Goal: Task Accomplishment & Management: Complete application form

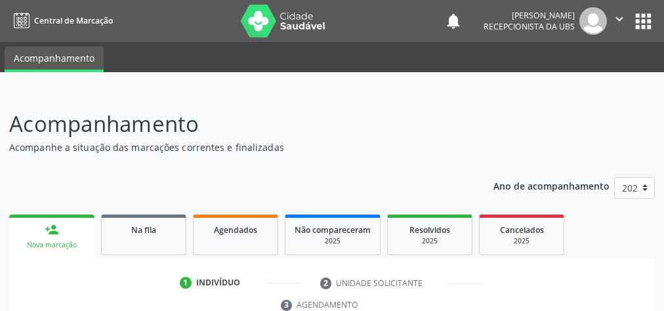
scroll to position [247, 0]
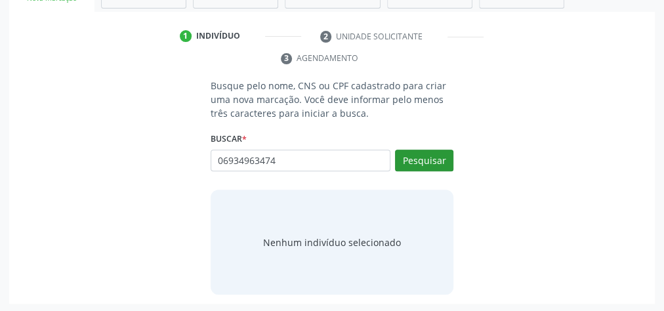
type input "06934963474"
click at [417, 161] on button "Pesquisar" at bounding box center [424, 161] width 58 height 22
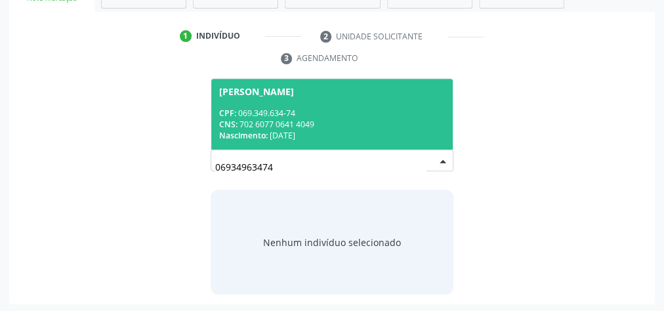
click at [402, 134] on div "Nascimento: [DATE]" at bounding box center [332, 135] width 226 height 11
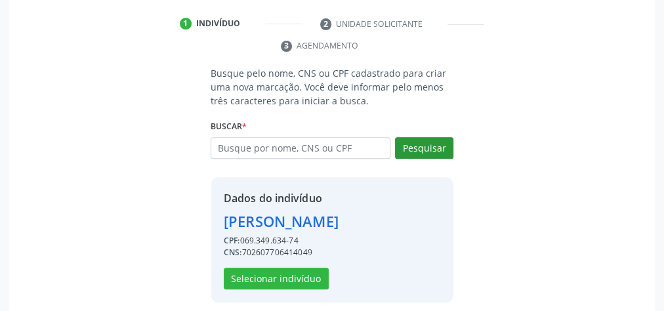
scroll to position [266, 0]
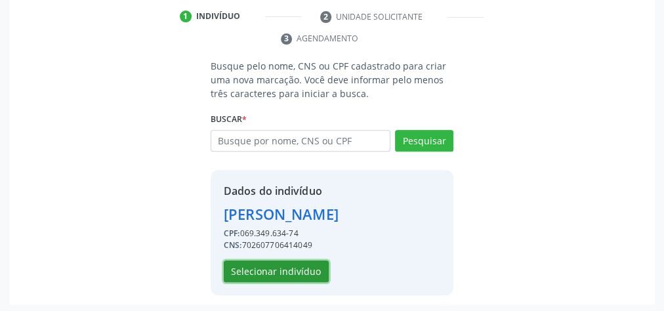
click at [310, 272] on button "Selecionar indivíduo" at bounding box center [276, 271] width 105 height 22
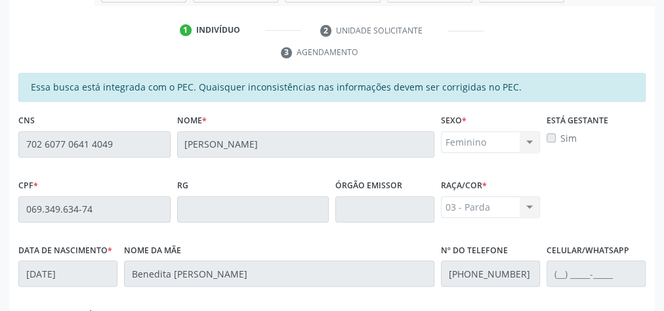
scroll to position [161, 0]
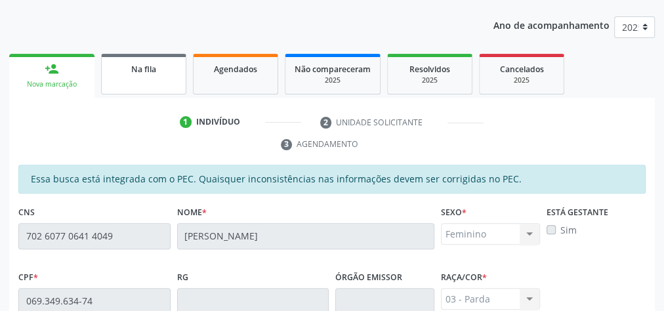
click at [129, 75] on link "Na fila" at bounding box center [143, 74] width 85 height 41
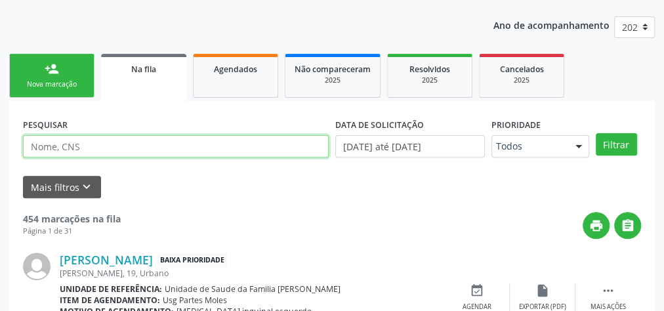
click at [200, 140] on input "text" at bounding box center [176, 146] width 306 height 22
type input "edineide de souza"
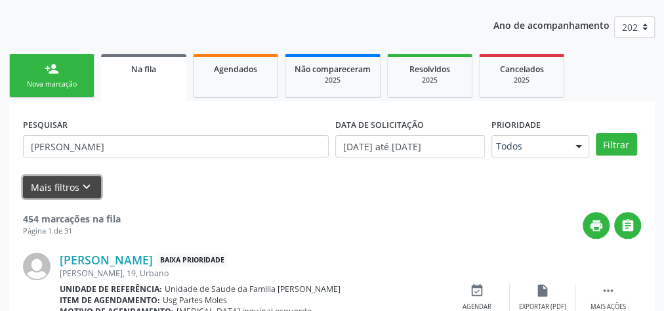
click at [79, 177] on button "Mais filtros keyboard_arrow_down" at bounding box center [62, 187] width 78 height 23
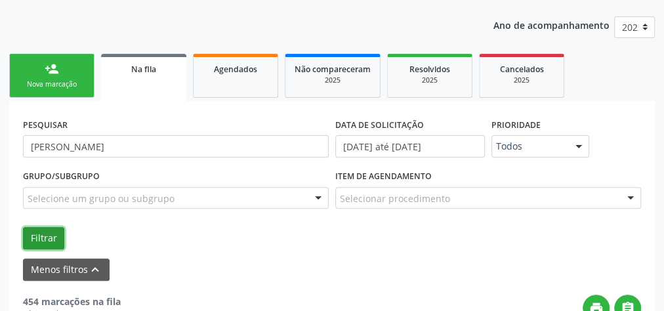
click at [41, 237] on button "Filtrar" at bounding box center [43, 238] width 41 height 22
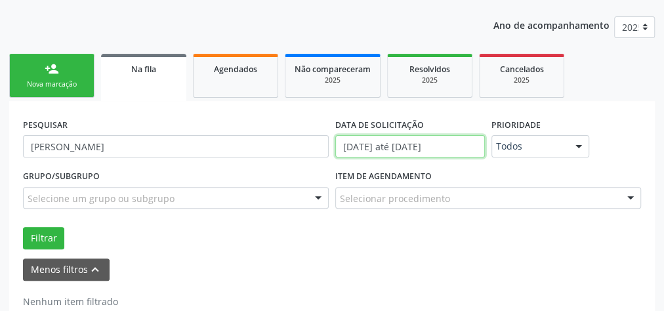
click at [352, 145] on input "01[DATE]té 30[DATE]" at bounding box center [410, 146] width 150 height 22
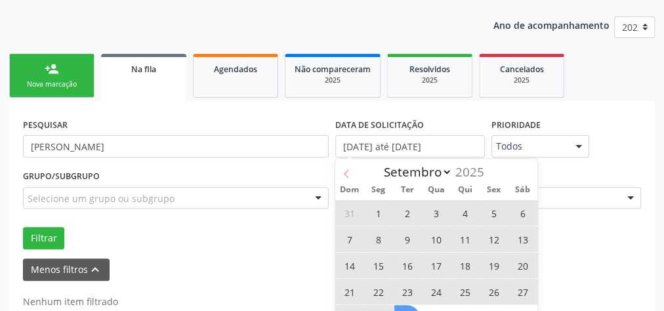
click at [348, 173] on icon at bounding box center [346, 173] width 9 height 9
select select "7"
click at [440, 287] on span "20" at bounding box center [436, 292] width 26 height 26
type input "20/08/2025"
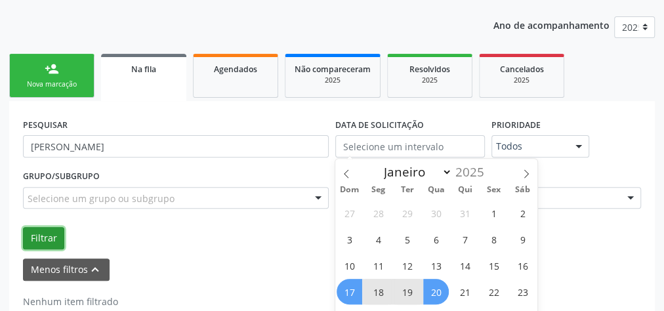
click at [42, 237] on button "Filtrar" at bounding box center [43, 238] width 41 height 22
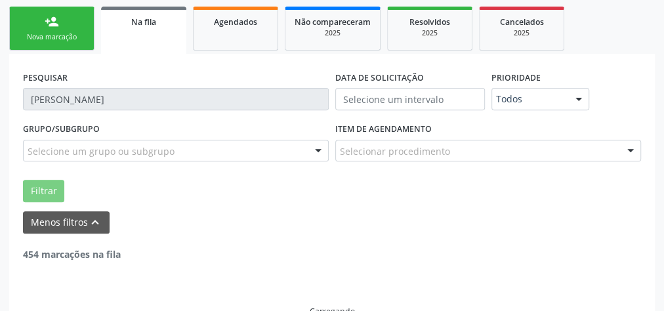
scroll to position [192, 0]
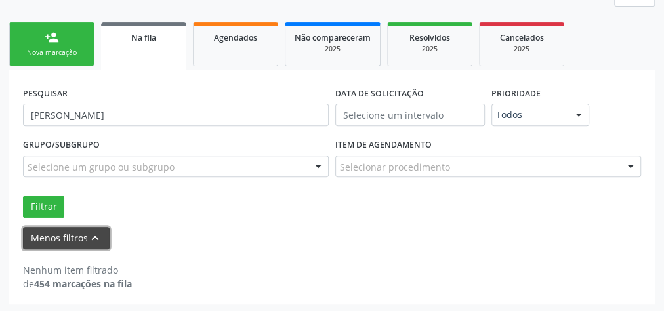
click at [79, 238] on button "Menos filtros keyboard_arrow_up" at bounding box center [66, 238] width 87 height 23
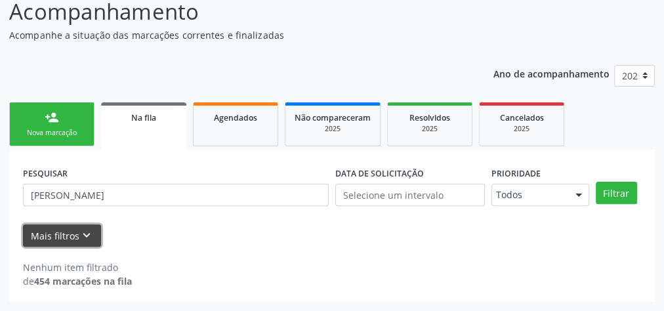
scroll to position [111, 0]
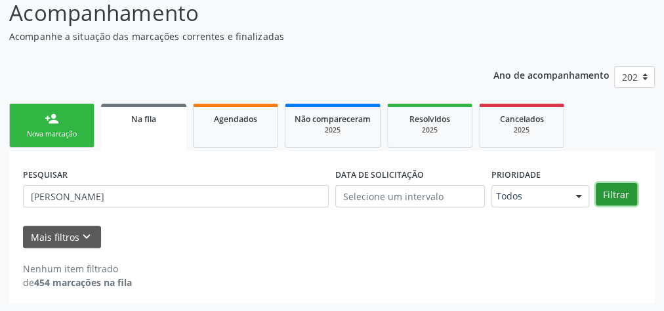
click at [618, 196] on button "Filtrar" at bounding box center [616, 194] width 41 height 22
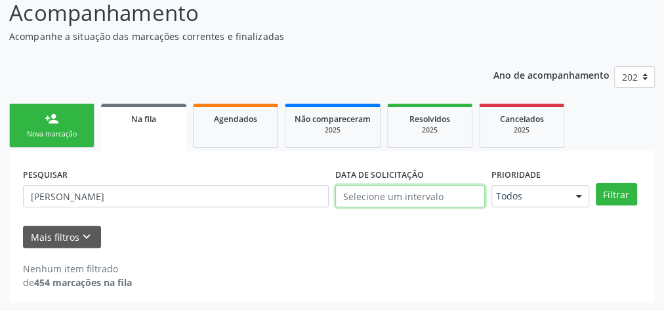
click at [384, 194] on input "text" at bounding box center [410, 196] width 150 height 22
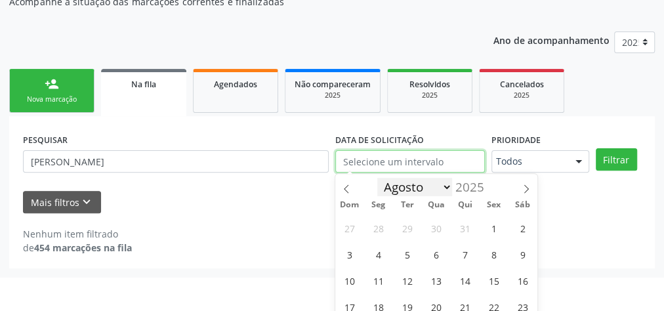
scroll to position [206, 0]
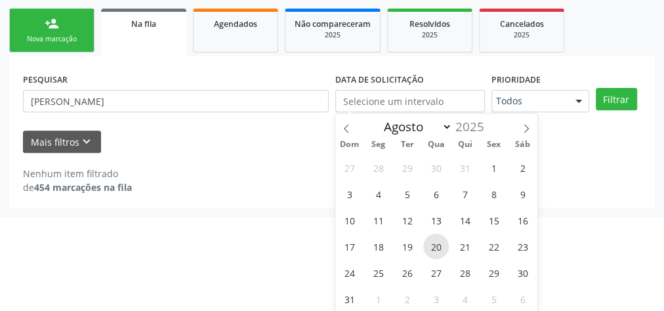
click at [440, 241] on span "20" at bounding box center [436, 247] width 26 height 26
type input "20/08/2025"
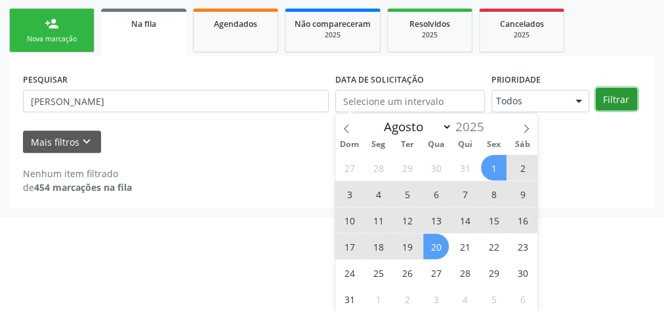
click at [612, 98] on div "Ano de acompanhamento 2025 person_add Nova marcação Na fila Agendados Não compa…" at bounding box center [332, 85] width 646 height 247
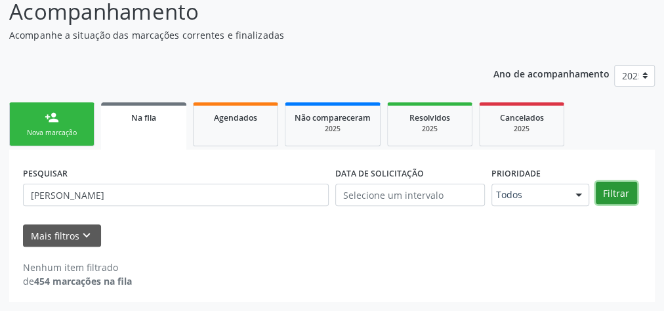
scroll to position [111, 0]
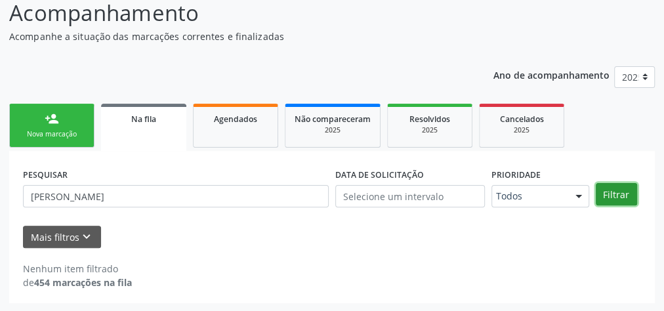
click at [616, 188] on button "Filtrar" at bounding box center [616, 194] width 41 height 22
click at [42, 130] on div "Nova marcação" at bounding box center [52, 134] width 66 height 10
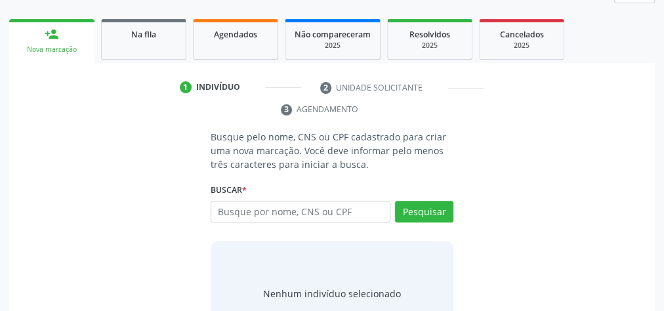
scroll to position [247, 0]
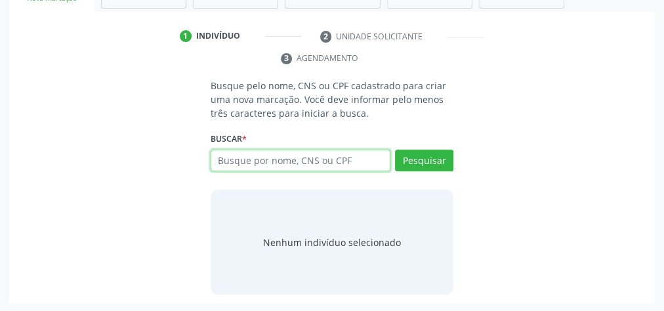
click at [287, 161] on input "text" at bounding box center [301, 161] width 180 height 22
type input "06934963474"
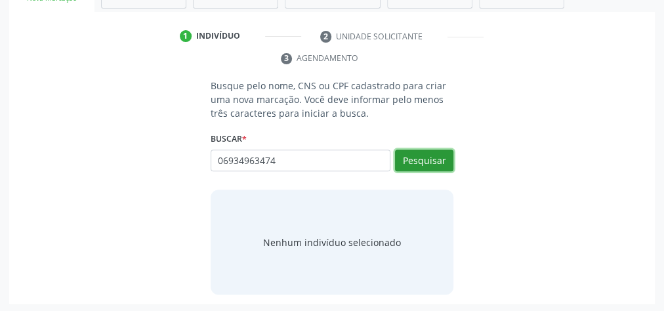
click at [432, 165] on button "Pesquisar" at bounding box center [424, 161] width 58 height 22
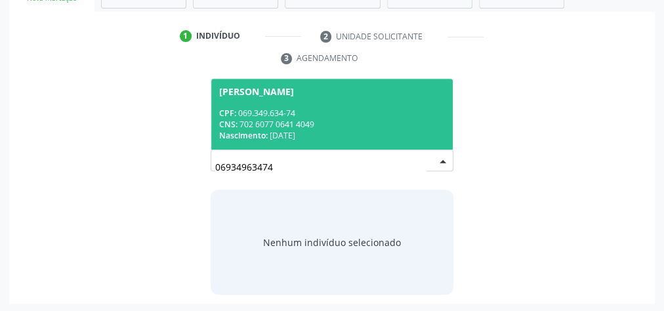
click at [318, 104] on span "Edneide de Souza CPF: 069.349.634-74 CNS: 702 6077 0641 4049 Nascimento: 11/04/…" at bounding box center [331, 114] width 241 height 70
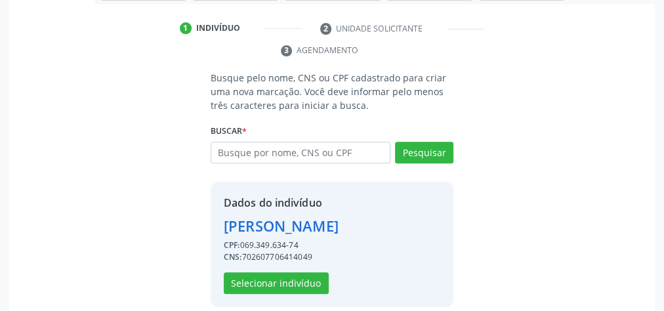
scroll to position [266, 0]
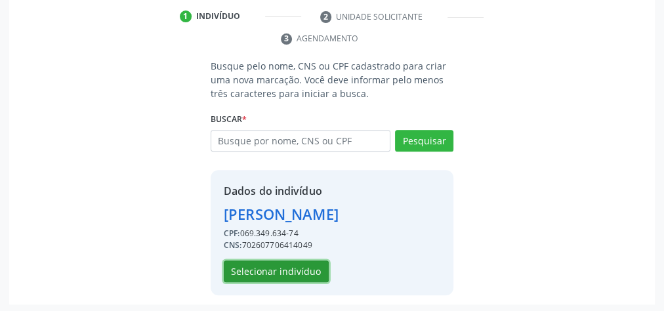
click at [292, 269] on button "Selecionar indivíduo" at bounding box center [276, 271] width 105 height 22
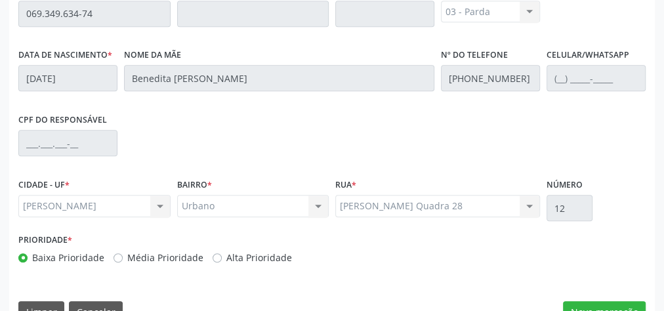
scroll to position [476, 0]
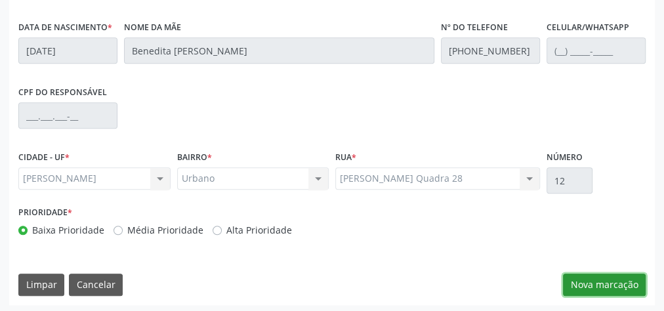
click at [618, 283] on button "Nova marcação" at bounding box center [604, 285] width 83 height 22
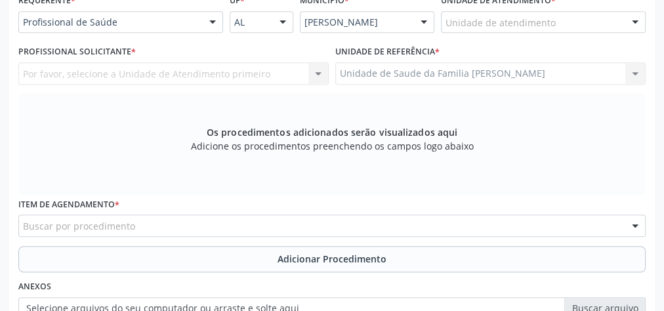
scroll to position [318, 0]
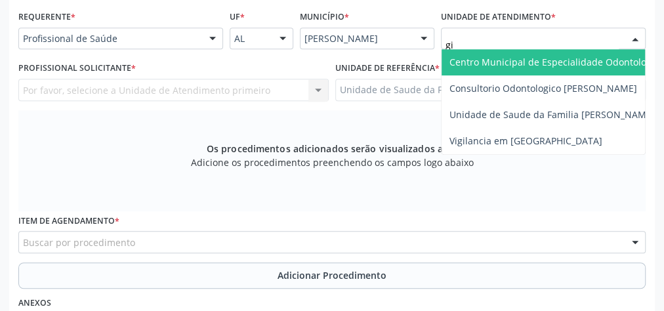
type input "gis"
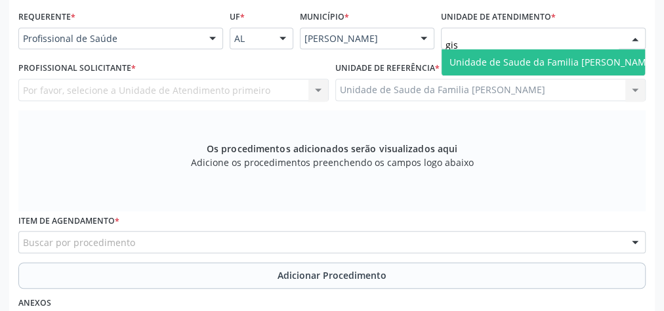
click at [543, 50] on span "Unidade de Saude da Familia [PERSON_NAME]" at bounding box center [552, 62] width 221 height 26
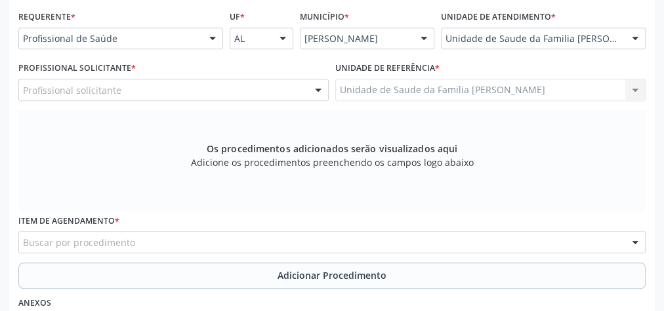
click at [321, 91] on div at bounding box center [318, 90] width 20 height 22
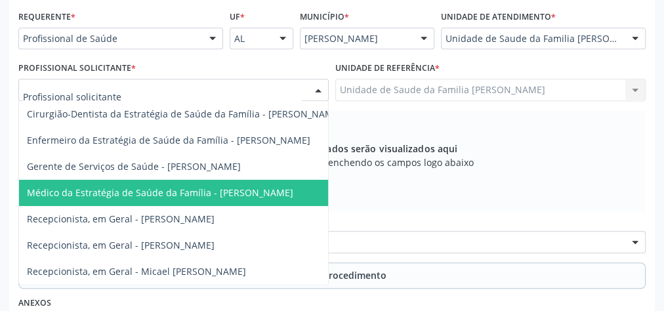
click at [264, 187] on span "Médico da Estratégia de Saúde da Família - [PERSON_NAME]" at bounding box center [160, 192] width 266 height 12
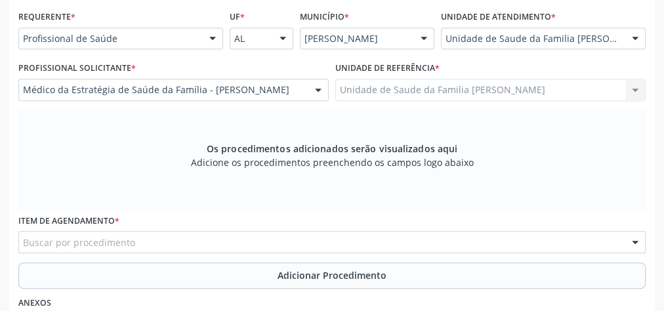
scroll to position [423, 0]
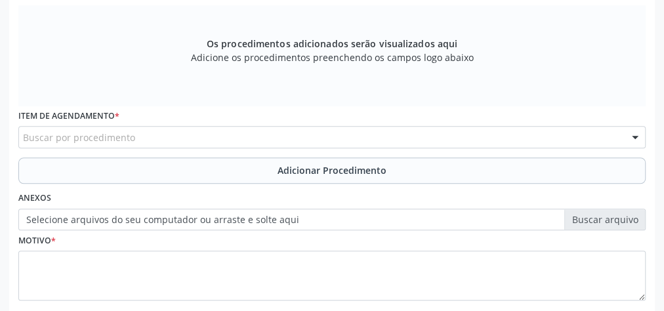
click at [219, 126] on div "Buscar por procedimento" at bounding box center [331, 137] width 627 height 22
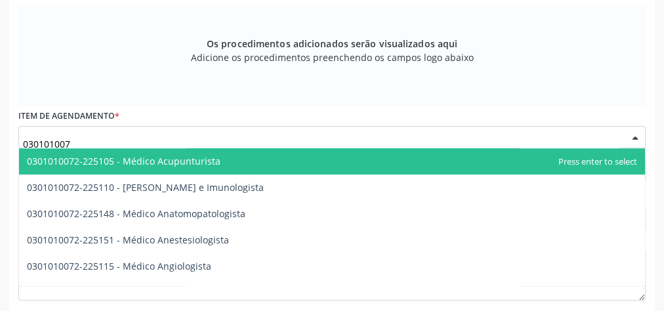
type input "0301010072"
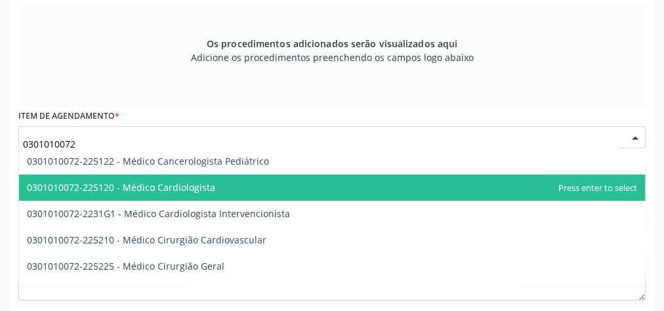
scroll to position [262, 0]
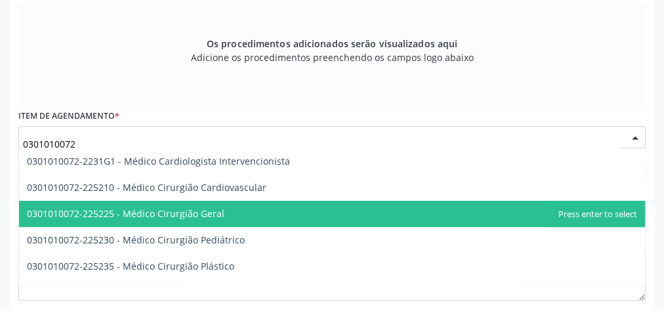
click at [192, 217] on span "0301010072-225225 - Médico Cirurgião Geral" at bounding box center [125, 213] width 197 height 12
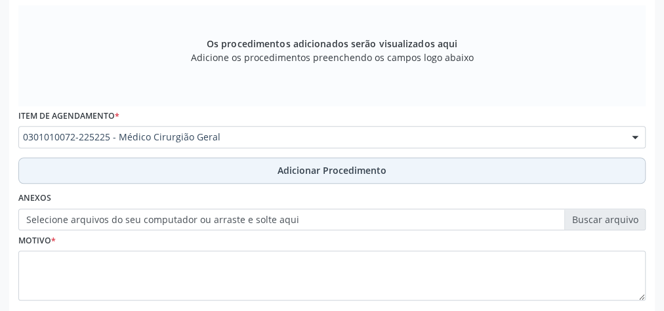
click at [306, 173] on span "Adicionar Procedimento" at bounding box center [332, 170] width 109 height 14
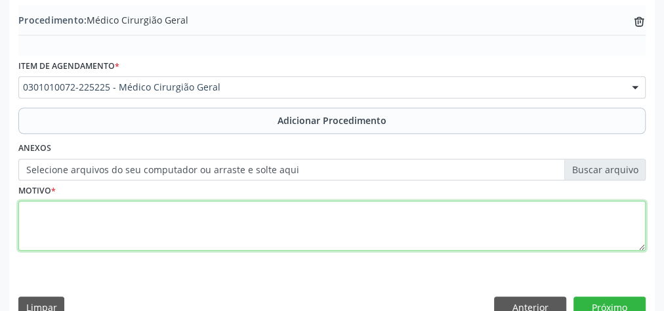
click at [258, 227] on textarea at bounding box center [331, 226] width 627 height 50
type textarea "hernia umbilical."
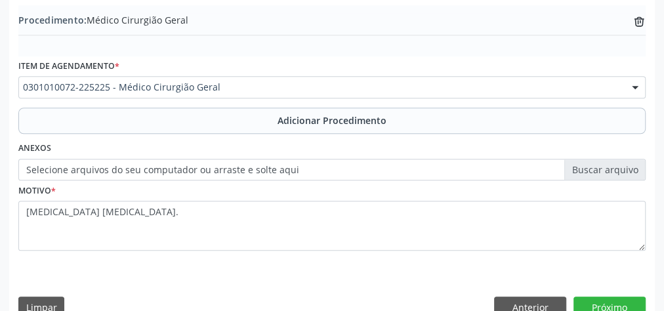
click at [621, 161] on label "Selecione arquivos do seu computador ou arraste e solte aqui" at bounding box center [331, 170] width 627 height 22
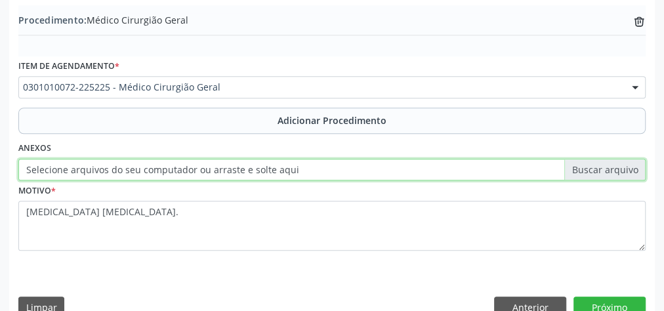
click at [621, 161] on input "Selecione arquivos do seu computador ou arraste e solte aqui" at bounding box center [331, 170] width 627 height 22
type input "C:\fakepath\cirurgia g.jpeg"
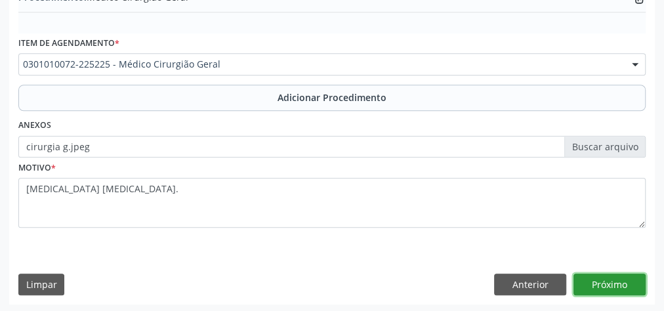
click at [583, 282] on button "Próximo" at bounding box center [609, 285] width 72 height 22
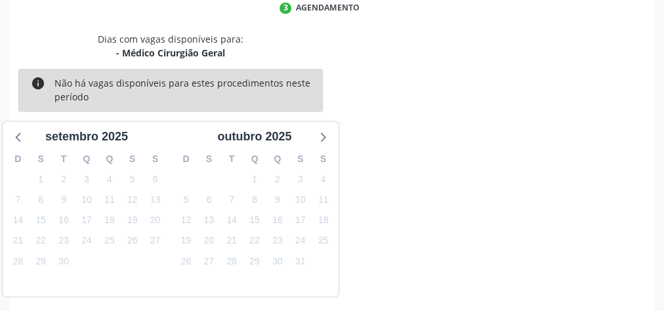
scroll to position [348, 0]
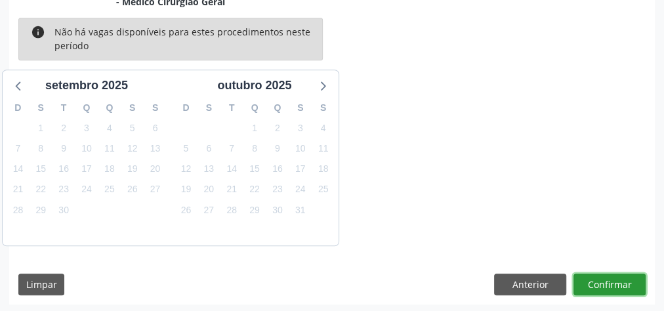
click at [584, 282] on button "Confirmar" at bounding box center [609, 285] width 72 height 22
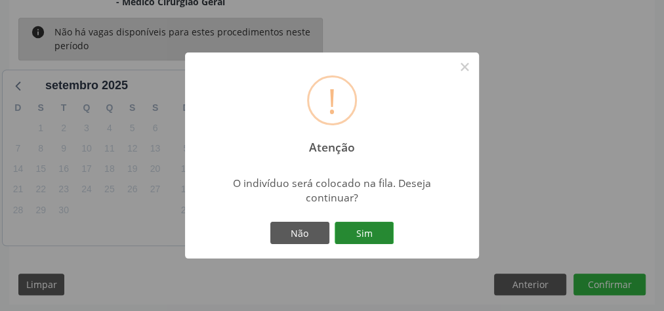
click at [358, 229] on button "Sim" at bounding box center [364, 233] width 59 height 22
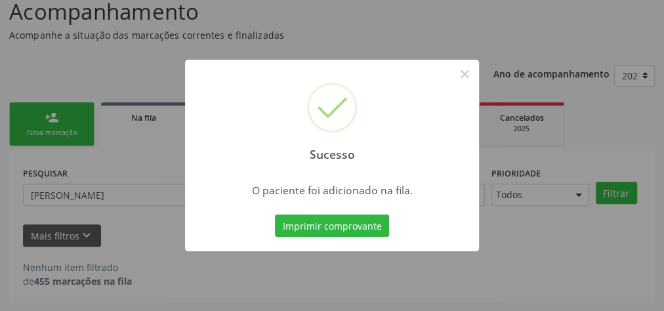
scroll to position [111, 0]
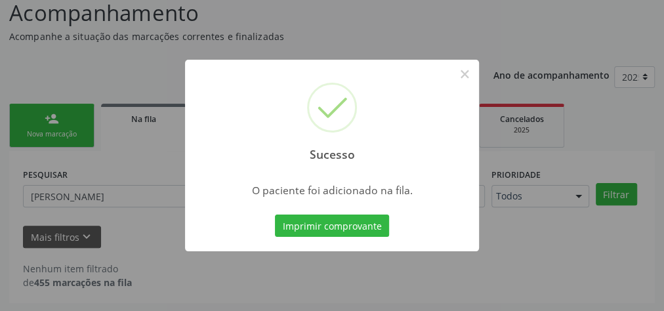
click at [358, 229] on button "Imprimir comprovante" at bounding box center [332, 226] width 114 height 22
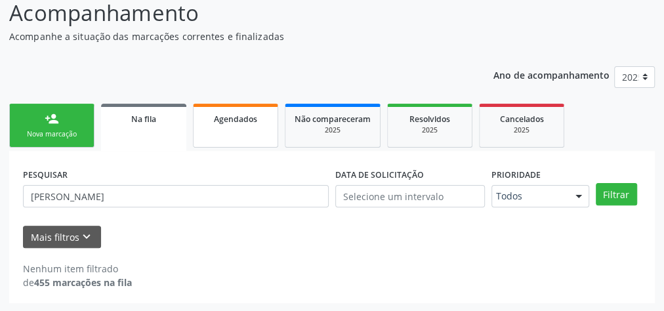
click at [248, 127] on link "Agendados" at bounding box center [235, 126] width 85 height 44
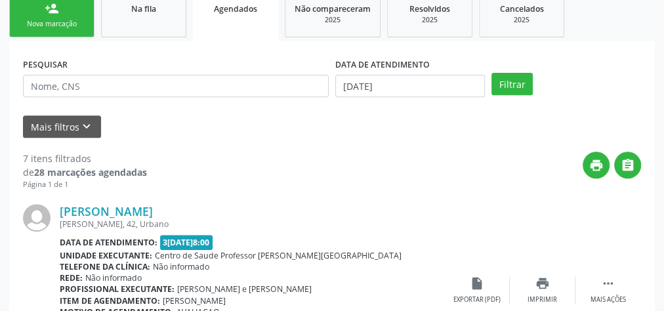
scroll to position [104, 0]
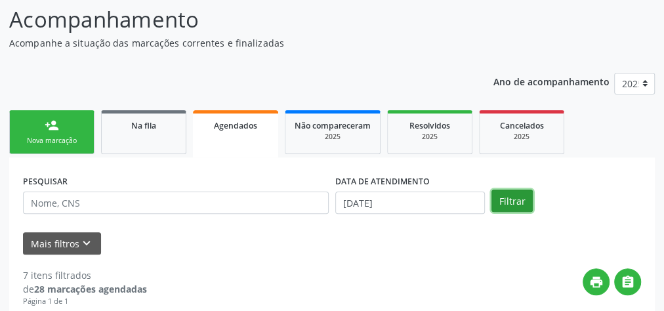
click at [517, 197] on button "Filtrar" at bounding box center [511, 201] width 41 height 22
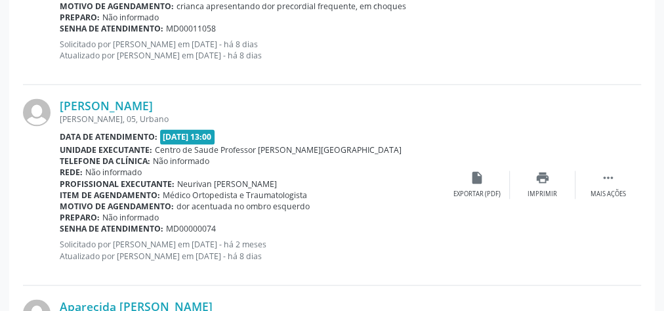
scroll to position [944, 0]
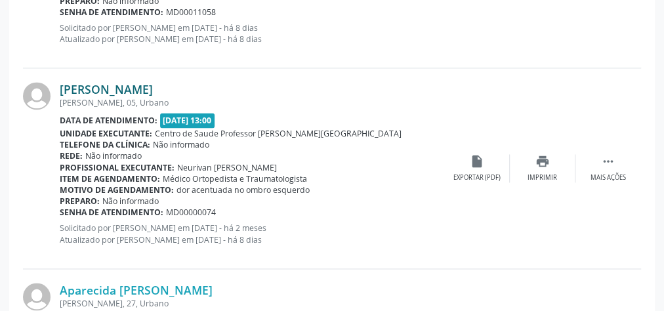
click at [92, 89] on link "Ângela Maria da Silva" at bounding box center [106, 89] width 93 height 14
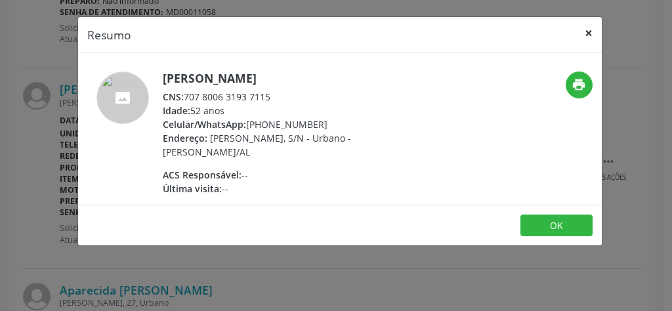
click at [587, 32] on button "×" at bounding box center [588, 33] width 26 height 32
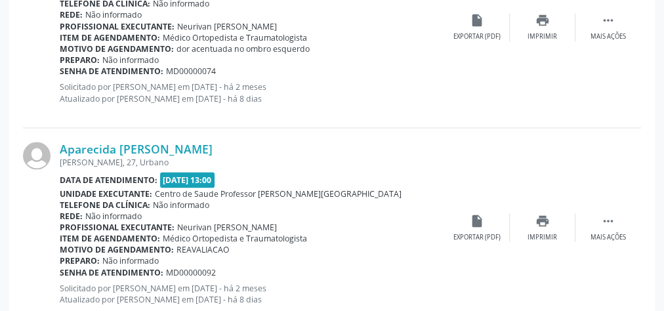
scroll to position [1102, 0]
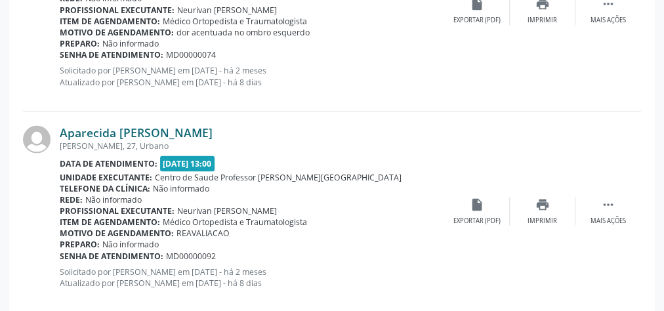
click at [164, 131] on link "Aparecida Francisco dos Santos" at bounding box center [136, 132] width 153 height 14
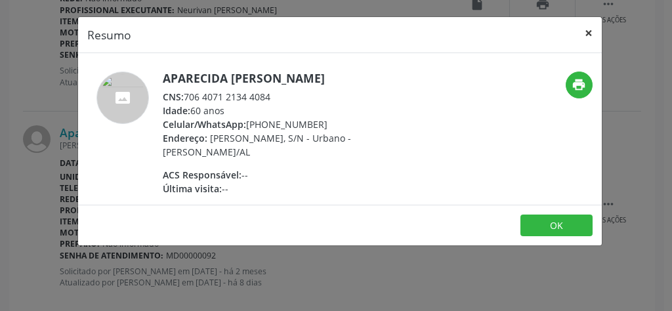
click at [592, 34] on button "×" at bounding box center [588, 33] width 26 height 32
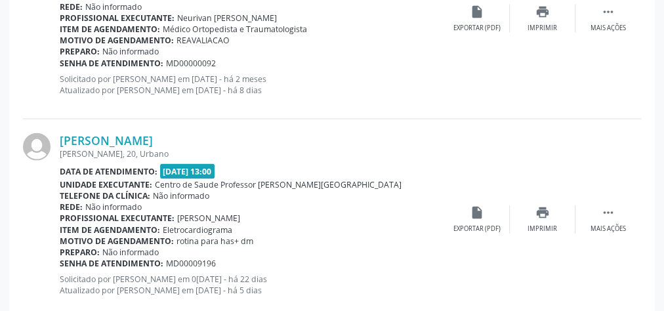
scroll to position [1311, 0]
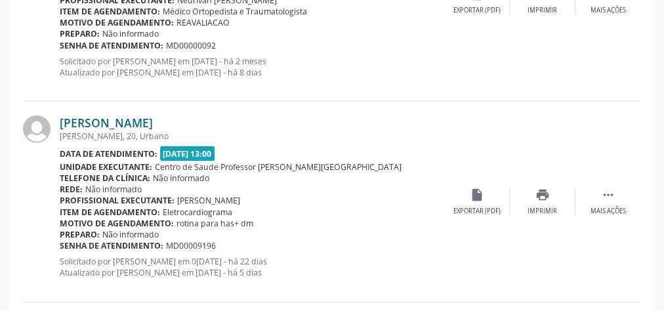
click at [108, 119] on link "Edinelson Alves da Silva" at bounding box center [106, 122] width 93 height 14
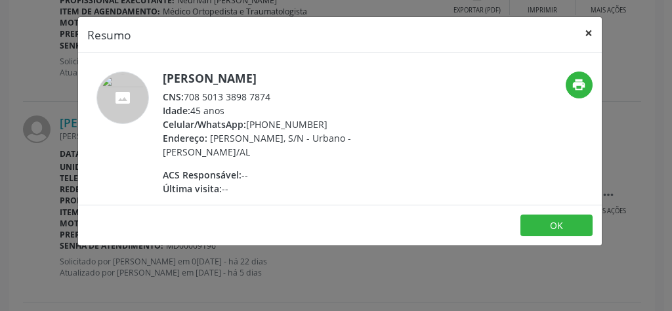
click at [592, 34] on button "×" at bounding box center [588, 33] width 26 height 32
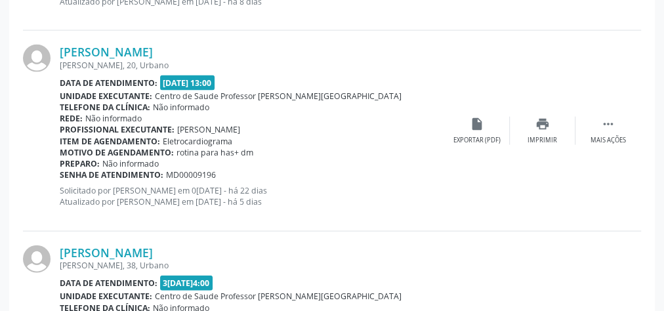
scroll to position [1416, 0]
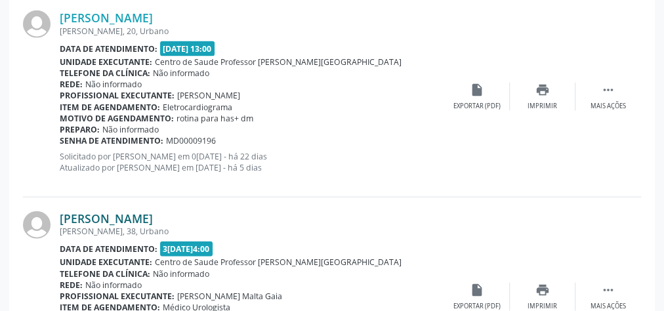
click at [133, 216] on link "Cicero Manoel da Silva" at bounding box center [106, 218] width 93 height 14
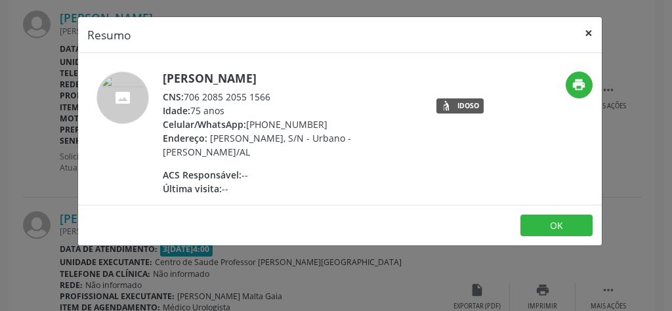
click at [590, 35] on button "×" at bounding box center [588, 33] width 26 height 32
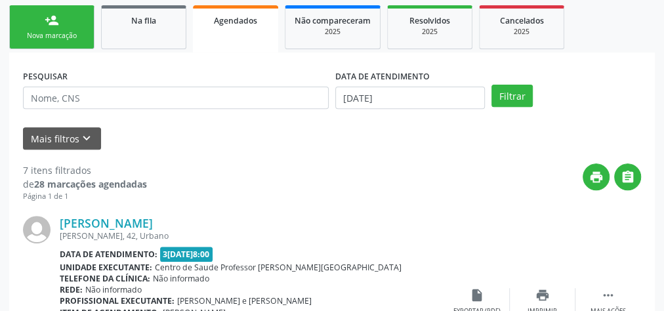
scroll to position [52, 0]
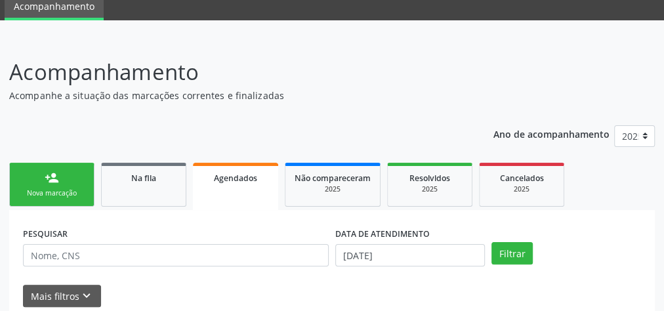
click at [58, 185] on link "person_add Nova marcação" at bounding box center [51, 185] width 85 height 44
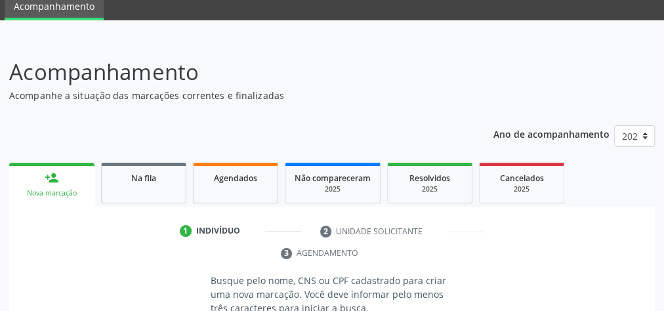
scroll to position [209, 0]
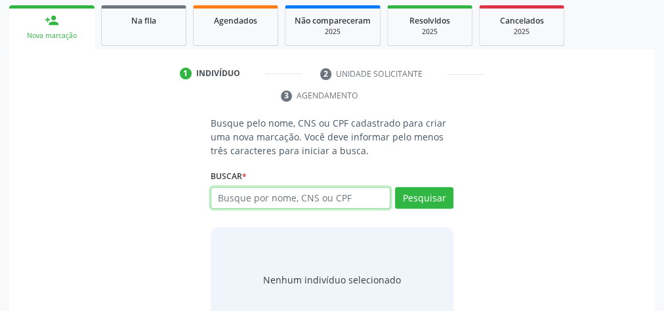
click at [348, 199] on input "text" at bounding box center [301, 198] width 180 height 22
type input "49443143453"
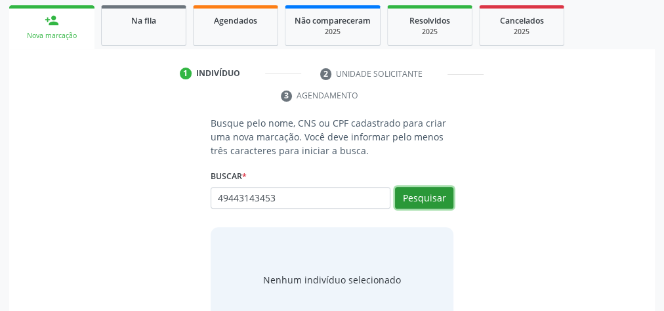
click at [438, 193] on button "Pesquisar" at bounding box center [424, 198] width 58 height 22
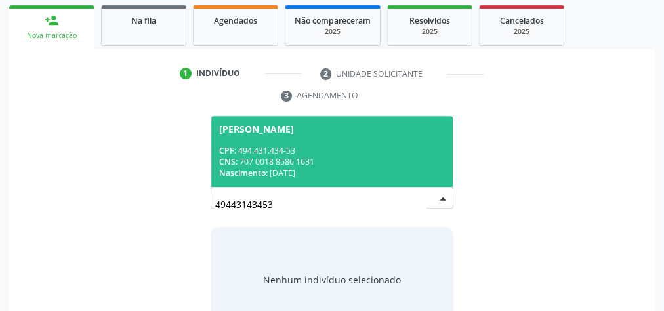
click at [371, 167] on div "Nascimento: 02/02/1969" at bounding box center [332, 172] width 226 height 11
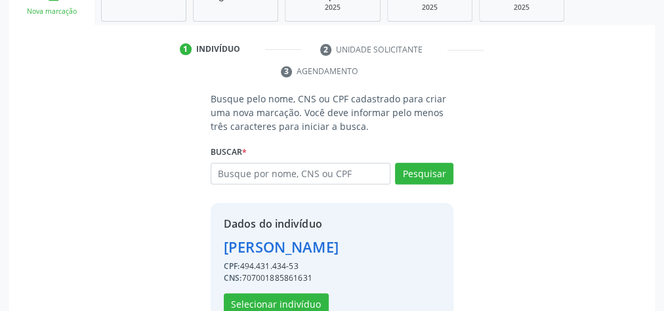
scroll to position [266, 0]
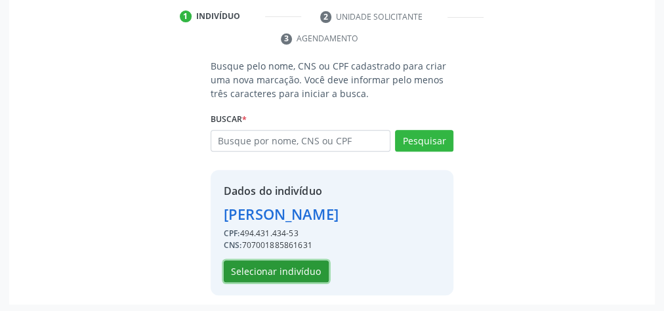
click at [280, 274] on button "Selecionar indivíduo" at bounding box center [276, 271] width 105 height 22
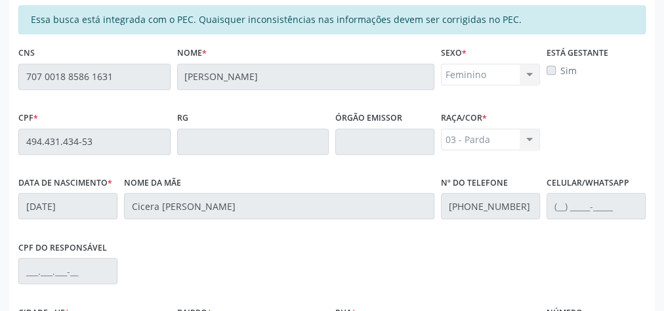
scroll to position [476, 0]
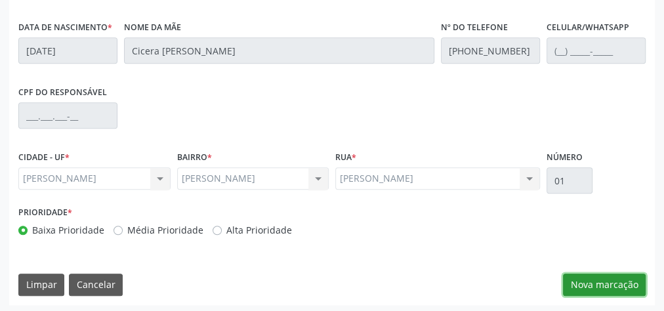
click at [588, 280] on button "Nova marcação" at bounding box center [604, 285] width 83 height 22
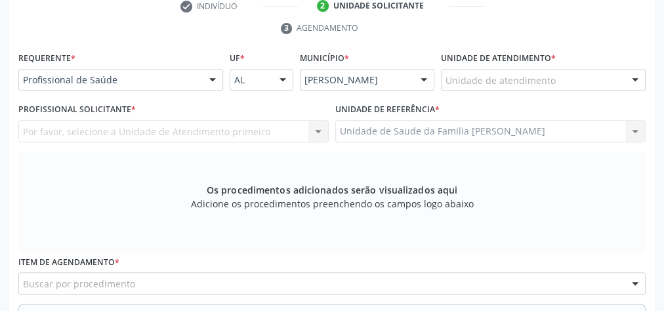
scroll to position [213, 0]
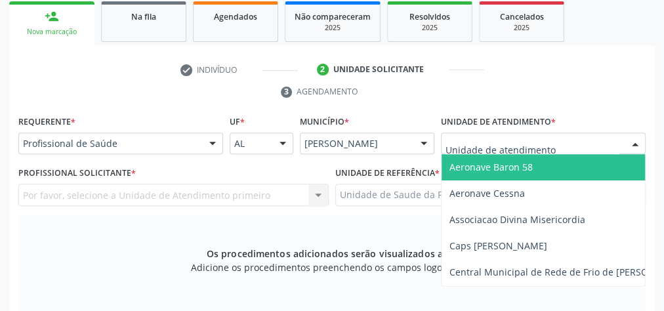
click at [580, 143] on div at bounding box center [543, 144] width 205 height 22
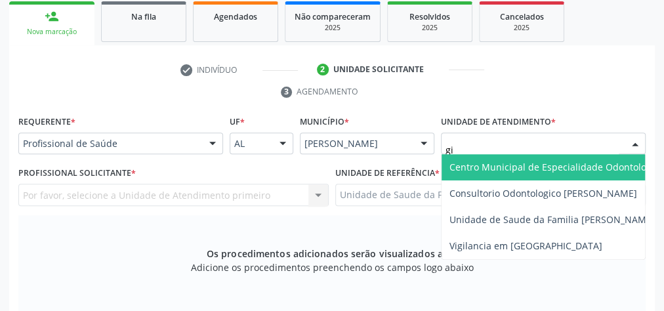
type input "gis"
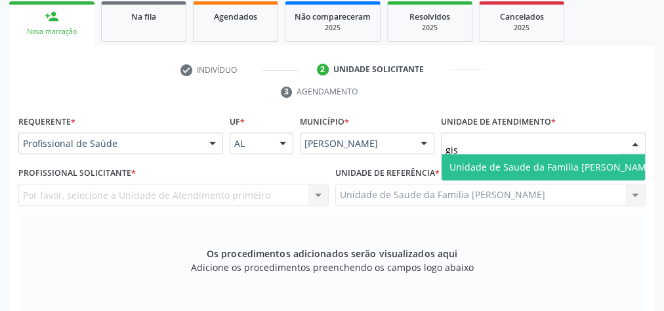
click at [584, 163] on span "Unidade de Saude da Familia [PERSON_NAME]" at bounding box center [551, 167] width 205 height 12
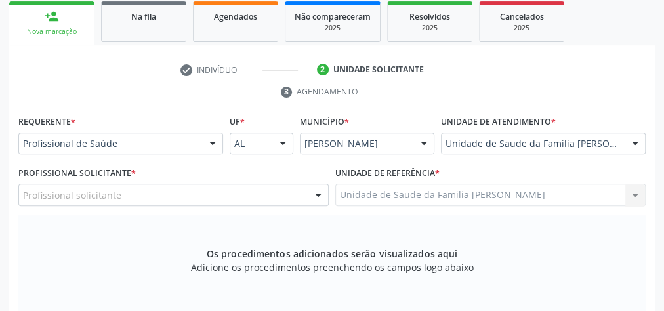
click at [319, 196] on div at bounding box center [318, 195] width 20 height 22
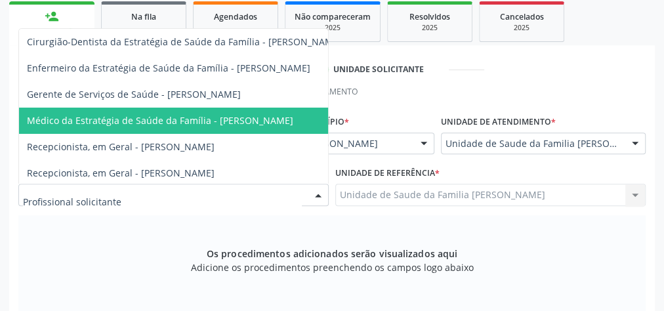
click at [258, 120] on span "Médico da Estratégia de Saúde da Família - [PERSON_NAME]" at bounding box center [160, 120] width 266 height 12
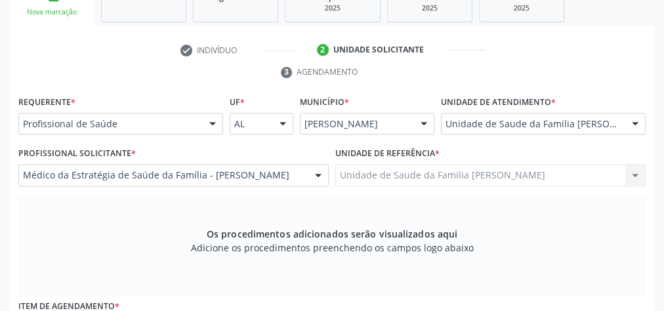
scroll to position [371, 0]
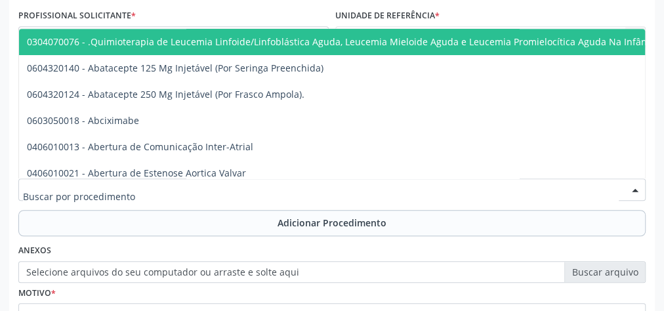
click at [321, 189] on div at bounding box center [331, 189] width 627 height 22
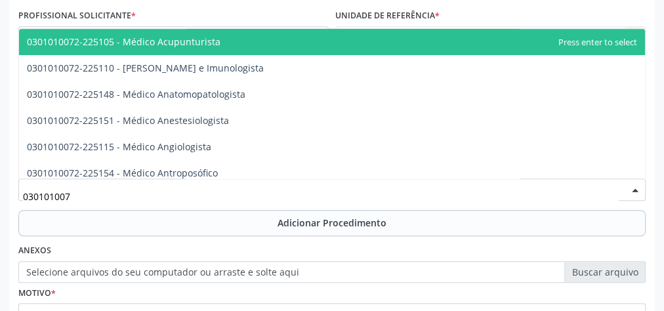
type input "0301010072"
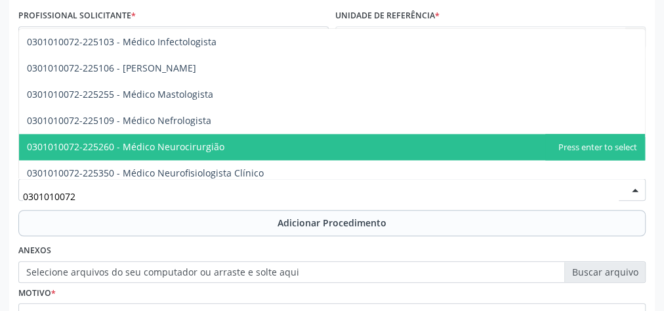
scroll to position [945, 0]
click at [218, 146] on span "0301010072-225112 - Médico Neurologista" at bounding box center [332, 147] width 626 height 26
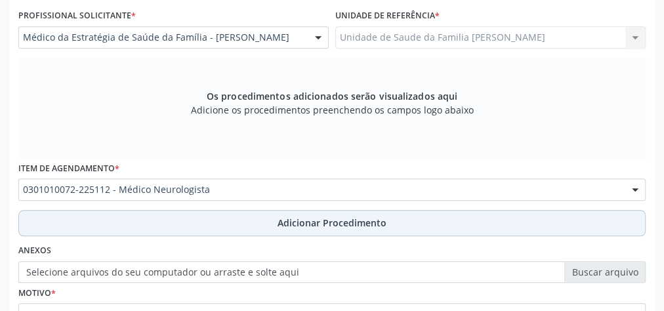
click at [327, 218] on span "Adicionar Procedimento" at bounding box center [332, 223] width 109 height 14
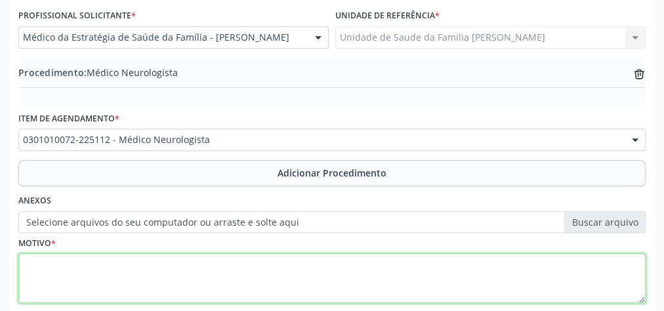
click at [241, 268] on textarea at bounding box center [331, 278] width 627 height 50
type textarea "f"
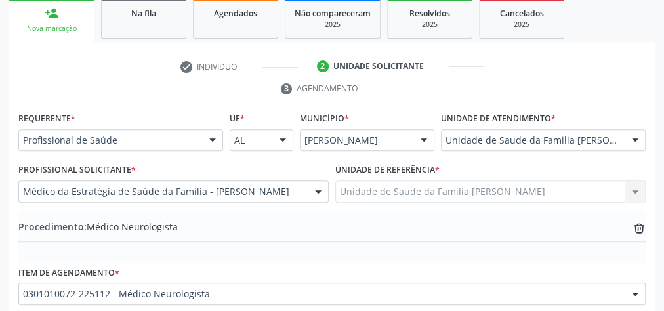
scroll to position [213, 0]
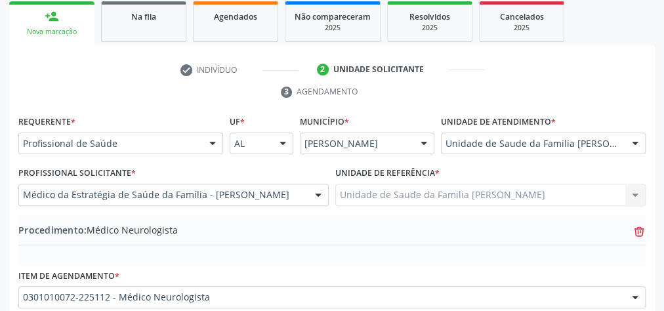
type textarea "hernia discal cervical, ja avaliada por ortopedista, encaminhada para avaliacao…"
click at [638, 225] on icon "trash-outline icon" at bounding box center [638, 231] width 13 height 13
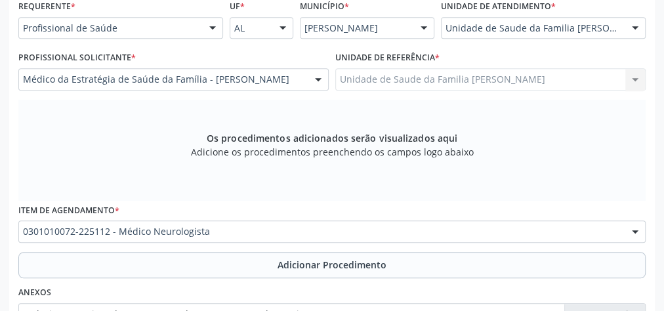
scroll to position [371, 0]
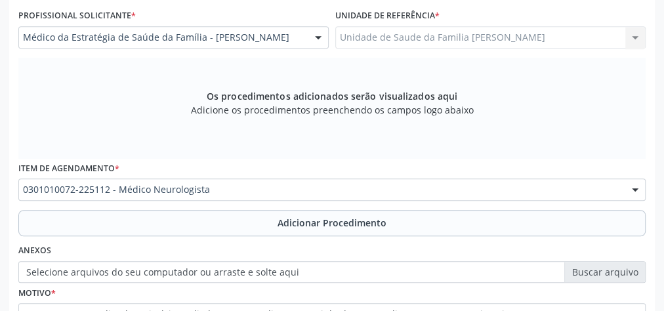
click at [636, 182] on div at bounding box center [635, 190] width 20 height 22
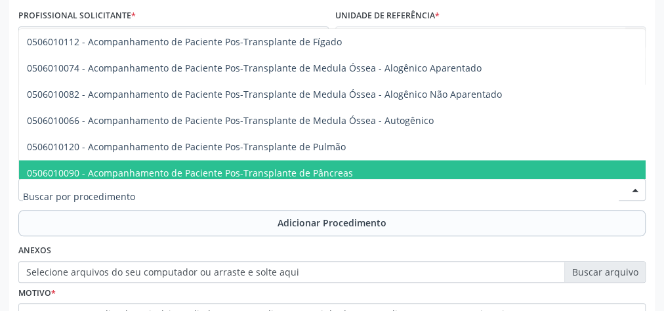
click at [170, 194] on input "text" at bounding box center [321, 196] width 596 height 26
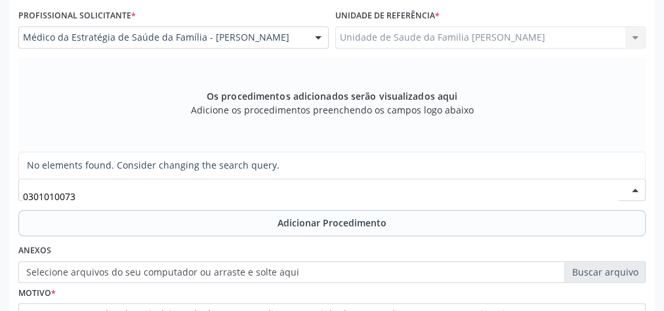
scroll to position [0, 0]
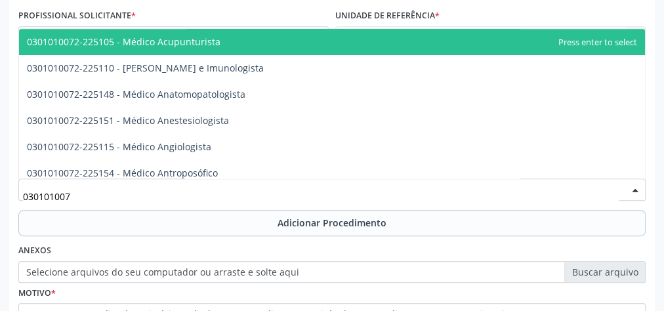
type input "0301010072"
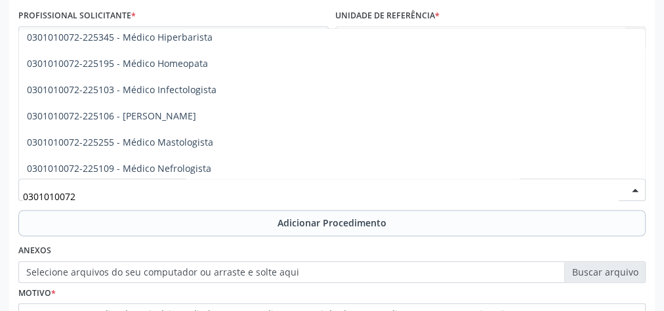
scroll to position [892, 0]
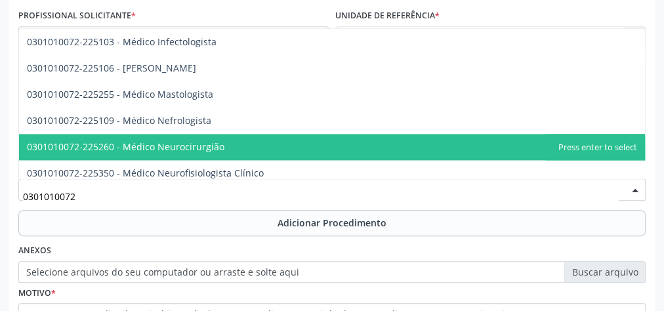
click at [201, 144] on span "0301010072-225260 - Médico Neurocirurgião" at bounding box center [125, 146] width 197 height 12
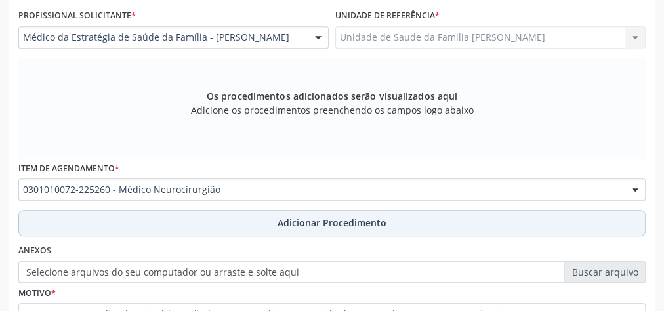
click at [331, 216] on span "Adicionar Procedimento" at bounding box center [332, 223] width 109 height 14
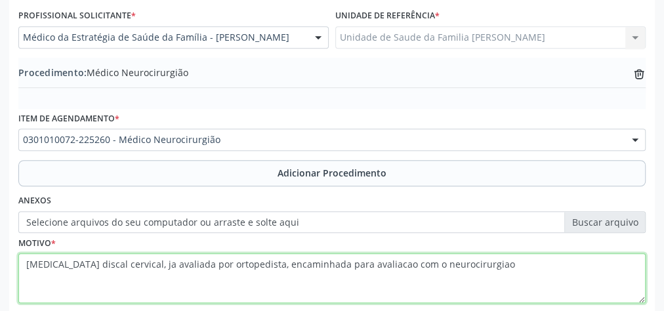
click at [485, 274] on textarea "hernia discal cervical, ja avaliada por ortopedista, encaminhada para avaliacao…" at bounding box center [331, 278] width 627 height 50
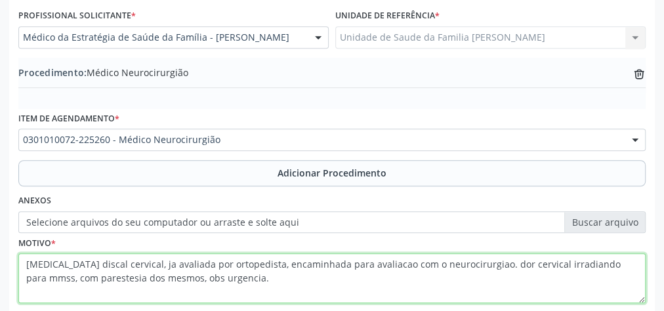
type textarea "hernia discal cervical, ja avaliada por ortopedista, encaminhada para avaliacao…"
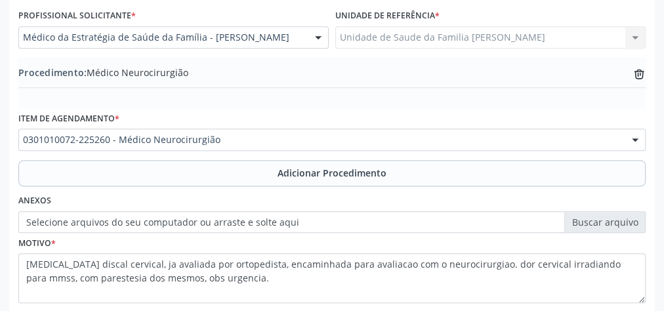
click at [613, 220] on label "Selecione arquivos do seu computador ou arraste e solte aqui" at bounding box center [331, 222] width 627 height 22
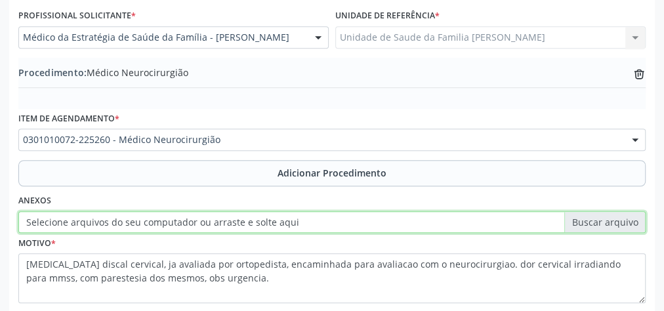
click at [613, 220] on input "Selecione arquivos do seu computador ou arraste e solte aqui" at bounding box center [331, 222] width 627 height 22
type input "C:\fakepath\neurocirurgia.jpeg"
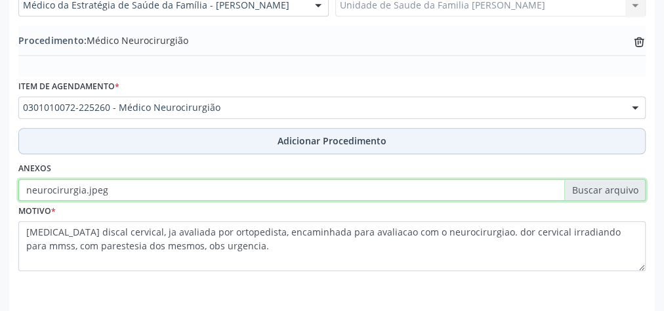
scroll to position [446, 0]
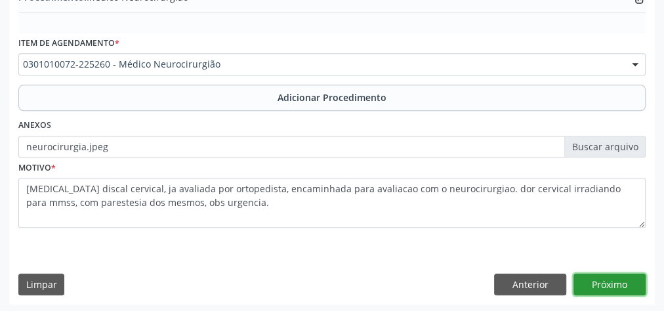
click at [609, 282] on button "Próximo" at bounding box center [609, 285] width 72 height 22
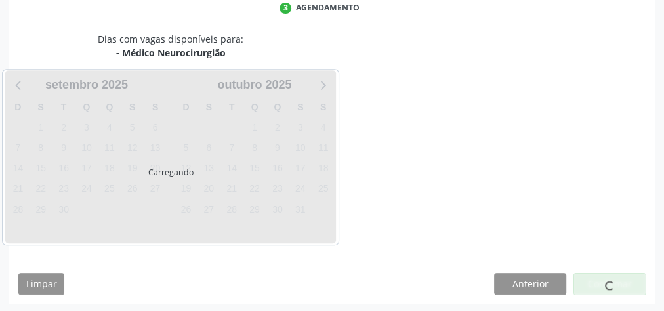
scroll to position [348, 0]
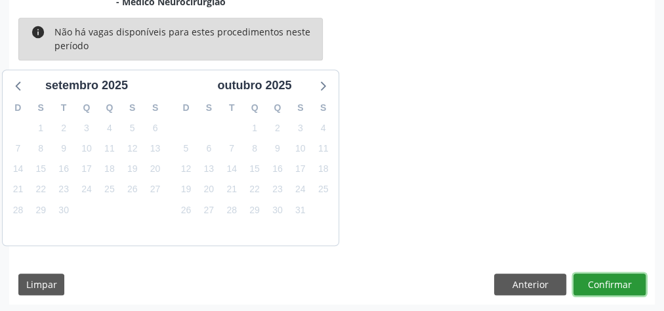
click at [609, 282] on button "Confirmar" at bounding box center [609, 285] width 72 height 22
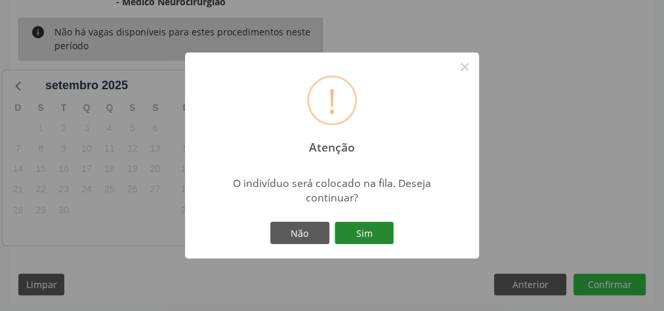
click at [364, 234] on button "Sim" at bounding box center [364, 233] width 59 height 22
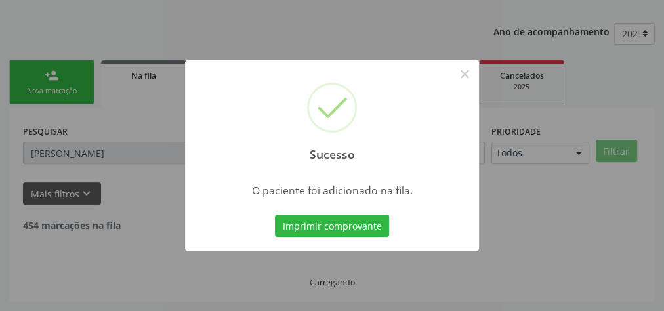
scroll to position [111, 0]
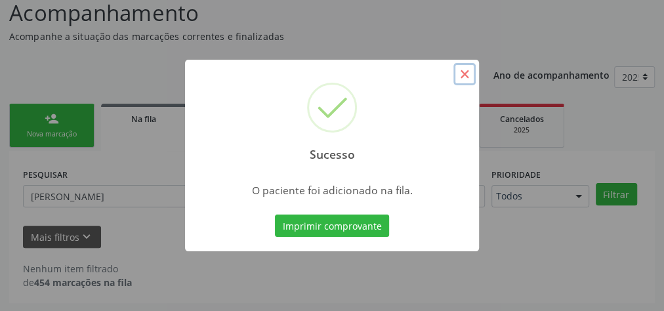
click at [471, 80] on button "×" at bounding box center [464, 74] width 22 height 22
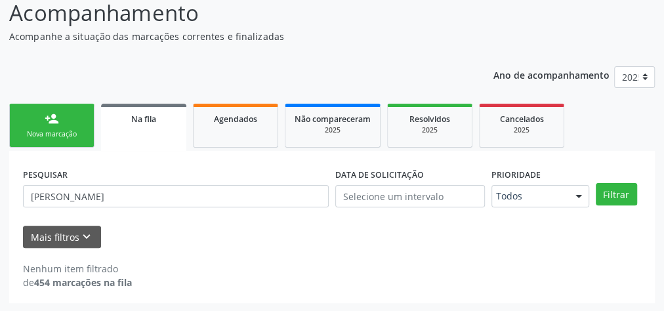
drag, startPoint x: 56, startPoint y: 126, endPoint x: 66, endPoint y: 122, distance: 10.6
click at [55, 126] on link "person_add Nova marcação" at bounding box center [51, 126] width 85 height 44
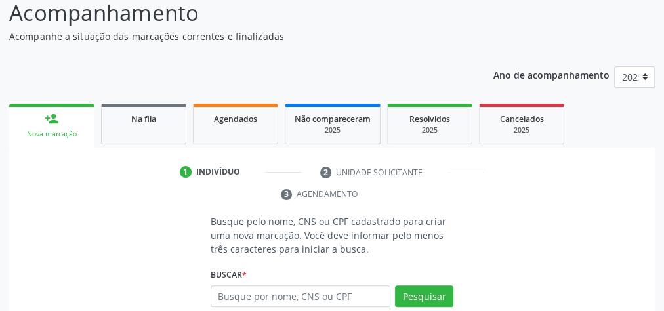
scroll to position [163, 0]
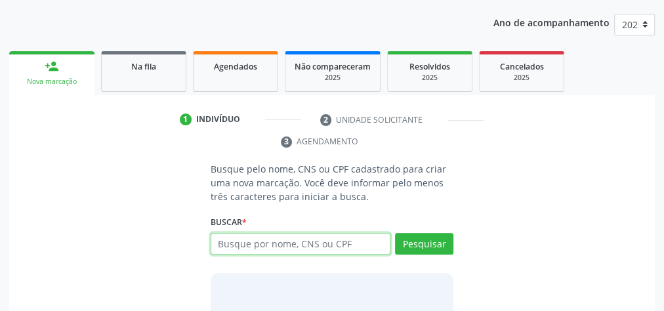
click at [339, 234] on input "text" at bounding box center [301, 244] width 180 height 22
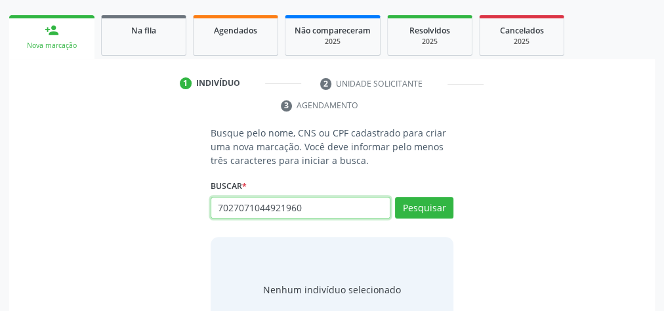
scroll to position [216, 0]
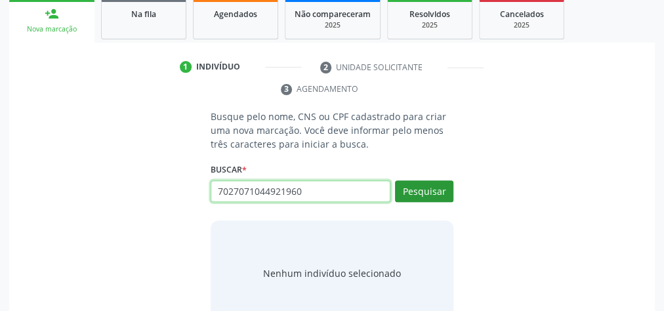
type input "7027071044921960"
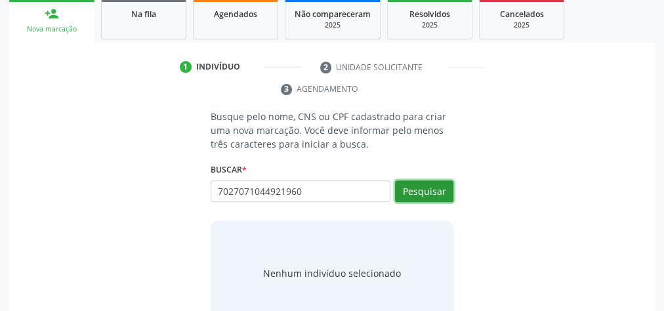
click at [436, 185] on button "Pesquisar" at bounding box center [424, 191] width 58 height 22
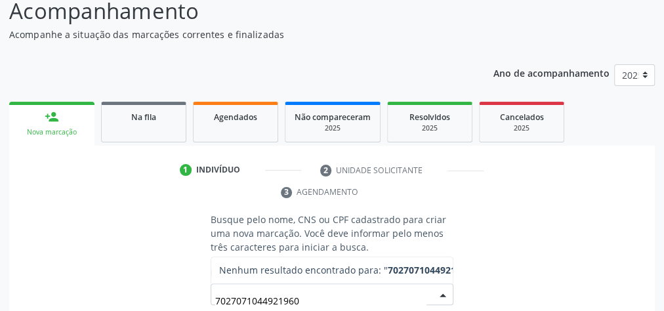
scroll to position [37, 0]
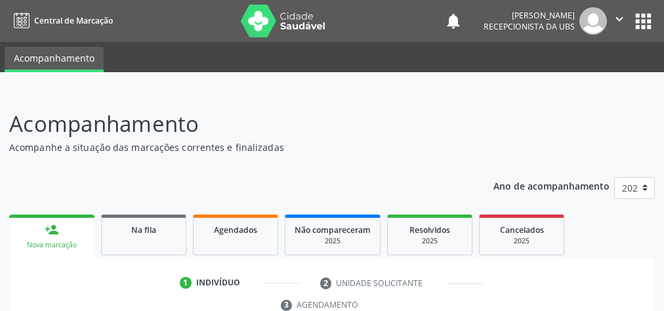
scroll to position [247, 0]
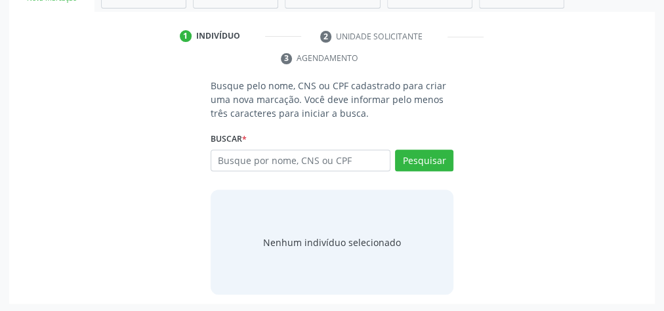
click at [304, 156] on input "text" at bounding box center [301, 161] width 180 height 22
type input "28019660453"
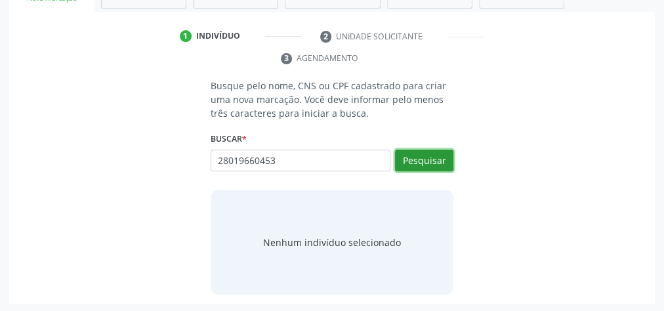
click at [438, 159] on button "Pesquisar" at bounding box center [424, 161] width 58 height 22
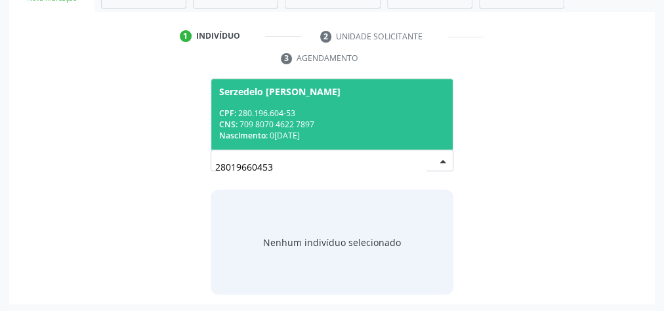
click at [320, 161] on input "28019660453" at bounding box center [320, 167] width 211 height 26
click at [329, 126] on div "CNS: 709 8070 4622 7897" at bounding box center [332, 124] width 226 height 11
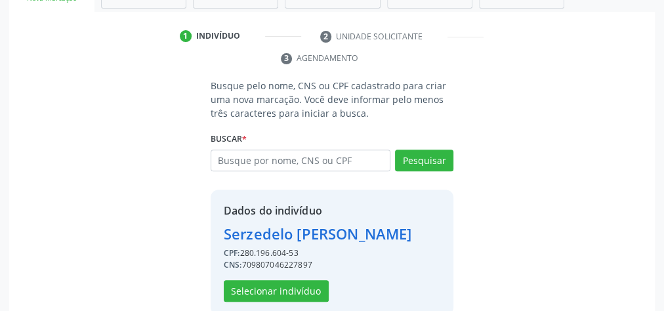
scroll to position [266, 0]
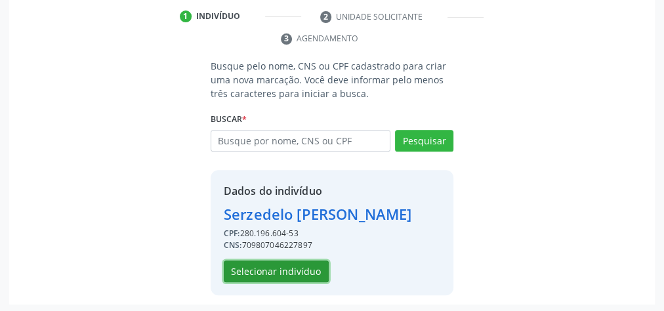
click at [296, 268] on button "Selecionar indivíduo" at bounding box center [276, 271] width 105 height 22
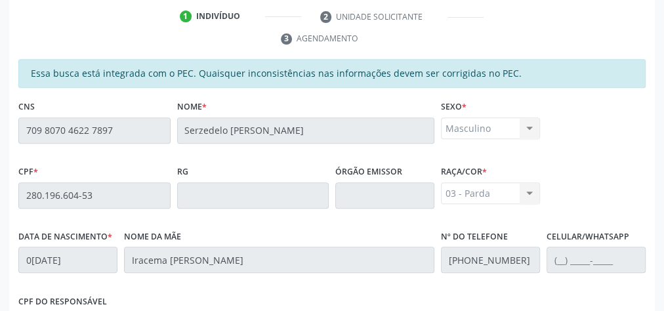
scroll to position [476, 0]
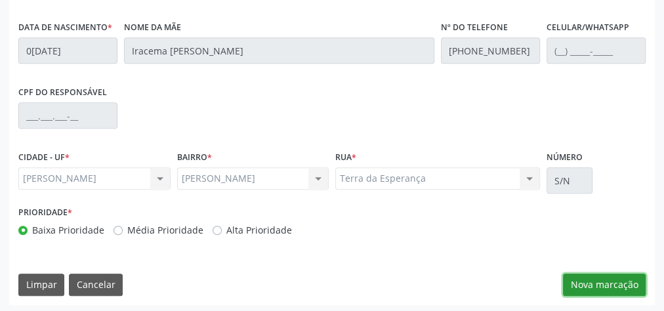
click at [587, 286] on button "Nova marcação" at bounding box center [604, 285] width 83 height 22
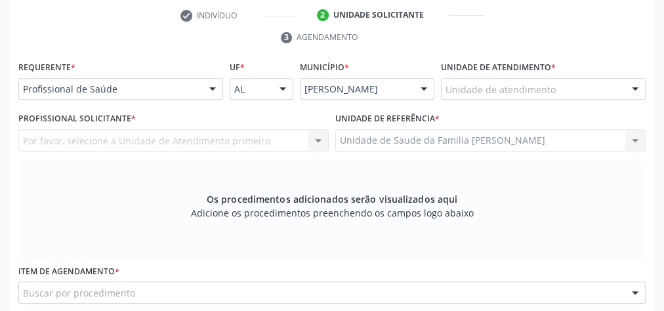
scroll to position [213, 0]
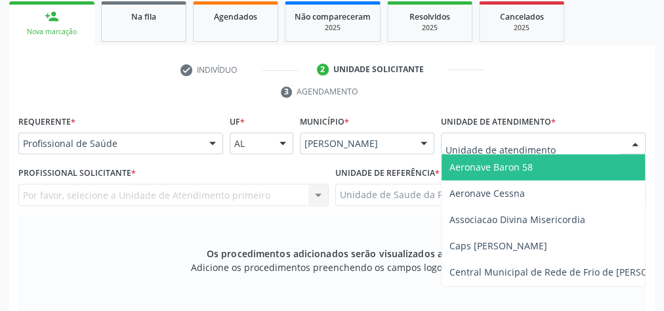
drag, startPoint x: 546, startPoint y: 146, endPoint x: 592, endPoint y: 140, distance: 46.3
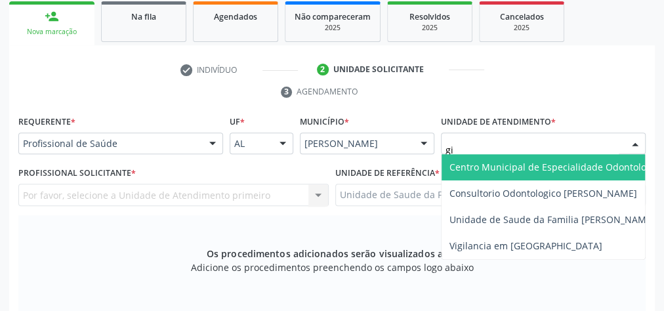
type input "gis"
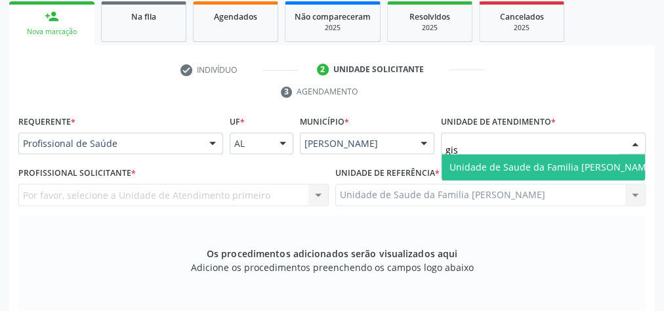
click at [564, 165] on span "Unidade de Saude da Familia [PERSON_NAME]" at bounding box center [551, 167] width 205 height 12
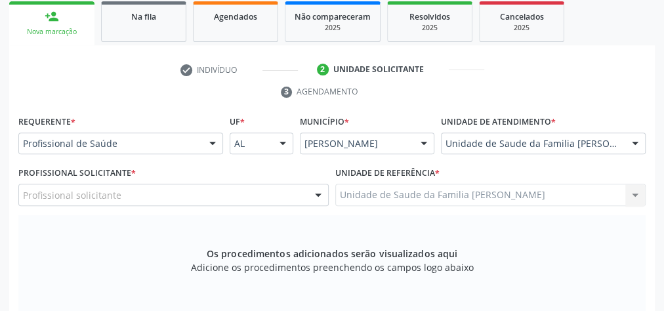
click at [316, 192] on div at bounding box center [318, 195] width 20 height 22
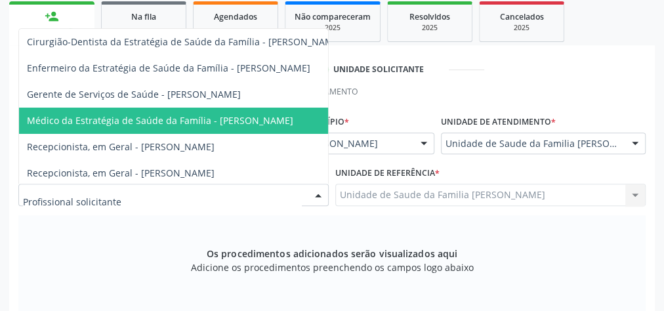
click at [282, 116] on span "Médico da Estratégia de Saúde da Família - [PERSON_NAME]" at bounding box center [160, 120] width 266 height 12
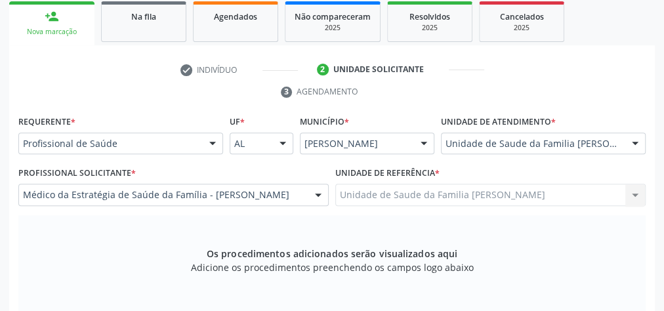
scroll to position [423, 0]
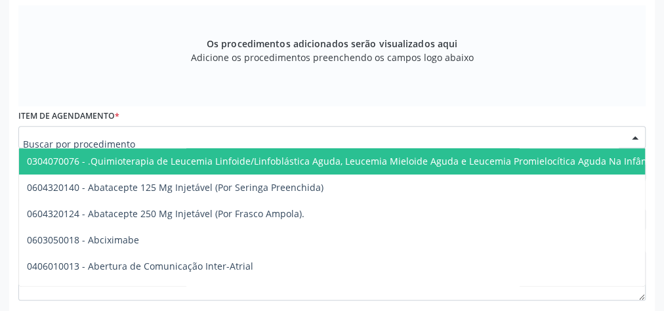
click at [283, 136] on div at bounding box center [331, 137] width 627 height 22
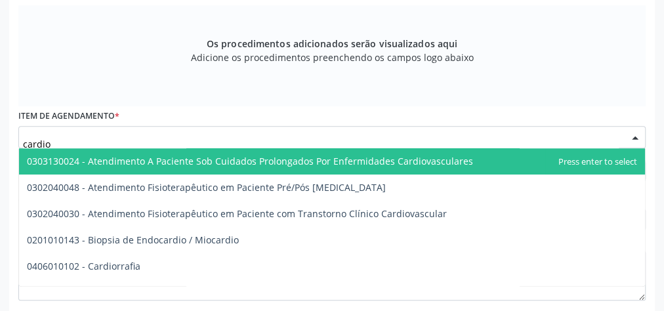
type input "cardiol"
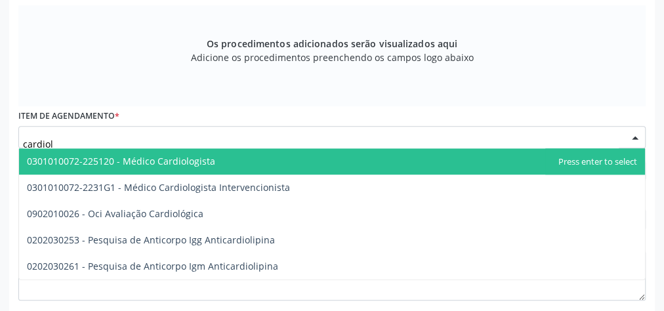
click at [186, 155] on span "0301010072-225120 - Médico Cardiologista" at bounding box center [121, 161] width 188 height 12
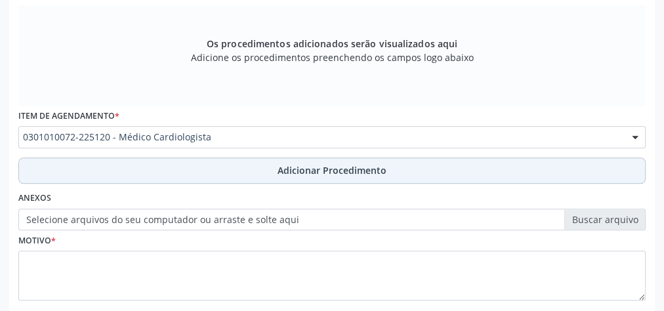
click at [308, 169] on span "Adicionar Procedimento" at bounding box center [332, 170] width 109 height 14
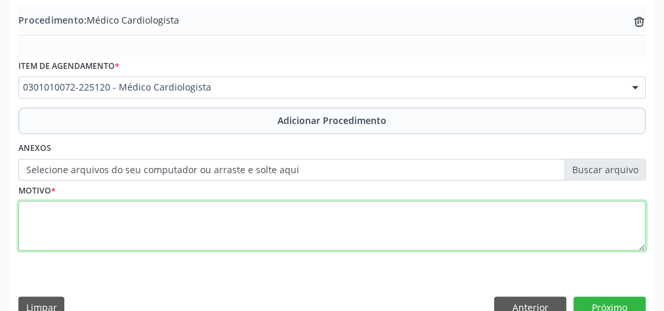
click at [237, 230] on textarea at bounding box center [331, 226] width 627 height 50
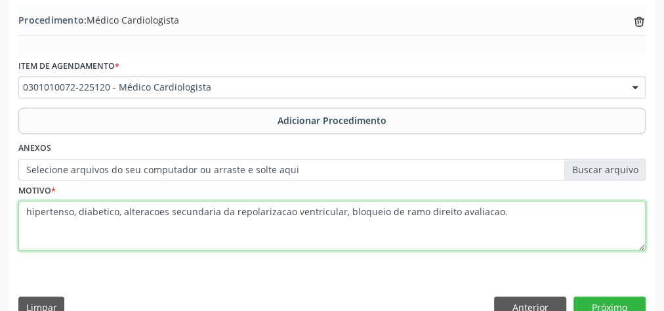
type textarea "hipertenso, diabetico, alteracoes secundaria da repolarizacao ventricular, bloq…"
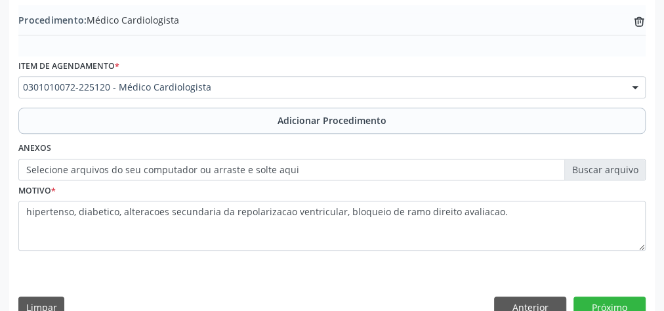
click at [608, 159] on label "Selecione arquivos do seu computador ou arraste e solte aqui" at bounding box center [331, 170] width 627 height 22
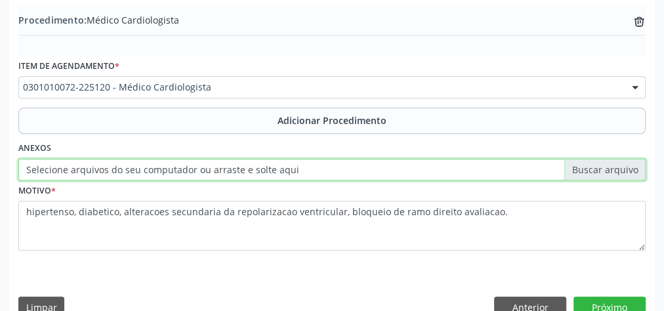
click at [608, 159] on input "Selecione arquivos do seu computador ou arraste e solte aqui" at bounding box center [331, 170] width 627 height 22
type input "C:\fakepath\cardiologia.jpeg"
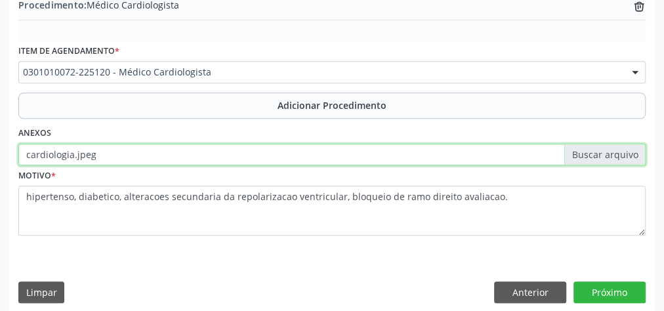
scroll to position [446, 0]
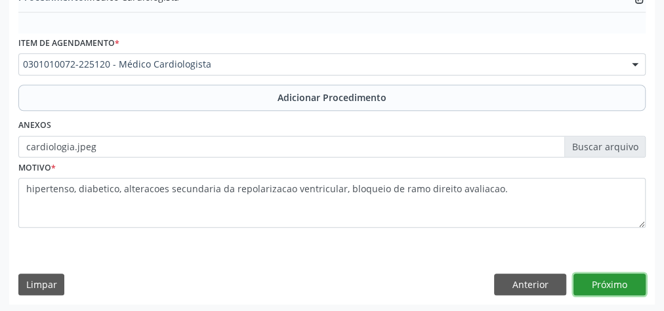
click at [603, 281] on button "Próximo" at bounding box center [609, 285] width 72 height 22
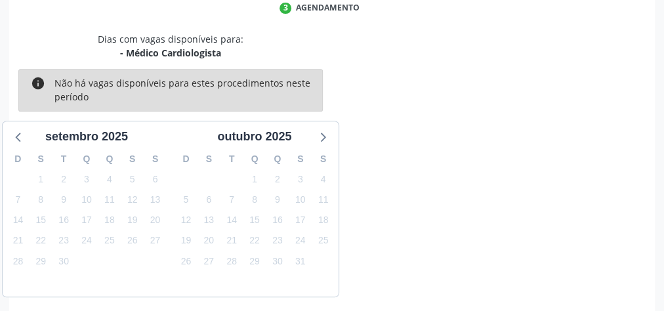
scroll to position [348, 0]
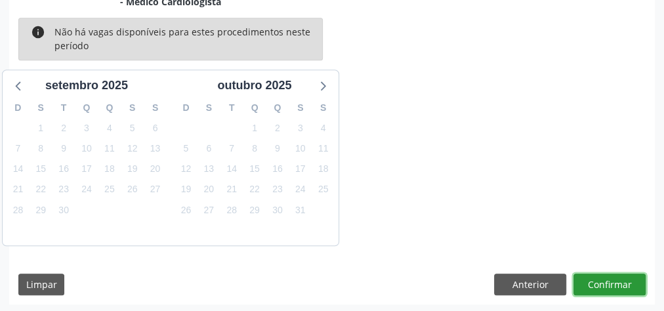
click at [603, 281] on button "Confirmar" at bounding box center [609, 285] width 72 height 22
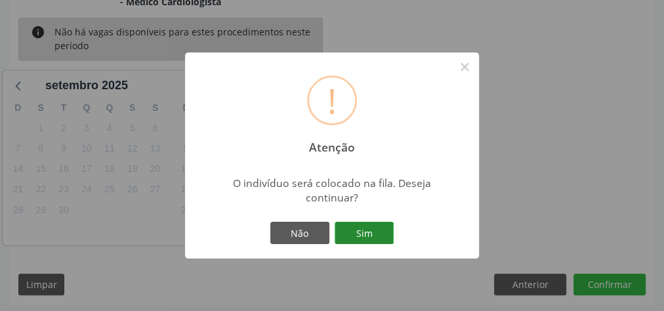
click at [383, 235] on button "Sim" at bounding box center [364, 233] width 59 height 22
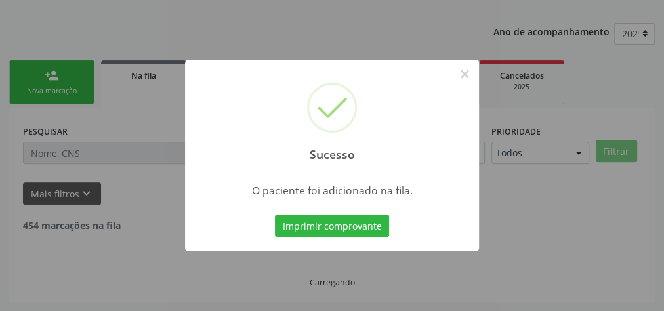
scroll to position [139, 0]
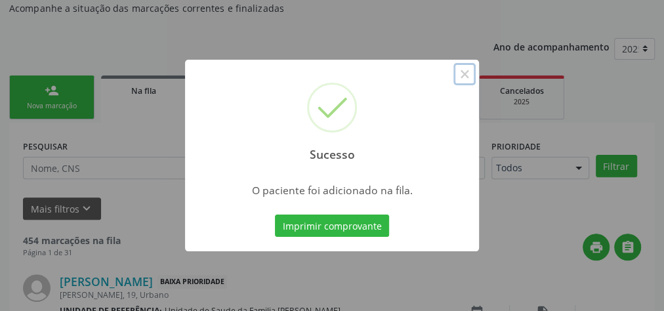
click at [466, 79] on button "×" at bounding box center [464, 74] width 22 height 22
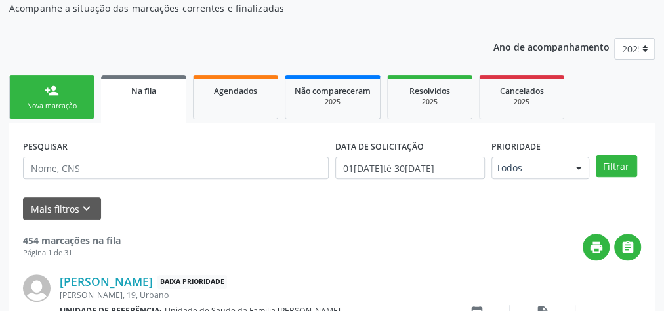
click at [50, 94] on div "person_add" at bounding box center [52, 90] width 14 height 14
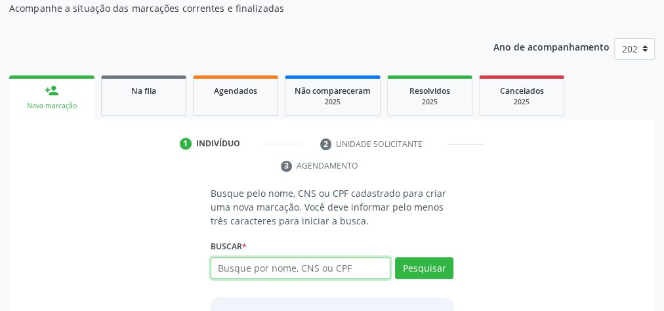
drag, startPoint x: 350, startPoint y: 260, endPoint x: 358, endPoint y: 263, distance: 7.7
click at [350, 260] on input "text" at bounding box center [301, 268] width 180 height 22
type input "9"
type input "04826797435"
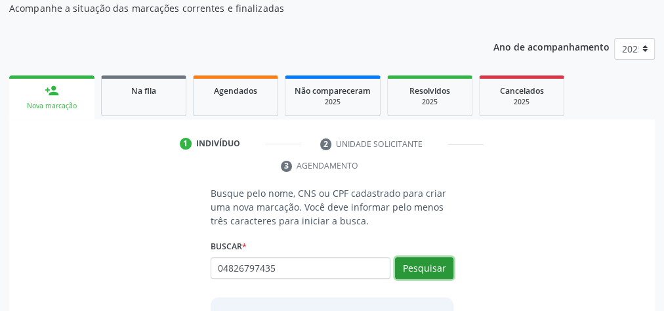
click at [427, 267] on button "Pesquisar" at bounding box center [424, 268] width 58 height 22
type input "04826797435"
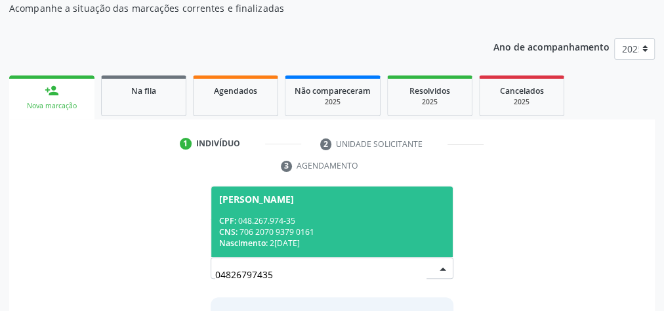
click at [391, 216] on div "CPF: 048.267.974-35" at bounding box center [332, 220] width 226 height 11
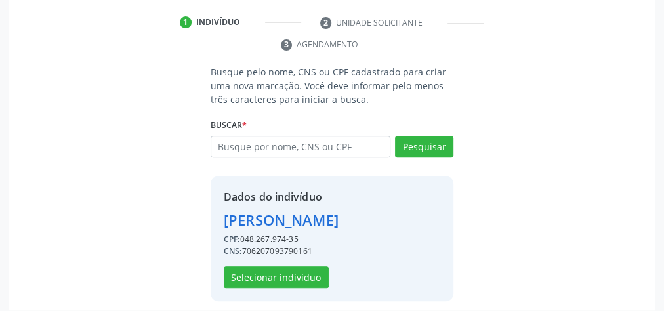
scroll to position [266, 0]
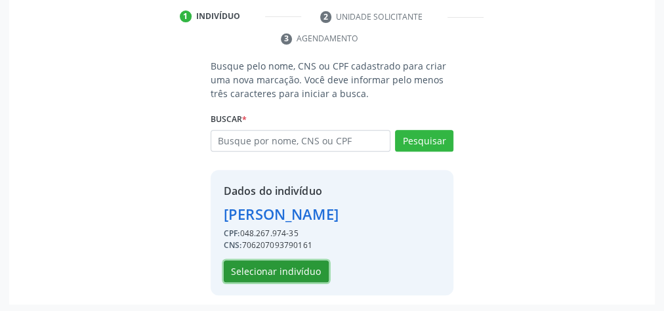
click at [285, 273] on button "Selecionar indivíduo" at bounding box center [276, 271] width 105 height 22
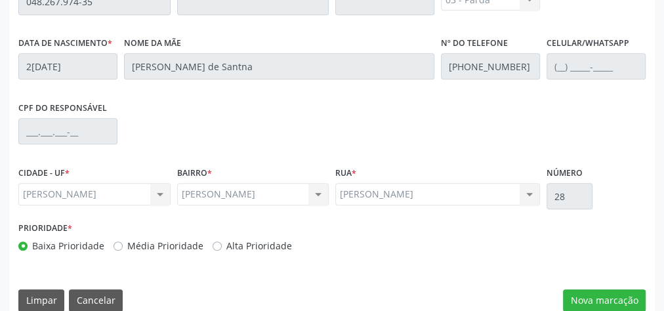
scroll to position [476, 0]
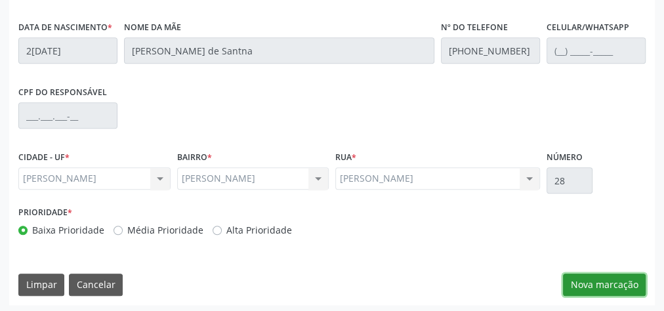
click at [606, 276] on button "Nova marcação" at bounding box center [604, 285] width 83 height 22
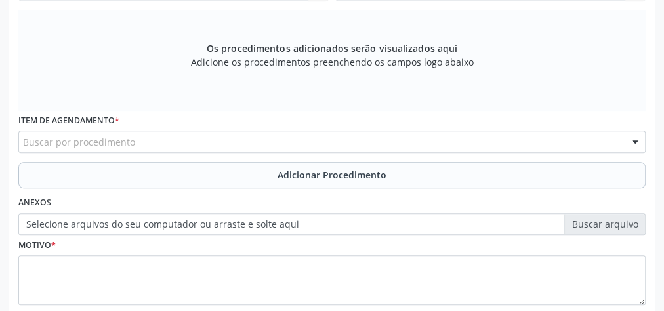
scroll to position [318, 0]
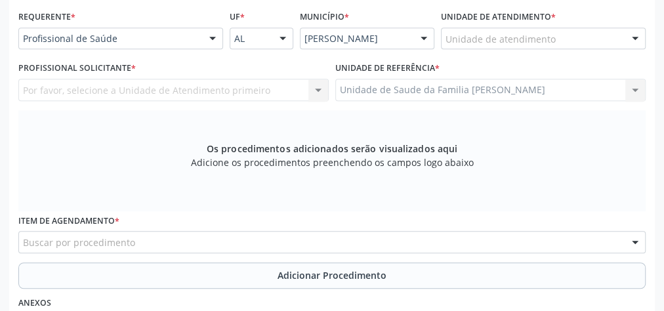
click at [569, 41] on div "Unidade de atendimento" at bounding box center [543, 39] width 205 height 22
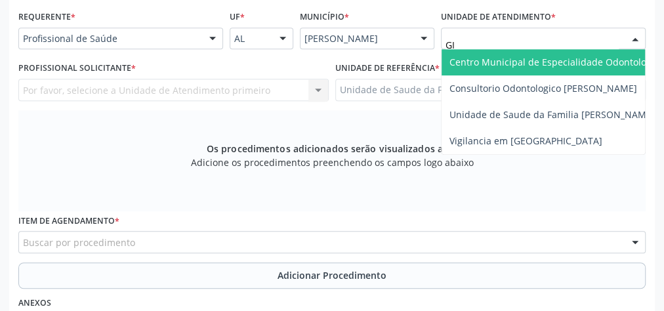
type input "GIS"
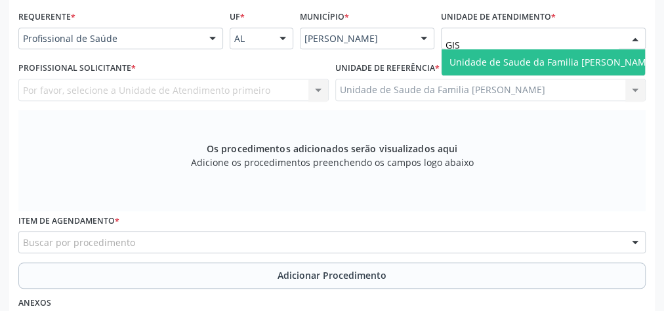
click at [518, 51] on span "Unidade de Saude da Familia [PERSON_NAME]" at bounding box center [552, 62] width 221 height 26
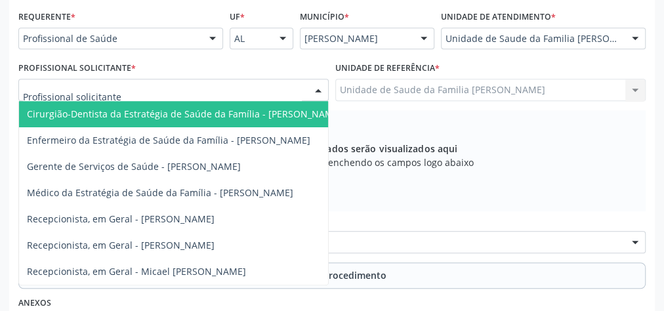
click at [320, 92] on div at bounding box center [318, 90] width 20 height 22
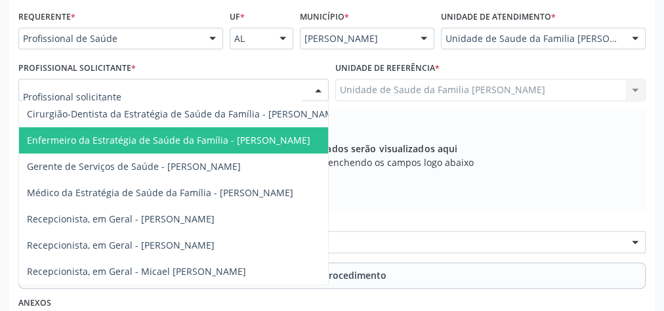
click at [274, 136] on span "Enfermeiro da Estratégia de Saúde da Família - [PERSON_NAME]" at bounding box center [168, 140] width 283 height 12
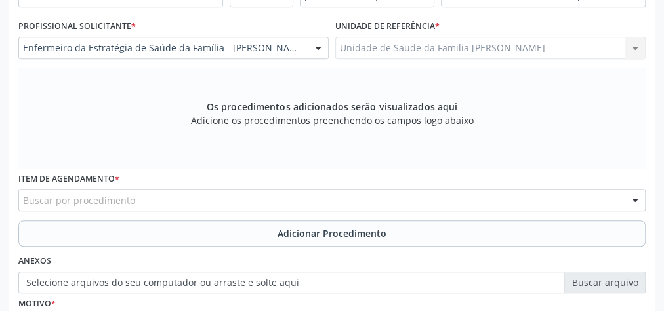
scroll to position [476, 0]
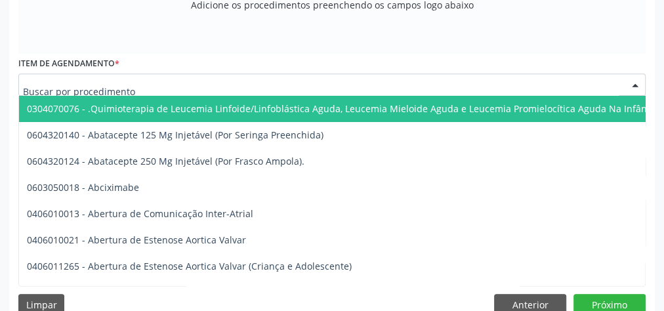
click at [269, 88] on div at bounding box center [331, 84] width 627 height 22
click at [217, 84] on input "text" at bounding box center [321, 91] width 596 height 26
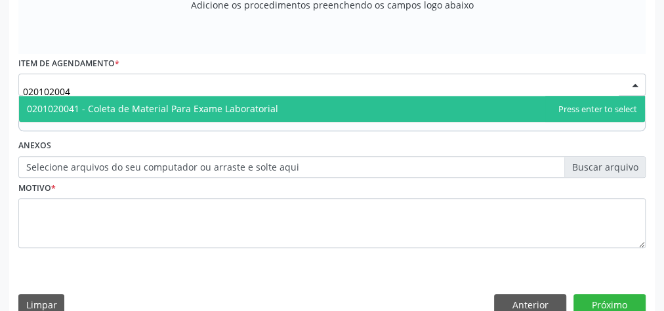
type input "0201020041"
click at [219, 102] on span "0201020041 - Coleta de Material Para Exame Laboratorial" at bounding box center [152, 108] width 251 height 12
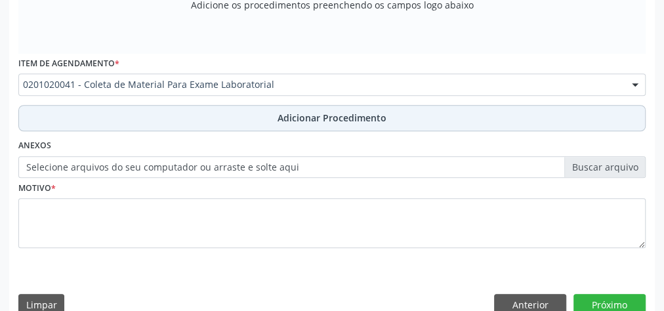
click at [306, 111] on span "Adicionar Procedimento" at bounding box center [332, 118] width 109 height 14
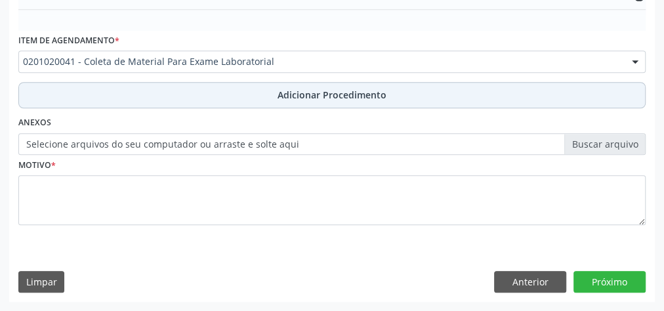
scroll to position [426, 0]
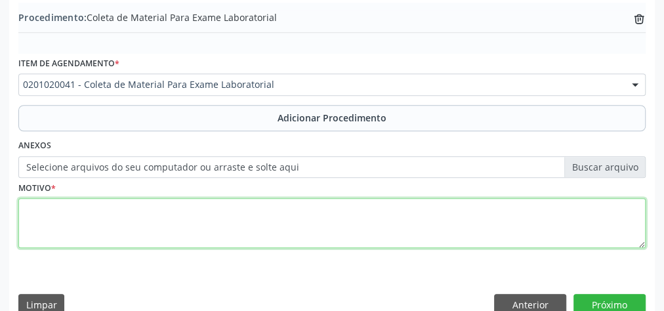
click at [272, 211] on textarea at bounding box center [331, 223] width 627 height 50
type textarea "DIABETES."
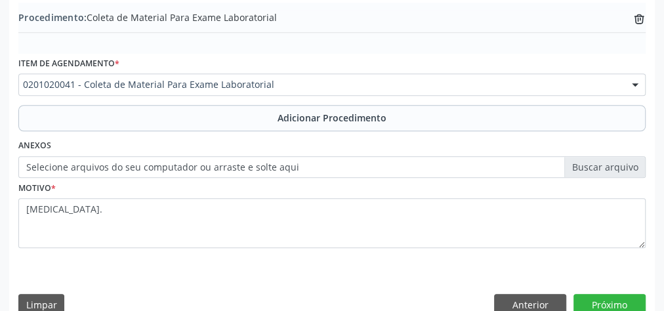
click at [583, 164] on label "Selecione arquivos do seu computador ou arraste e solte aqui" at bounding box center [331, 167] width 627 height 22
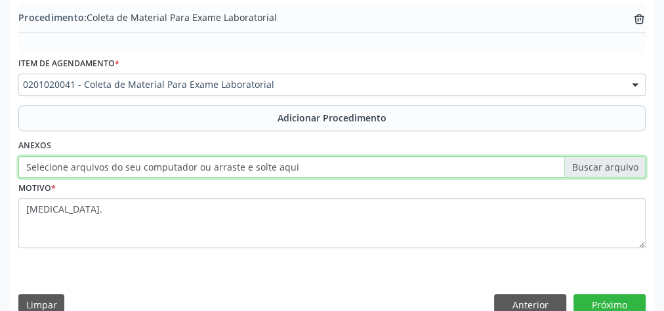
click at [583, 164] on input "Selecione arquivos do seu computador ou arraste e solte aqui" at bounding box center [331, 167] width 627 height 22
type input "C:\fakepath\LABORATORIO.jpeg"
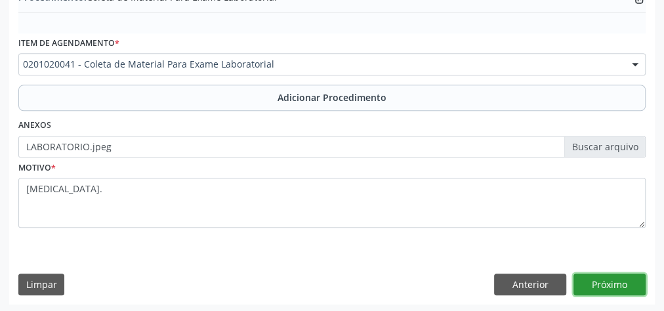
click at [606, 278] on button "Próximo" at bounding box center [609, 285] width 72 height 22
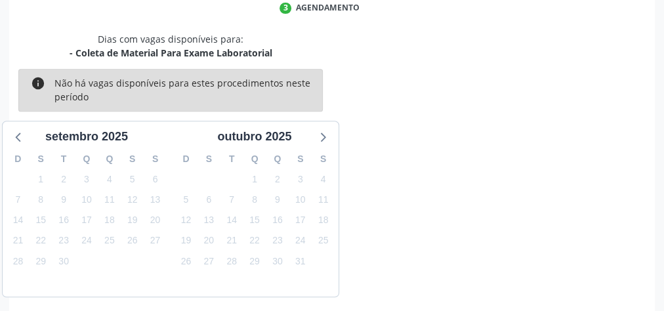
scroll to position [348, 0]
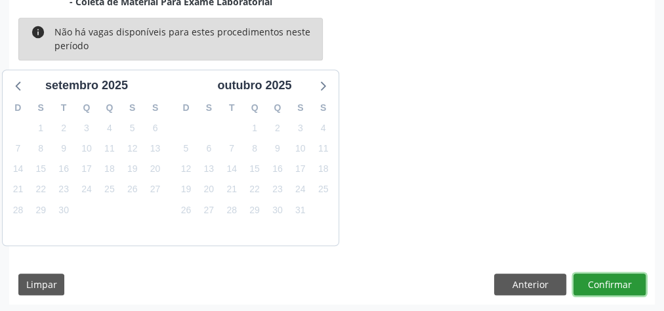
click at [606, 278] on button "Confirmar" at bounding box center [609, 285] width 72 height 22
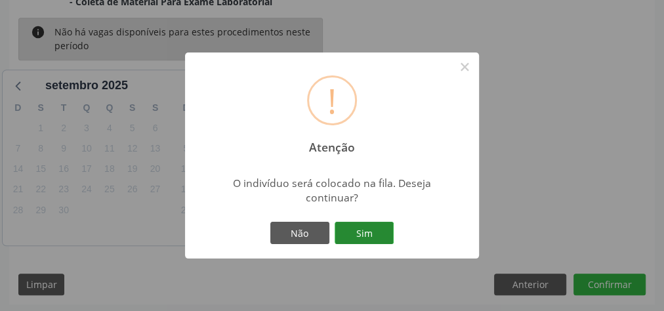
click at [379, 234] on button "Sim" at bounding box center [364, 233] width 59 height 22
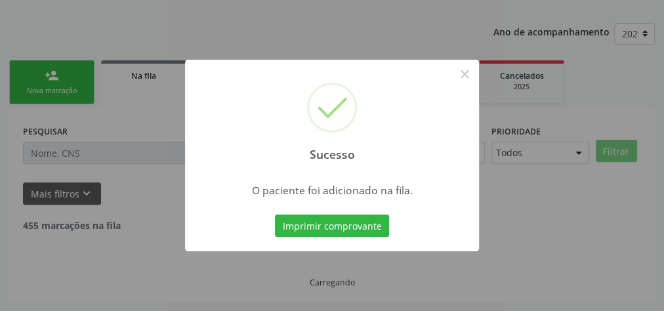
scroll to position [139, 0]
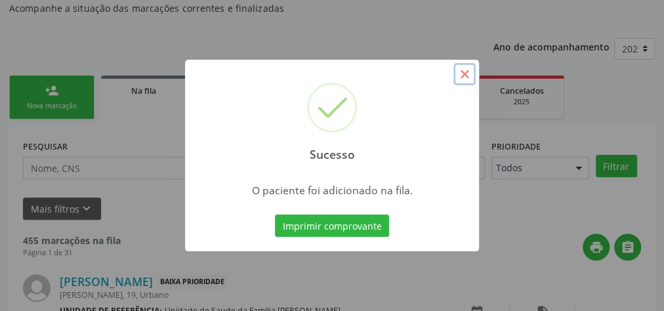
click at [468, 74] on button "×" at bounding box center [464, 74] width 22 height 22
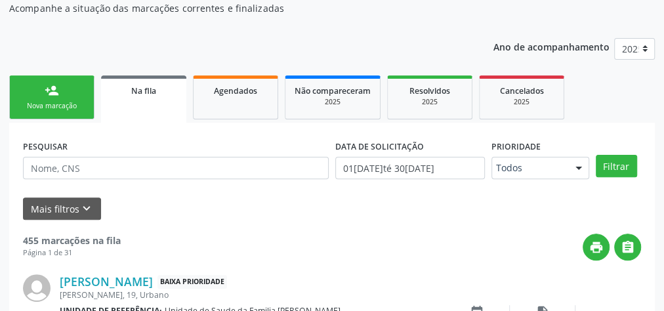
click at [65, 112] on link "person_add Nova marcação" at bounding box center [51, 97] width 85 height 44
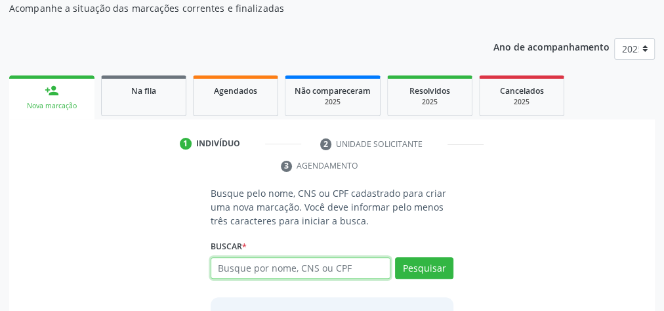
click at [331, 261] on input "text" at bounding box center [301, 268] width 180 height 22
type input "04826797435"
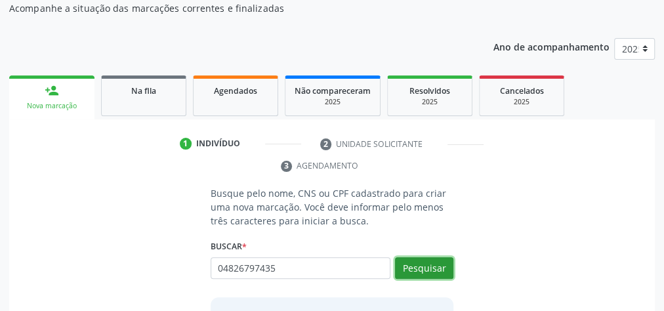
click at [415, 273] on button "Pesquisar" at bounding box center [424, 268] width 58 height 22
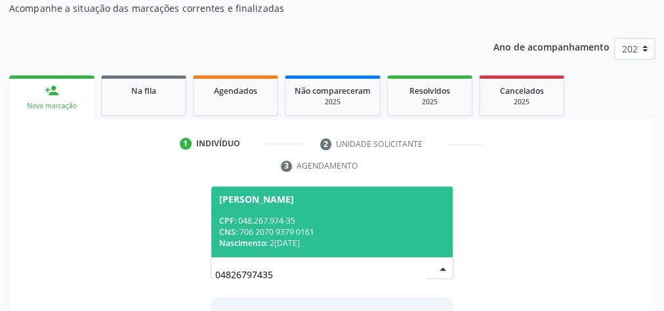
click at [293, 245] on div "Nascimento: 26/09/1974" at bounding box center [332, 242] width 226 height 11
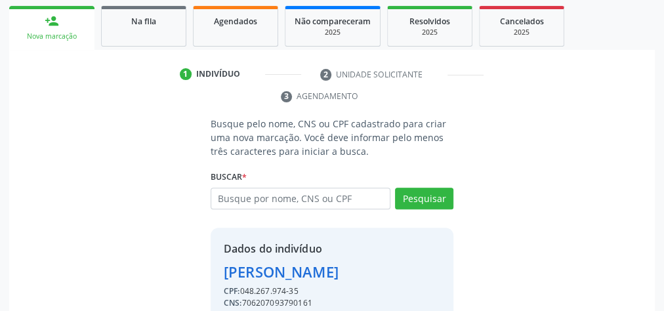
scroll to position [266, 0]
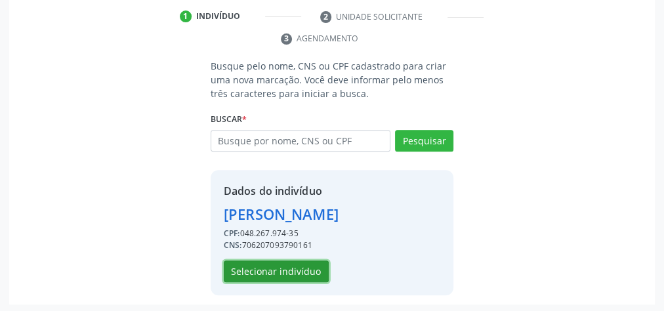
click at [282, 262] on button "Selecionar indivíduo" at bounding box center [276, 271] width 105 height 22
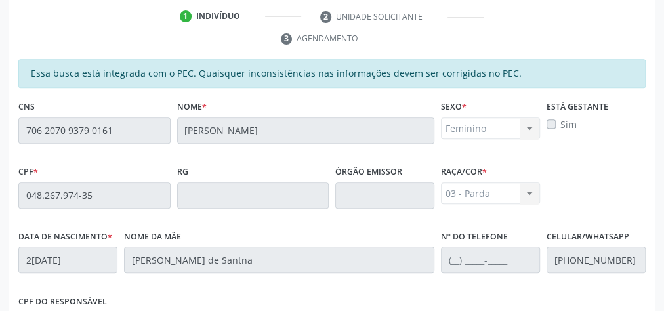
scroll to position [476, 0]
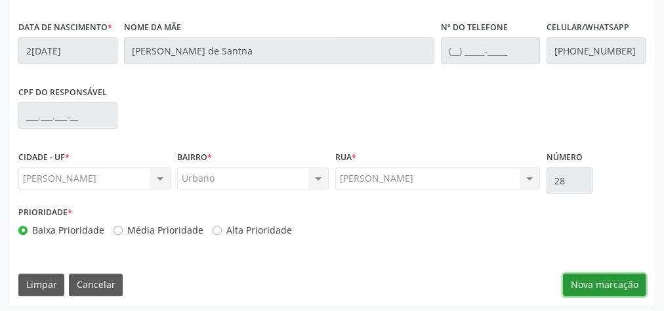
click at [602, 286] on button "Nova marcação" at bounding box center [604, 285] width 83 height 22
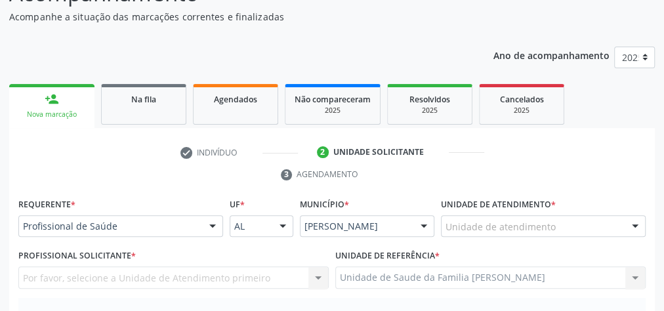
scroll to position [108, 0]
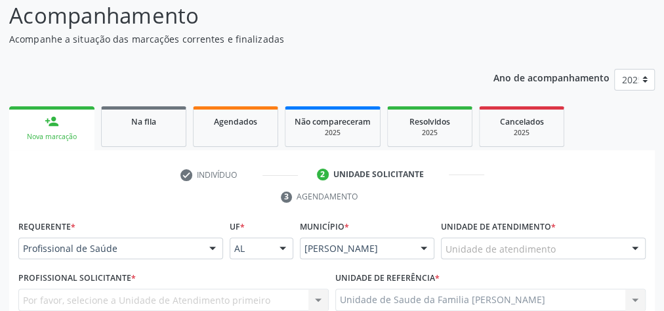
click at [632, 247] on div at bounding box center [635, 249] width 20 height 22
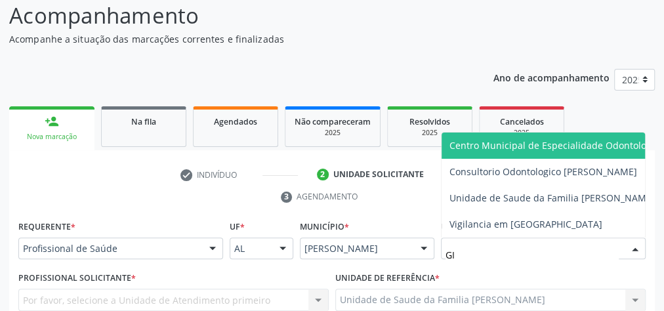
type input "GIS"
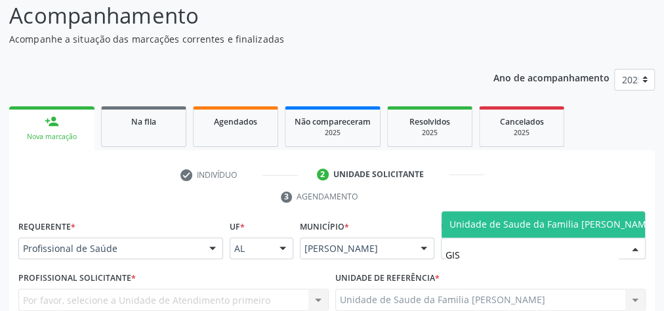
click at [579, 218] on span "Unidade de Saude da Familia [PERSON_NAME]" at bounding box center [551, 224] width 205 height 12
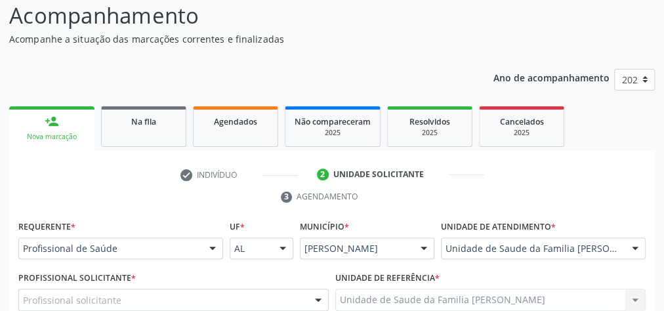
scroll to position [266, 0]
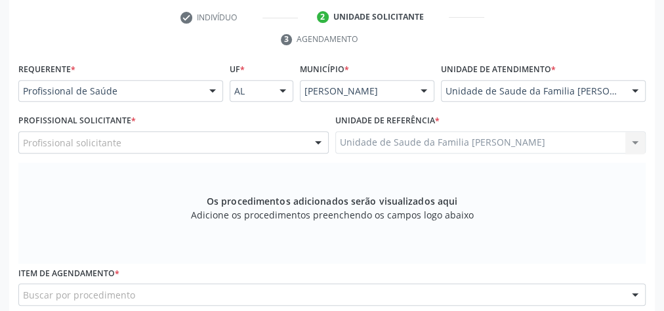
click at [314, 142] on div at bounding box center [318, 143] width 20 height 22
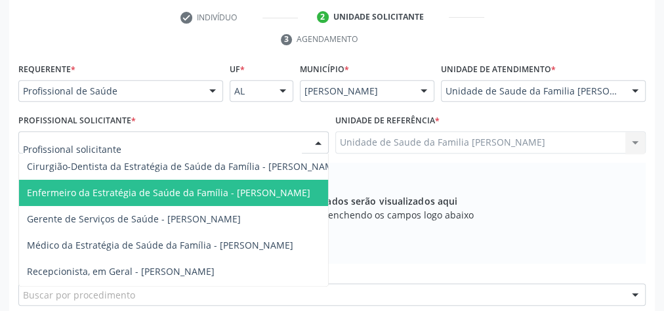
click at [268, 196] on span "Enfermeiro da Estratégia de Saúde da Família - [PERSON_NAME]" at bounding box center [168, 192] width 283 height 12
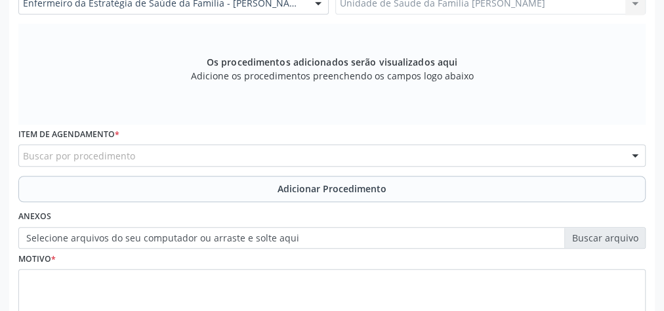
scroll to position [423, 0]
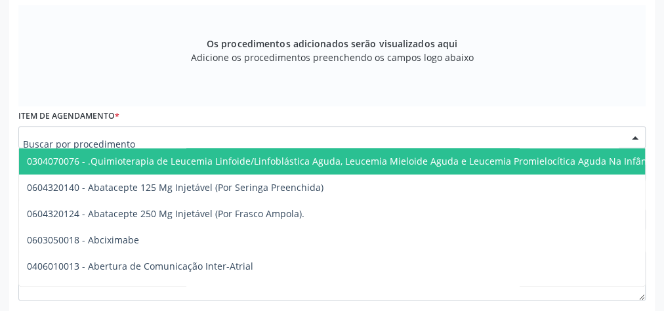
click at [310, 134] on div at bounding box center [331, 137] width 627 height 22
click at [312, 139] on input "text" at bounding box center [321, 144] width 596 height 26
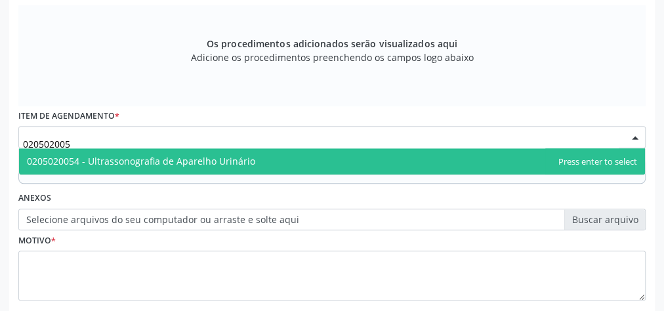
type input "0205020054"
click at [255, 161] on span "0205020054 - Ultrassonografia de Aparelho Urinário" at bounding box center [332, 161] width 626 height 26
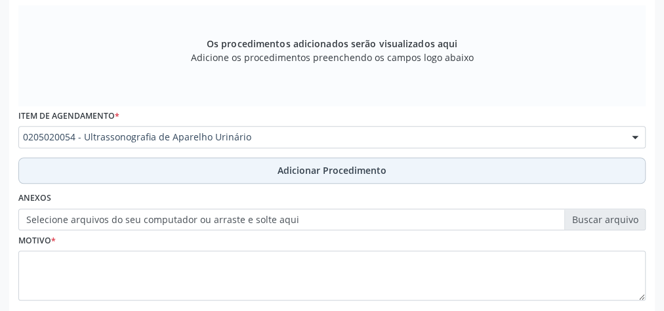
click at [310, 169] on span "Adicionar Procedimento" at bounding box center [332, 170] width 109 height 14
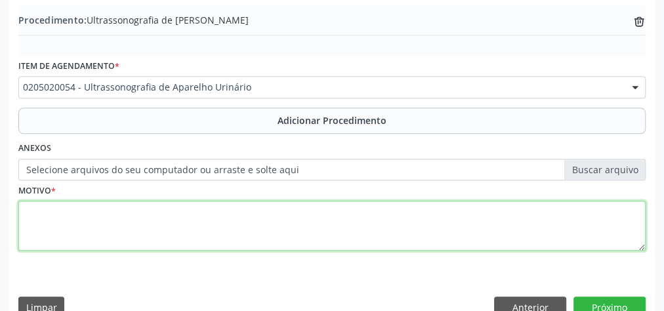
click at [317, 223] on textarea at bounding box center [331, 226] width 627 height 50
type textarea "LITIASE."
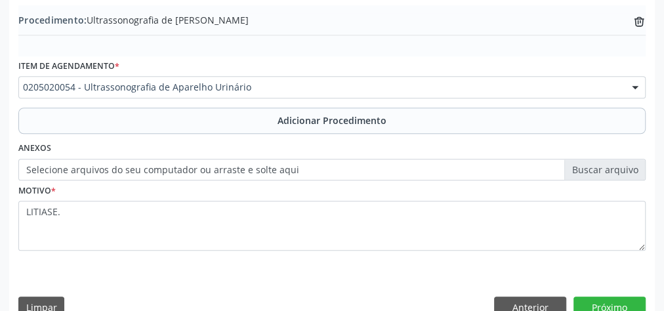
click at [600, 169] on label "Selecione arquivos do seu computador ou arraste e solte aqui" at bounding box center [331, 170] width 627 height 22
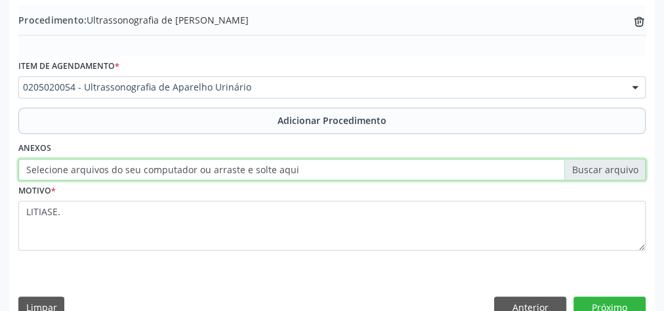
click at [600, 169] on input "Selecione arquivos do seu computador ou arraste e solte aqui" at bounding box center [331, 170] width 627 height 22
type input "C:\fakepath\APARELHO URIN.jpeg"
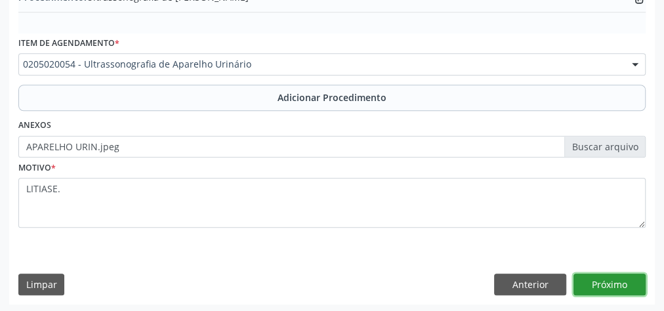
click at [607, 278] on button "Próximo" at bounding box center [609, 285] width 72 height 22
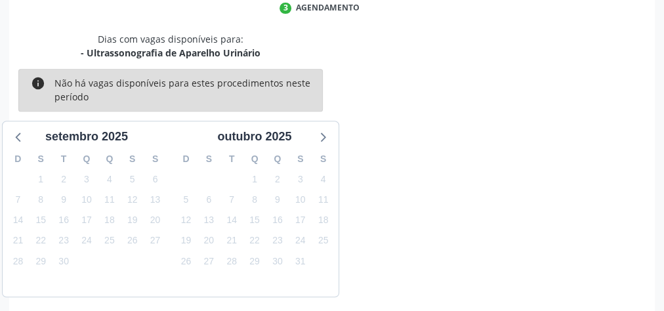
scroll to position [348, 0]
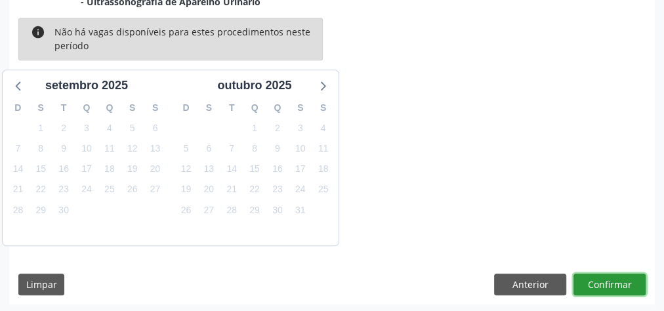
click at [607, 280] on button "Confirmar" at bounding box center [609, 285] width 72 height 22
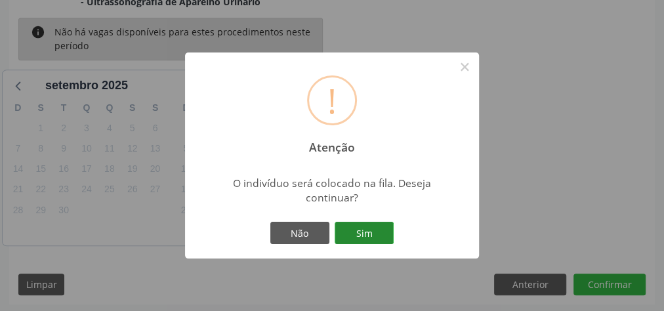
click at [383, 234] on button "Sim" at bounding box center [364, 233] width 59 height 22
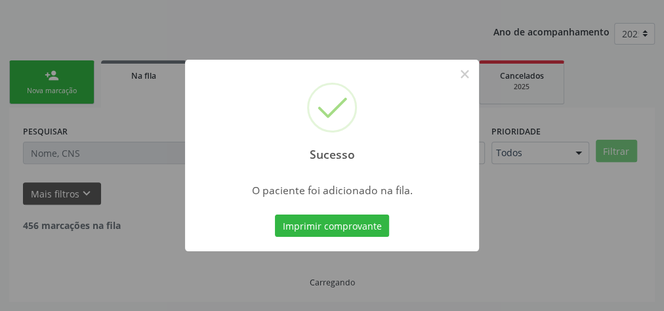
scroll to position [139, 0]
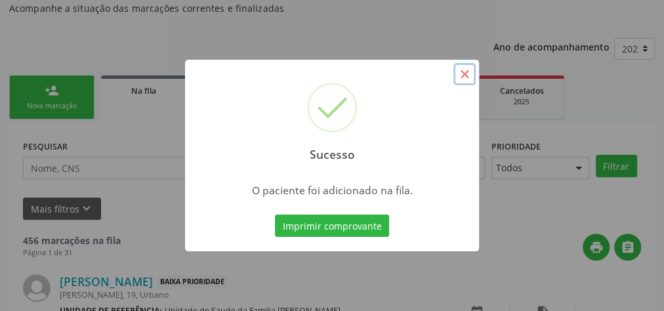
click at [464, 73] on button "×" at bounding box center [464, 74] width 22 height 22
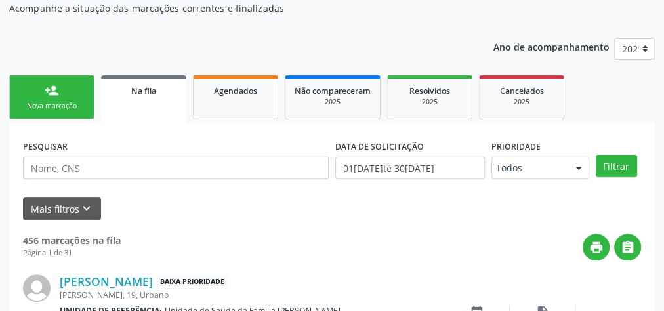
click at [68, 98] on link "person_add Nova marcação" at bounding box center [51, 97] width 85 height 44
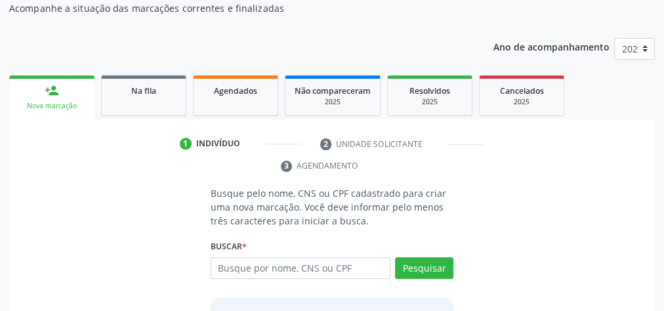
click at [74, 107] on div "Nova marcação" at bounding box center [51, 106] width 67 height 10
click at [279, 270] on input "text" at bounding box center [301, 268] width 180 height 22
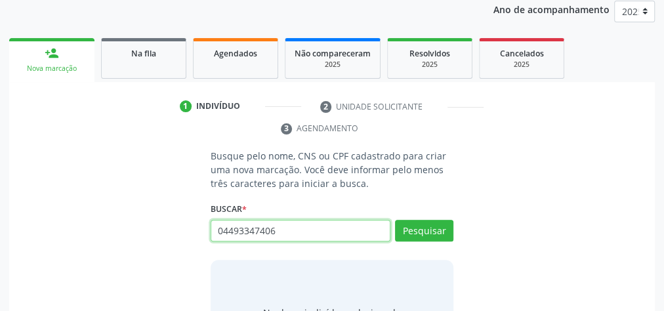
scroll to position [244, 0]
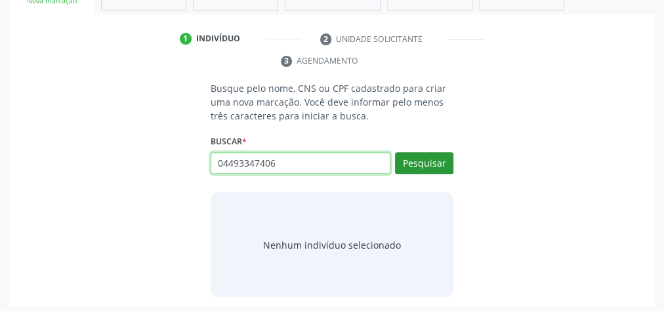
type input "04493347406"
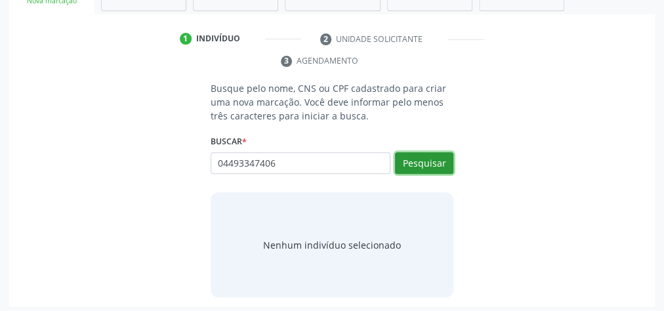
click at [416, 160] on button "Pesquisar" at bounding box center [424, 163] width 58 height 22
type input "04493347406"
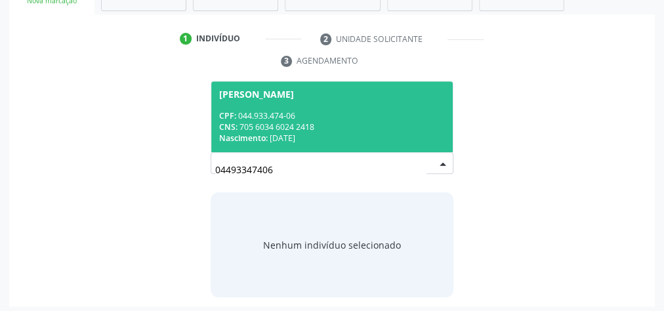
click at [385, 121] on div "CNS: 705 6034 6024 2418" at bounding box center [332, 126] width 226 height 11
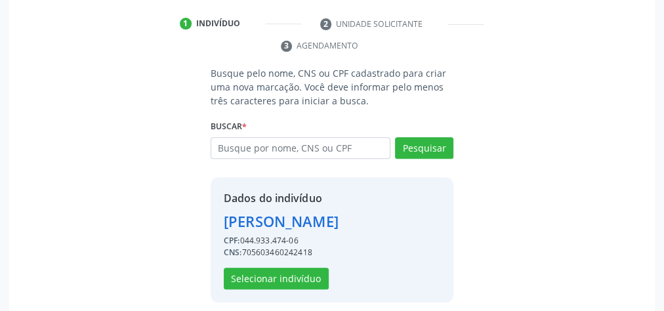
scroll to position [266, 0]
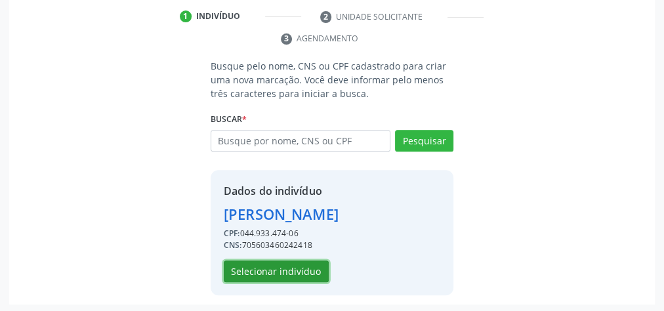
click at [300, 268] on button "Selecionar indivíduo" at bounding box center [276, 271] width 105 height 22
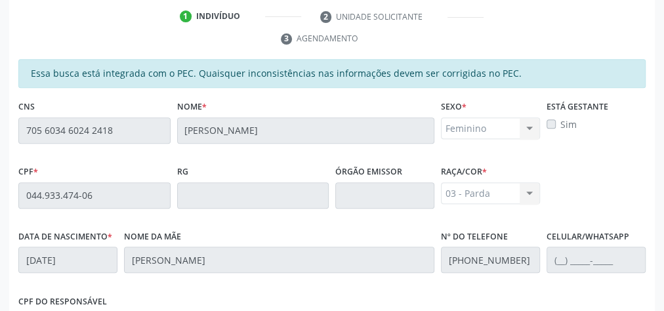
scroll to position [476, 0]
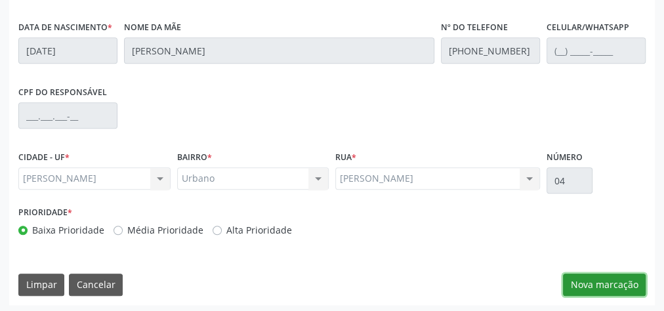
click at [617, 276] on button "Nova marcação" at bounding box center [604, 285] width 83 height 22
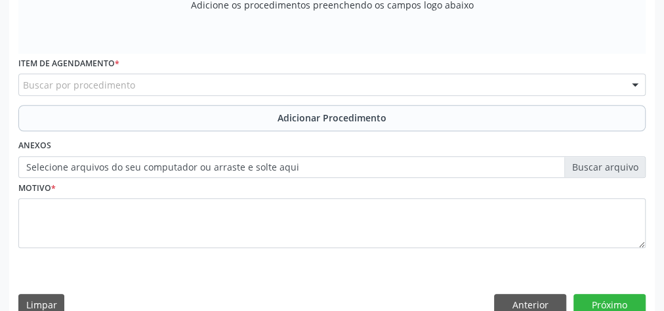
click at [94, 23] on div "Os procedimentos adicionados serão visualizados aqui Adicione os procedimentos …" at bounding box center [331, 3] width 627 height 101
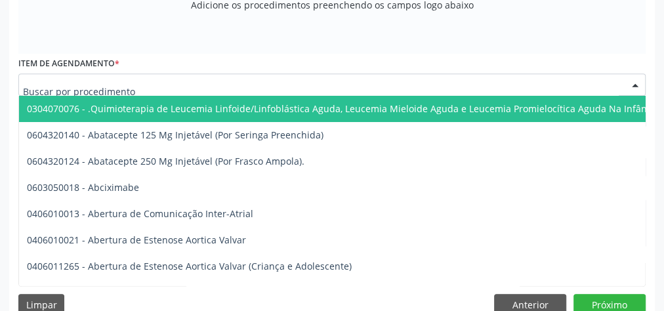
click at [263, 92] on div at bounding box center [331, 84] width 627 height 22
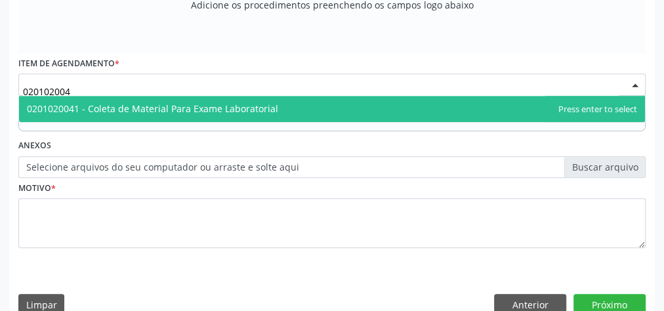
type input "0201020041"
click at [245, 115] on span "0201020041 - Coleta de Material Para Exame Laboratorial" at bounding box center [332, 109] width 626 height 26
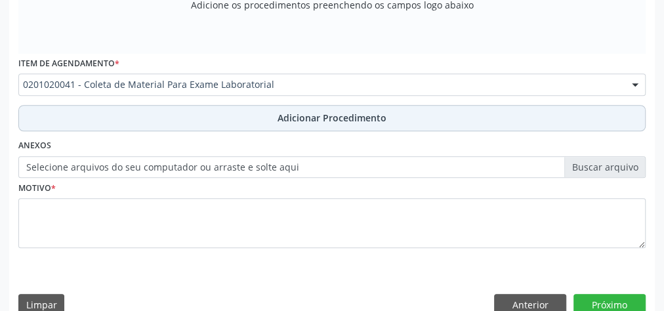
click at [306, 111] on span "Adicionar Procedimento" at bounding box center [332, 118] width 109 height 14
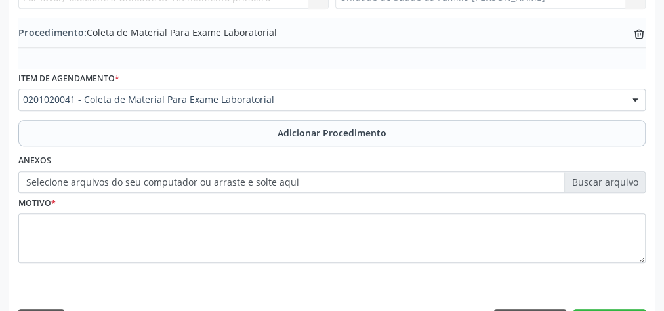
scroll to position [426, 0]
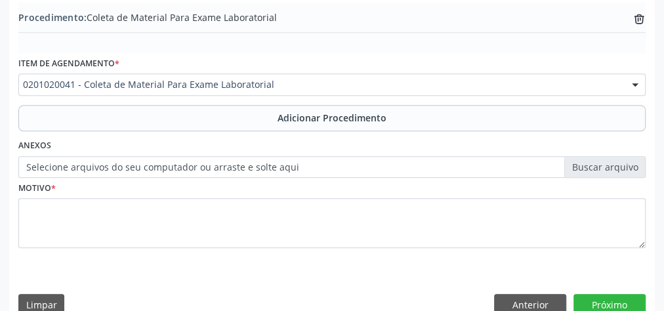
click at [599, 163] on label "Selecione arquivos do seu computador ou arraste e solte aqui" at bounding box center [331, 167] width 627 height 22
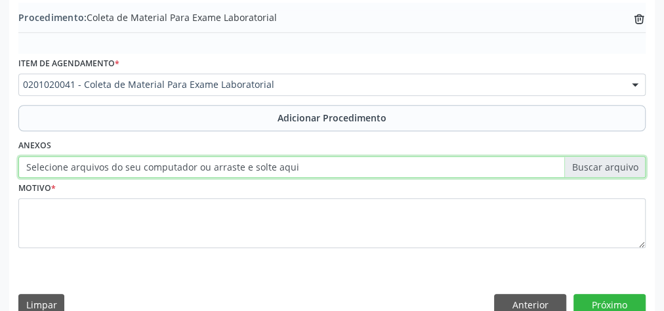
click at [599, 163] on input "Selecione arquivos do seu computador ou arraste e solte aqui" at bounding box center [331, 167] width 627 height 22
type input "C:\fakepath\LB.jpeg"
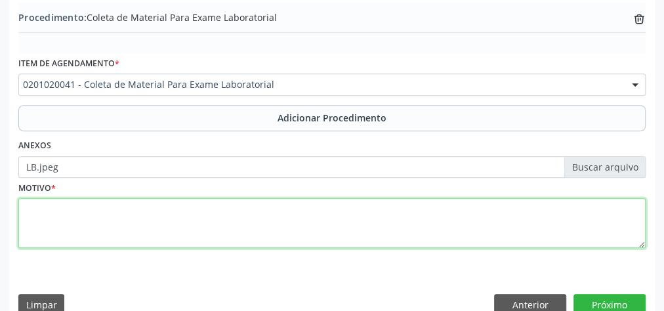
click at [255, 216] on textarea at bounding box center [331, 223] width 627 height 50
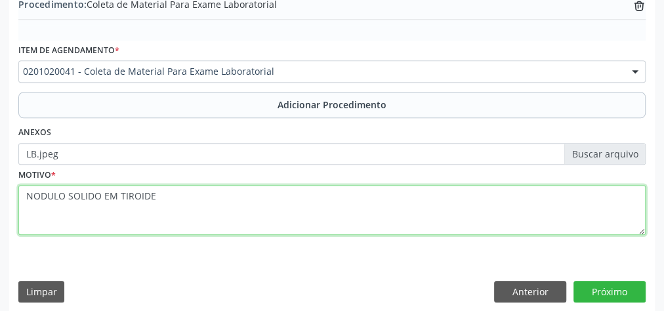
scroll to position [446, 0]
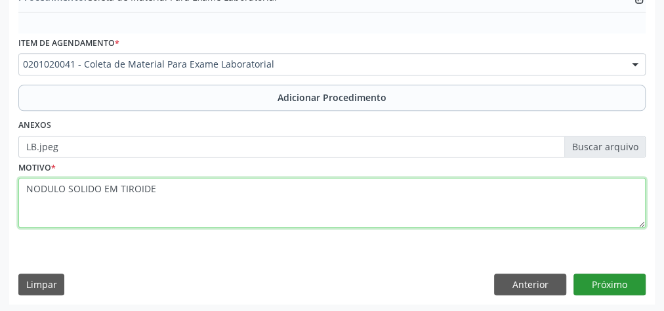
type textarea "NODULO SOLIDO EM TIROIDE"
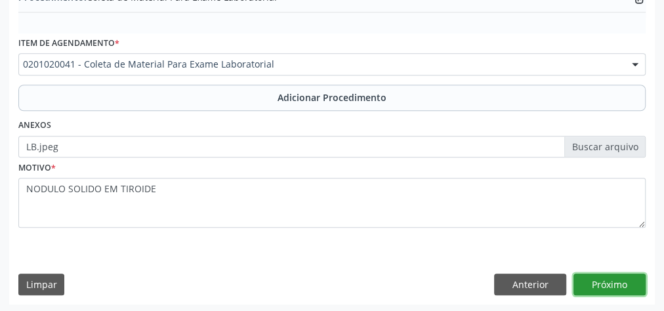
click at [615, 282] on button "Próximo" at bounding box center [609, 285] width 72 height 22
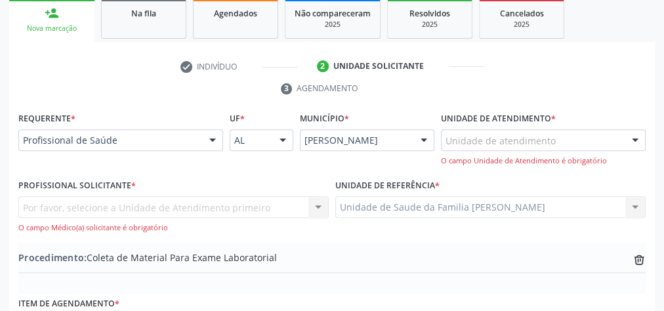
scroll to position [215, 0]
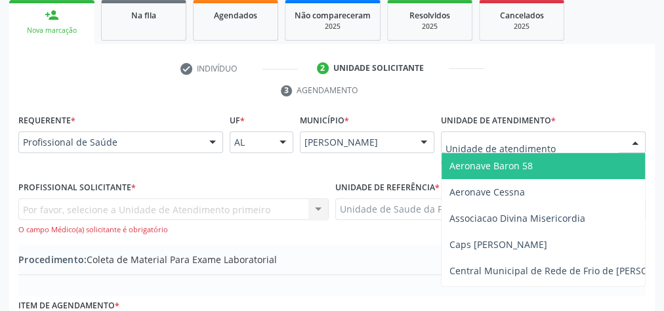
click at [579, 140] on div at bounding box center [543, 142] width 205 height 22
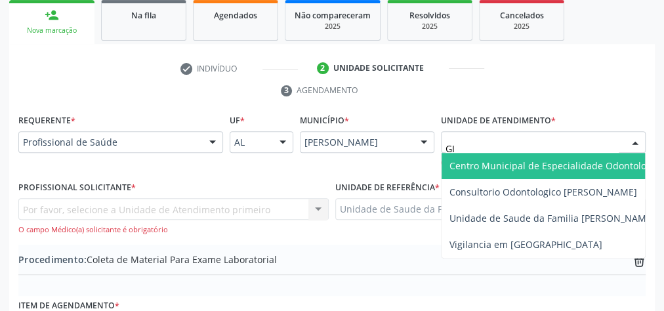
type input "GIS"
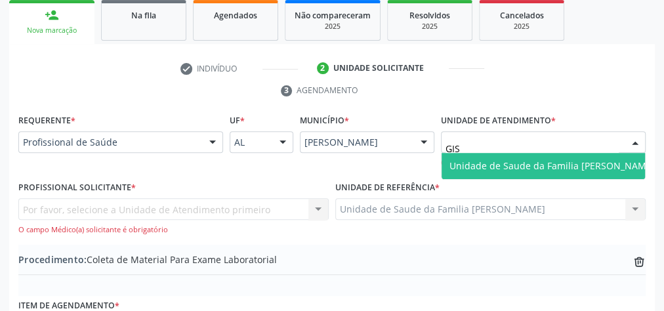
click at [580, 163] on span "Unidade de Saude da Familia [PERSON_NAME]" at bounding box center [551, 165] width 205 height 12
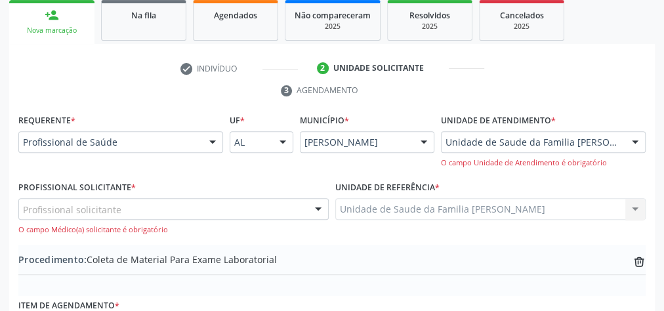
click at [315, 211] on div at bounding box center [318, 210] width 20 height 22
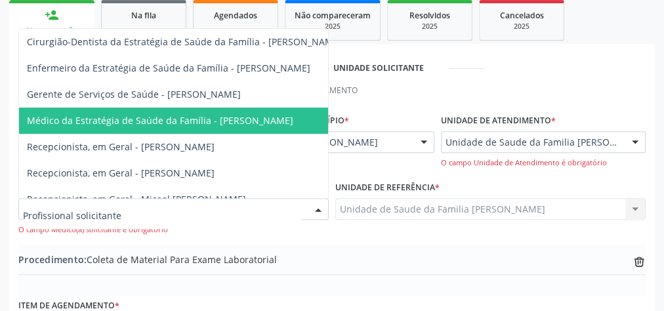
click at [234, 119] on span "Médico da Estratégia de Saúde da Família - [PERSON_NAME]" at bounding box center [160, 120] width 266 height 12
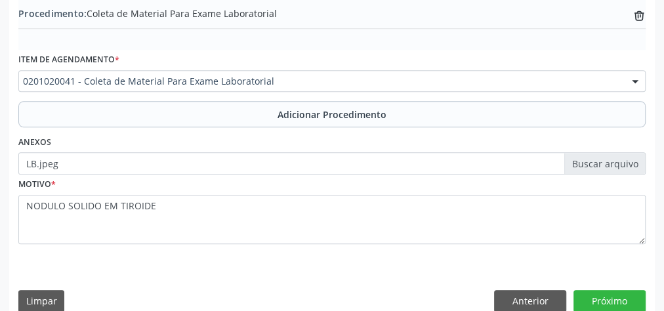
scroll to position [477, 0]
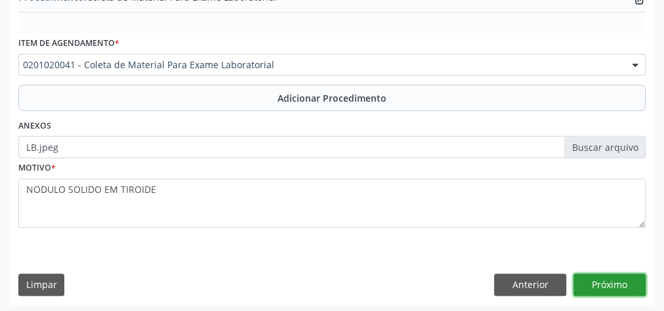
click at [606, 277] on button "Próximo" at bounding box center [609, 285] width 72 height 22
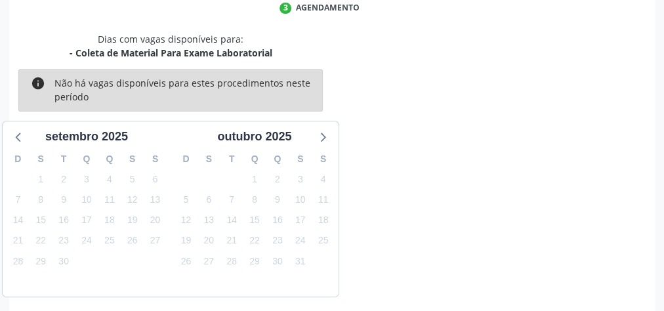
scroll to position [348, 0]
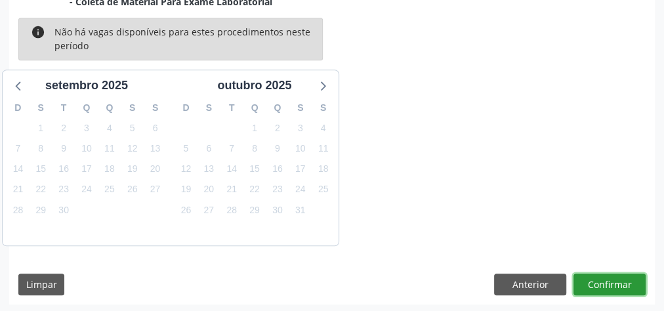
click at [606, 277] on button "Confirmar" at bounding box center [609, 285] width 72 height 22
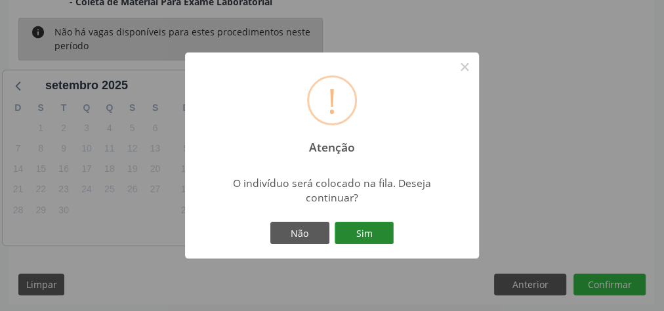
click at [377, 234] on button "Sim" at bounding box center [364, 233] width 59 height 22
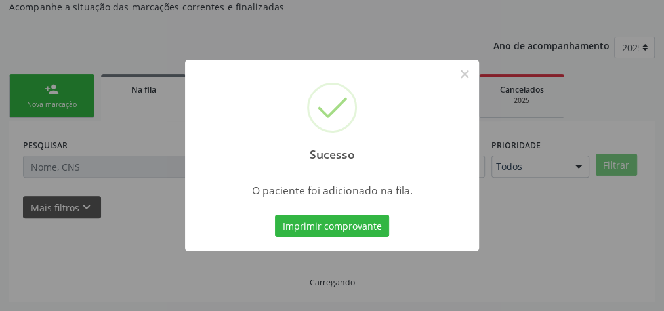
scroll to position [139, 0]
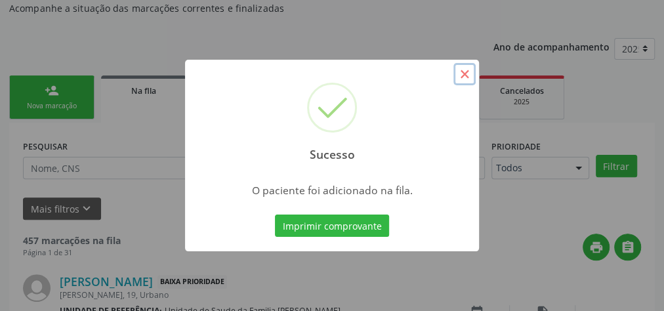
click at [470, 79] on button "×" at bounding box center [464, 74] width 22 height 22
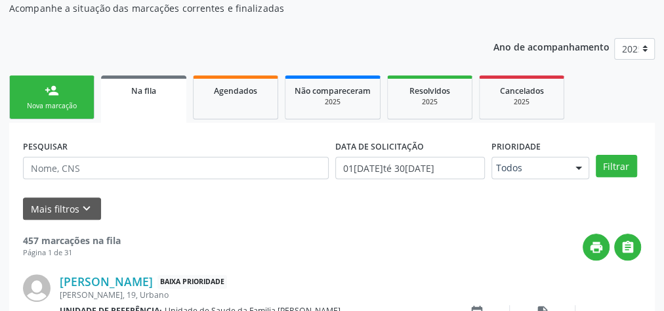
click at [64, 102] on div "Nova marcação" at bounding box center [52, 106] width 66 height 10
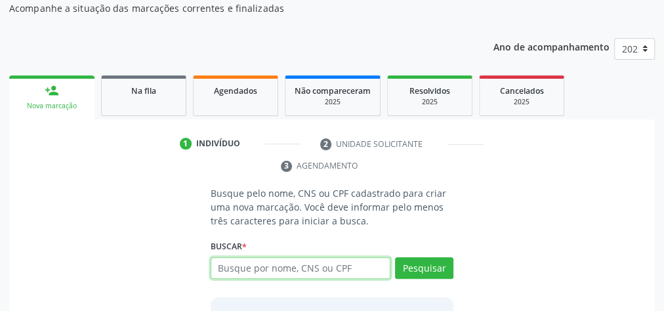
click at [316, 268] on input "text" at bounding box center [301, 268] width 180 height 22
click at [308, 264] on input "text" at bounding box center [301, 268] width 180 height 22
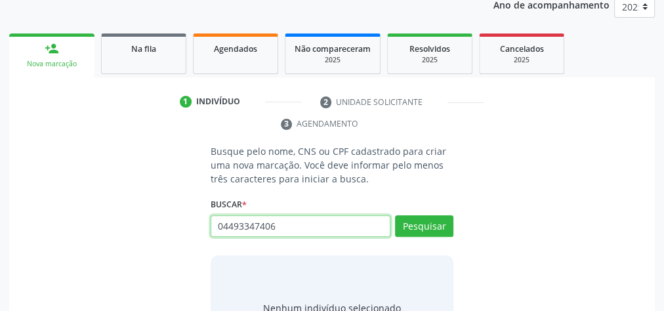
scroll to position [244, 0]
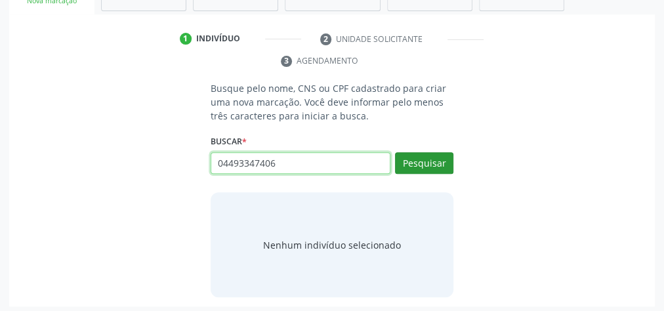
type input "04493347406"
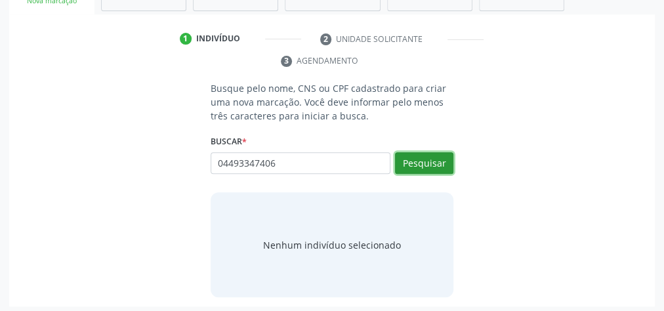
click at [420, 164] on button "Pesquisar" at bounding box center [424, 163] width 58 height 22
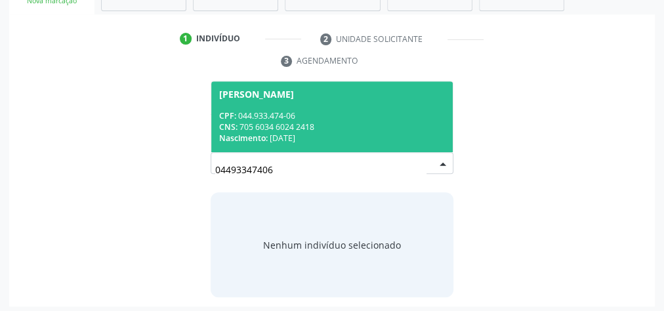
click at [310, 133] on div "Nascimento: 18/04/1980" at bounding box center [332, 138] width 226 height 11
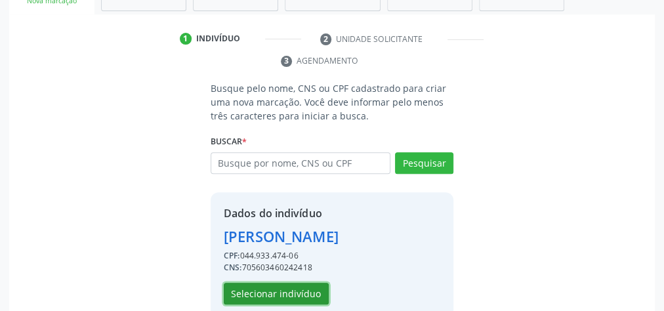
click at [284, 288] on button "Selecionar indivíduo" at bounding box center [276, 294] width 105 height 22
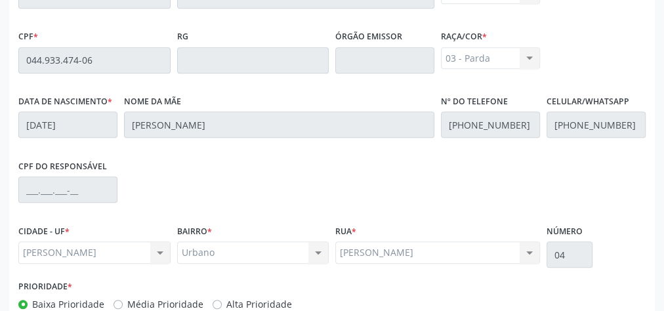
scroll to position [476, 0]
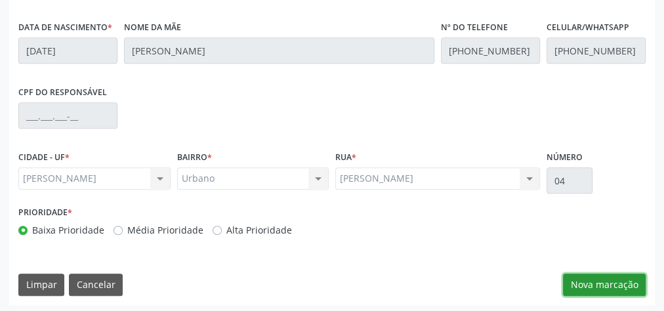
click at [619, 278] on button "Nova marcação" at bounding box center [604, 285] width 83 height 22
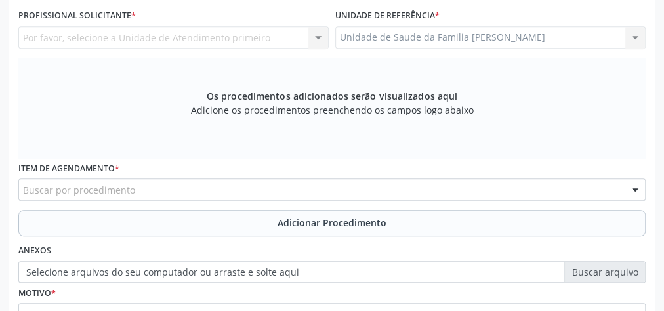
scroll to position [266, 0]
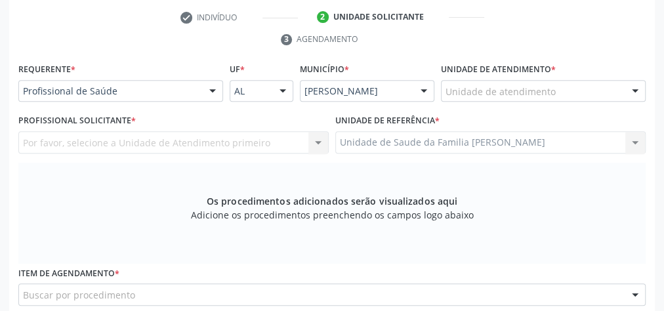
click at [556, 82] on div "Unidade de atendimento" at bounding box center [543, 91] width 205 height 22
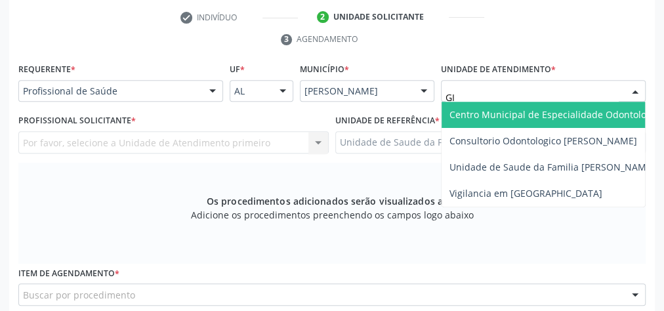
type input "GIS"
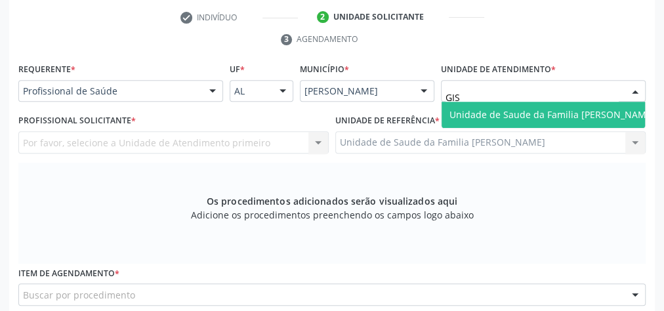
click at [506, 113] on span "Unidade de Saude da Familia [PERSON_NAME]" at bounding box center [551, 114] width 205 height 12
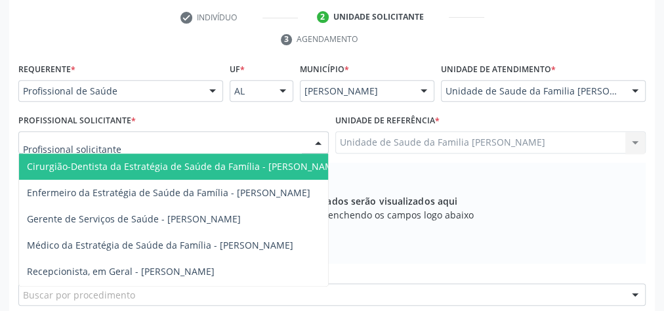
click at [322, 140] on div at bounding box center [318, 143] width 20 height 22
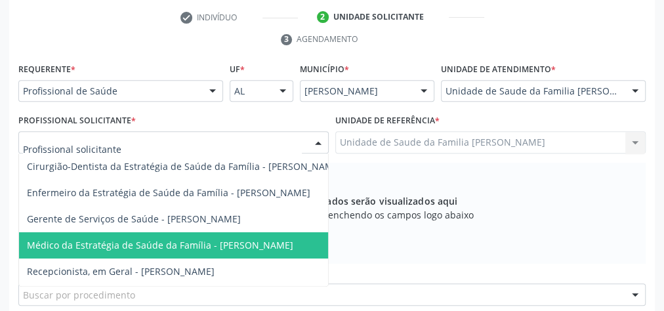
click at [253, 239] on span "Médico da Estratégia de Saúde da Família - [PERSON_NAME]" at bounding box center [160, 245] width 266 height 12
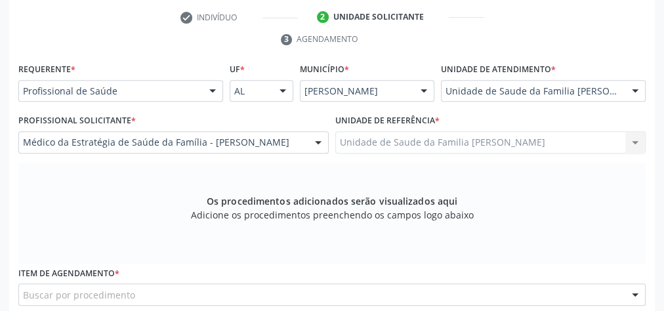
scroll to position [423, 0]
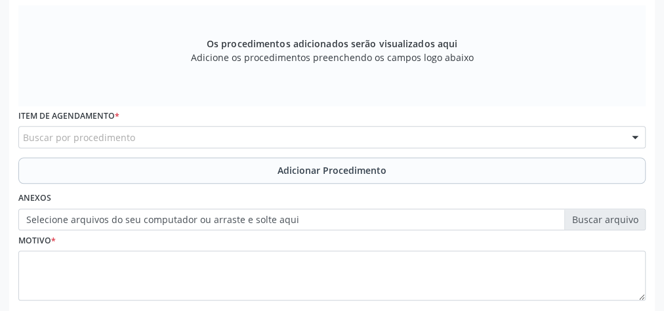
click at [264, 132] on div "Buscar por procedimento" at bounding box center [331, 137] width 627 height 22
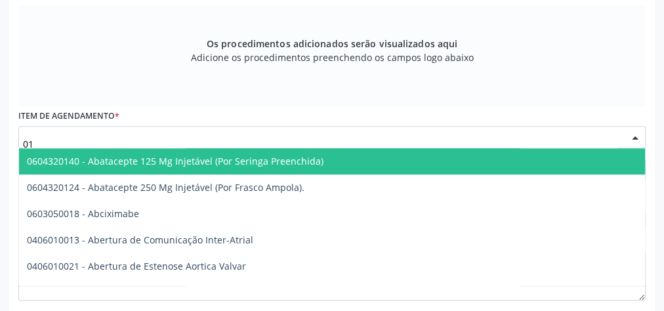
type input "0"
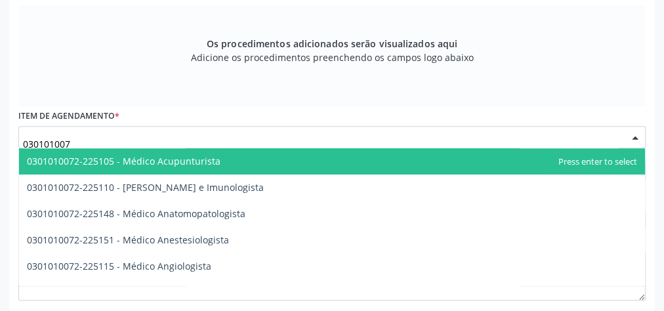
type input "0301010072"
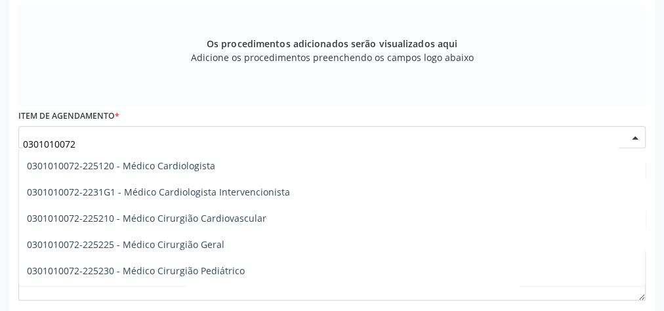
scroll to position [262, 0]
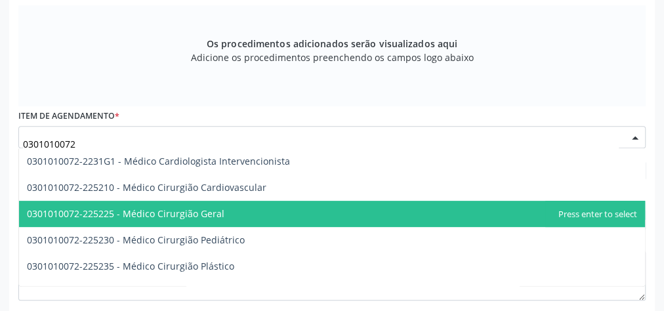
click at [202, 205] on span "0301010072-225225 - Médico Cirurgião Geral" at bounding box center [332, 214] width 626 height 26
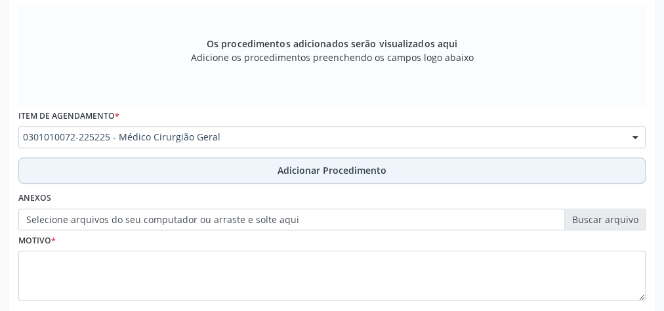
click at [354, 160] on button "Adicionar Procedimento" at bounding box center [331, 170] width 627 height 26
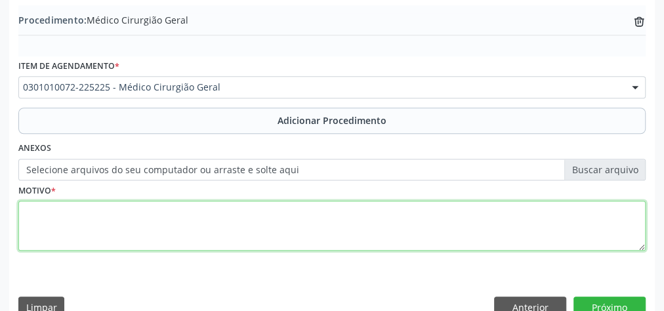
drag, startPoint x: 283, startPoint y: 235, endPoint x: 281, endPoint y: 211, distance: 24.4
click at [283, 235] on textarea at bounding box center [331, 226] width 627 height 50
type textarea "NODULO SOLIDO EM TIREOIDE"
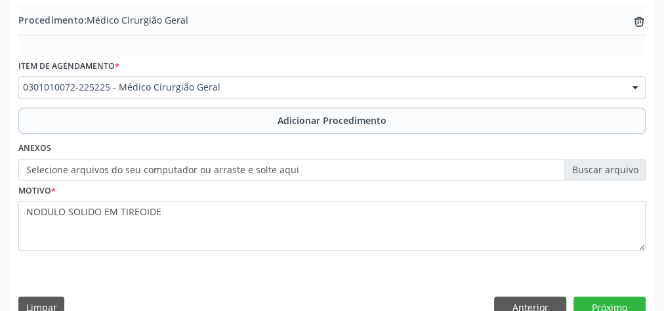
click at [598, 167] on label "Selecione arquivos do seu computador ou arraste e solte aqui" at bounding box center [331, 170] width 627 height 22
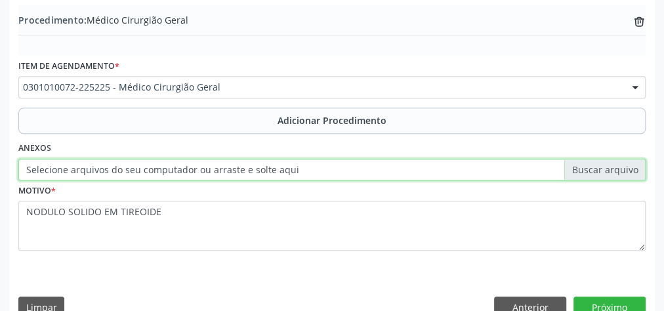
click at [598, 167] on input "Selecione arquivos do seu computador ou arraste e solte aqui" at bounding box center [331, 170] width 627 height 22
type input "C:\fakepath\CIRURGIA G.jpeg"
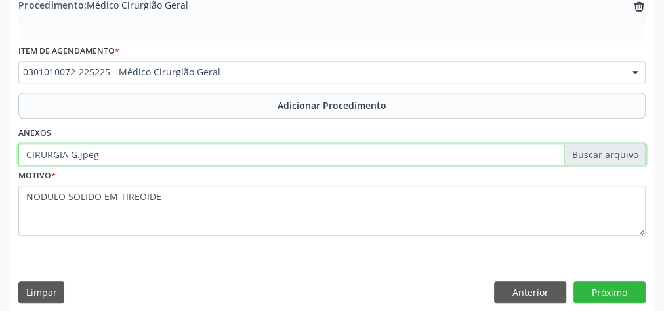
scroll to position [446, 0]
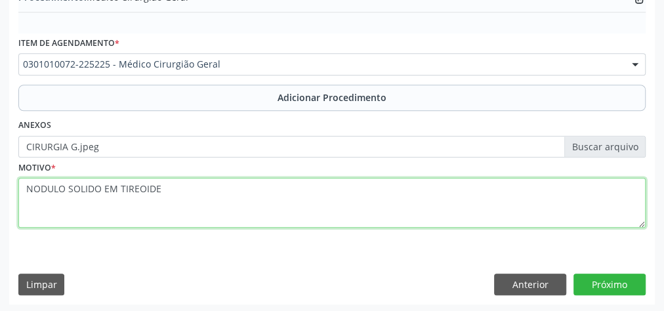
click at [532, 208] on textarea "NODULO SOLIDO EM TIREOIDE" at bounding box center [331, 203] width 627 height 50
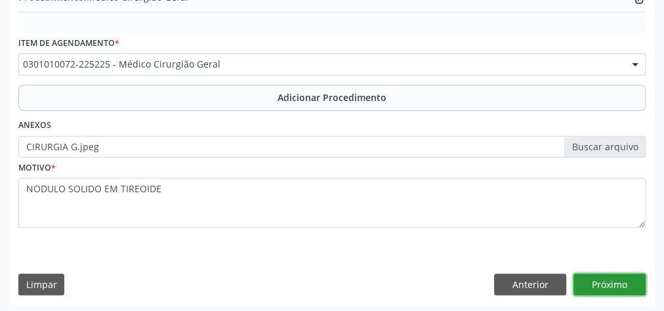
click at [632, 289] on button "Próximo" at bounding box center [609, 285] width 72 height 22
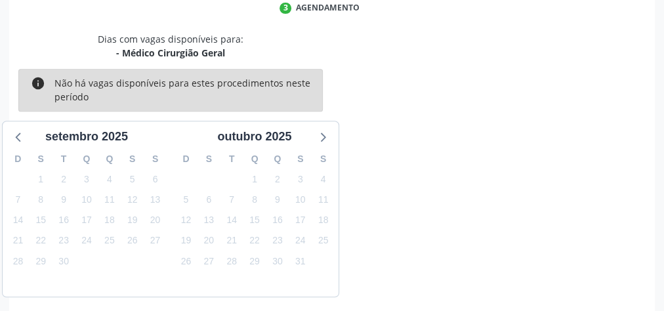
scroll to position [348, 0]
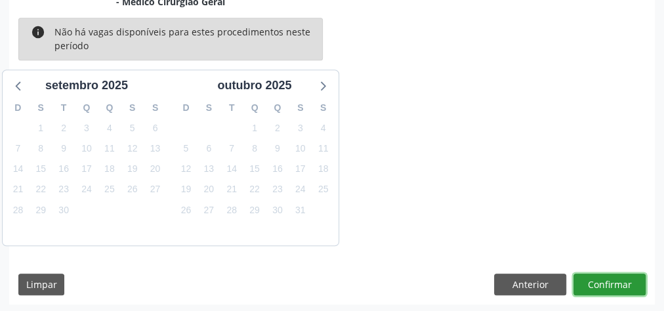
click at [621, 279] on button "Confirmar" at bounding box center [609, 285] width 72 height 22
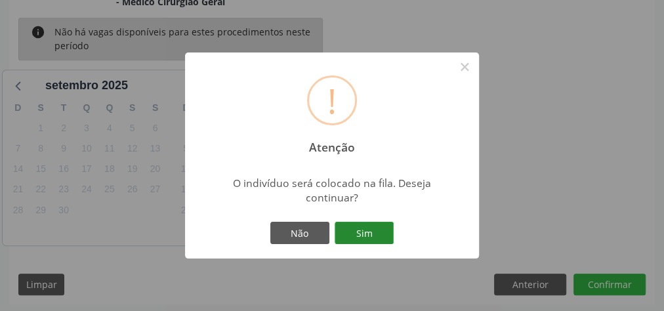
click at [373, 230] on button "Sim" at bounding box center [364, 233] width 59 height 22
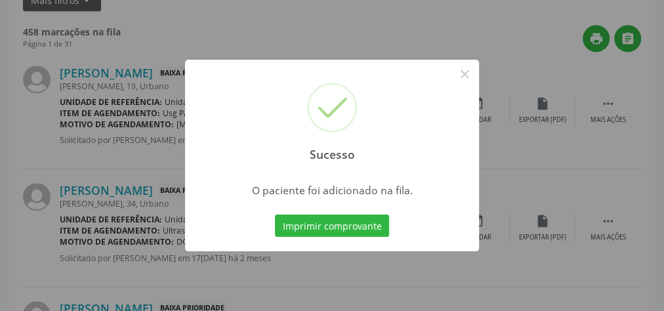
scroll to position [139, 0]
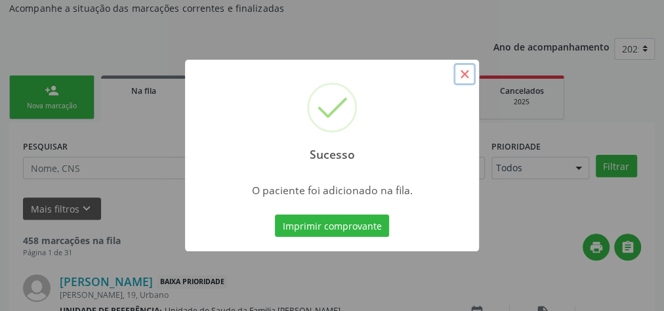
click at [470, 72] on button "×" at bounding box center [464, 74] width 22 height 22
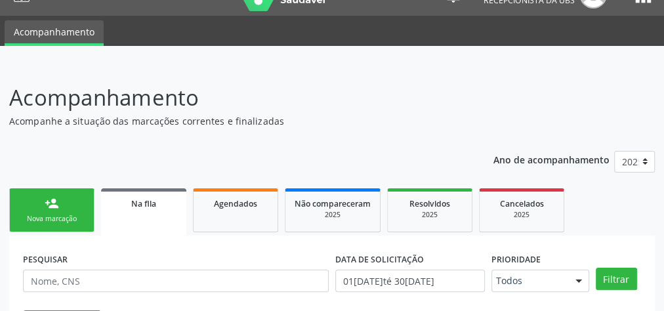
scroll to position [0, 0]
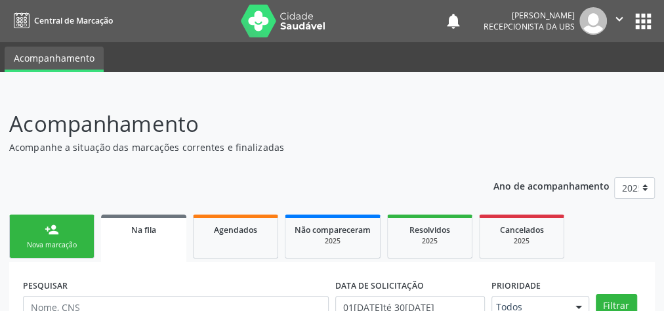
click at [50, 239] on link "person_add Nova marcação" at bounding box center [51, 237] width 85 height 44
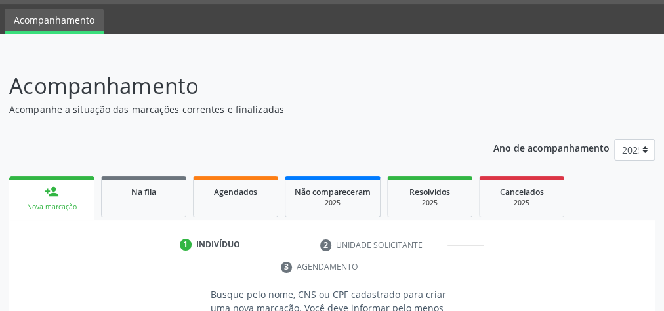
scroll to position [105, 0]
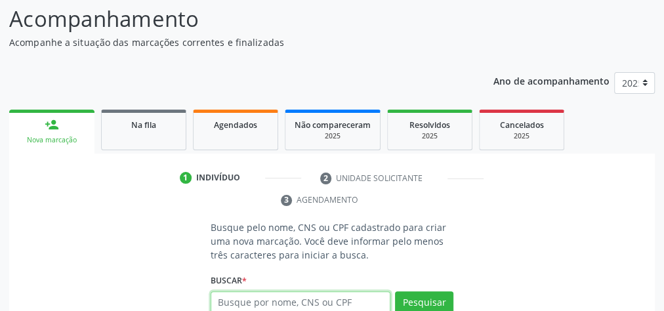
click at [358, 295] on input "text" at bounding box center [301, 302] width 180 height 22
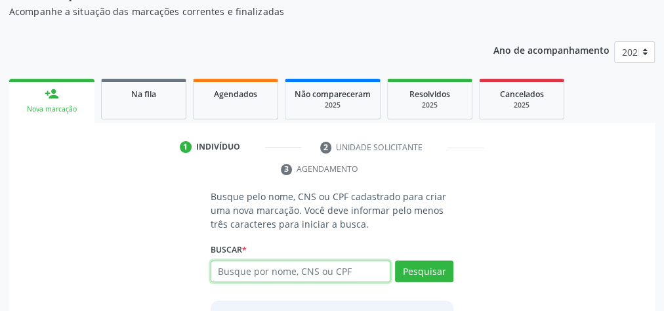
scroll to position [157, 0]
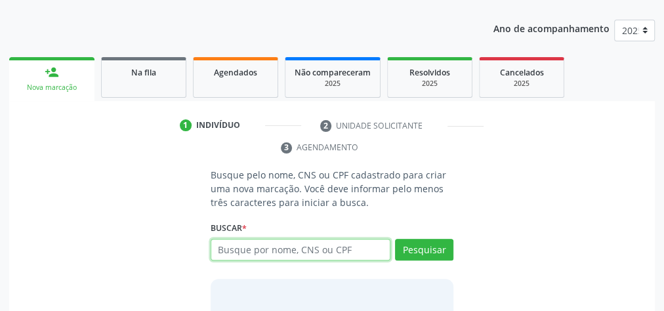
click at [347, 245] on input "text" at bounding box center [301, 250] width 180 height 22
type input "17675366409"
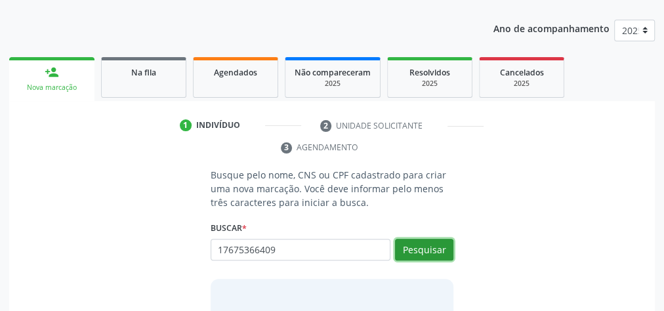
click at [431, 253] on button "Pesquisar" at bounding box center [424, 250] width 58 height 22
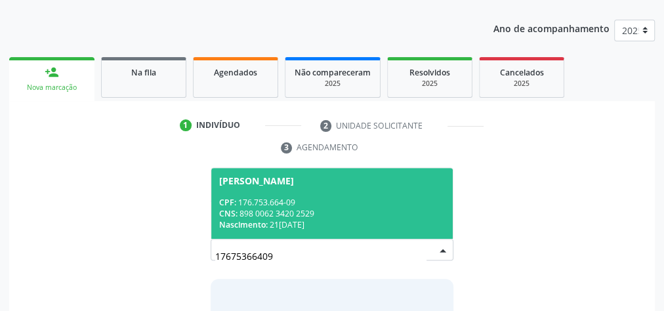
click at [371, 193] on span "Anny Beatriz Félix da Silva CPF: 176.753.664-09 CNS: 898 0062 3420 2529 Nascime…" at bounding box center [331, 203] width 241 height 70
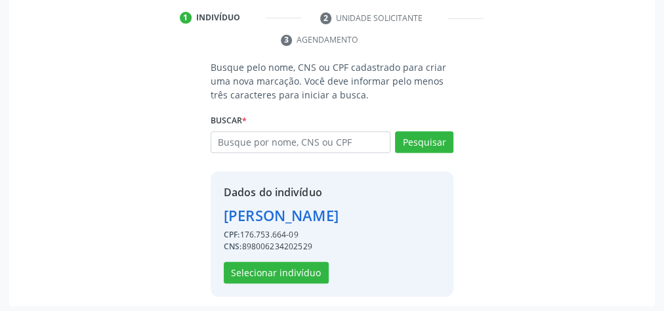
scroll to position [266, 0]
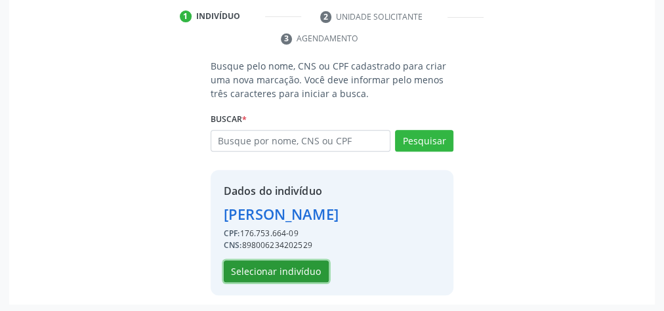
click at [285, 266] on button "Selecionar indivíduo" at bounding box center [276, 271] width 105 height 22
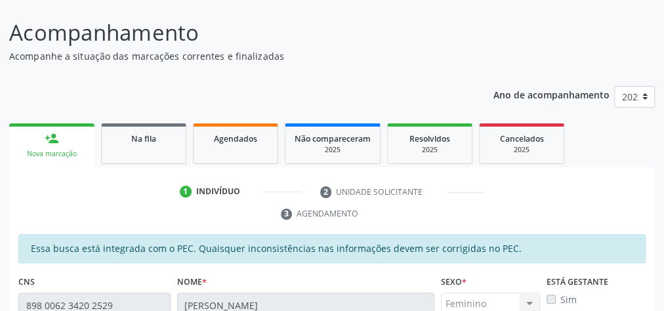
scroll to position [0, 0]
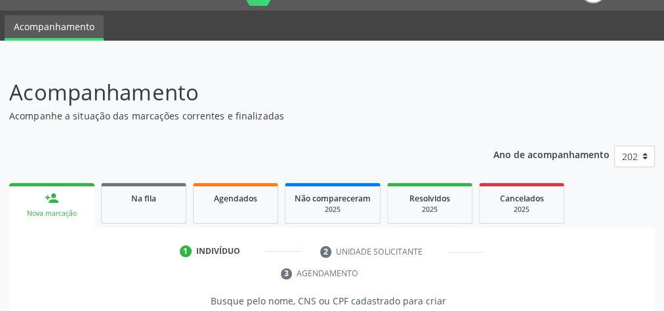
scroll to position [52, 0]
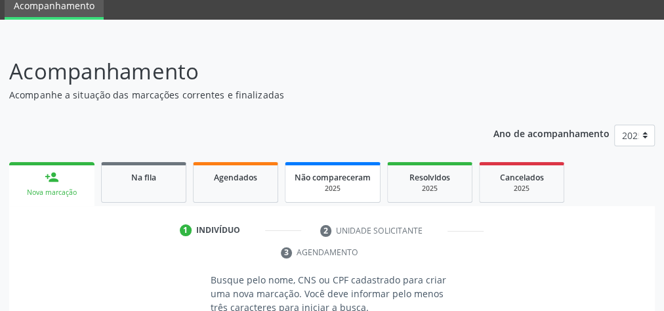
click at [327, 178] on span "Não compareceram" at bounding box center [333, 177] width 76 height 11
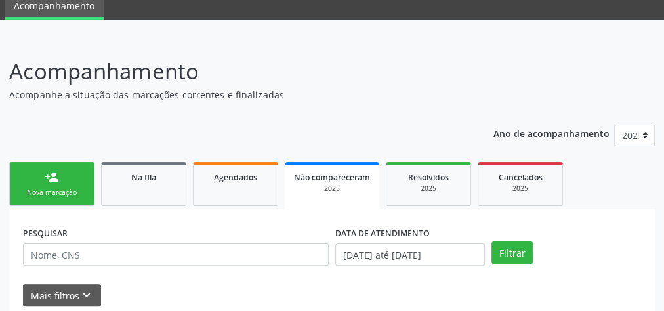
scroll to position [105, 0]
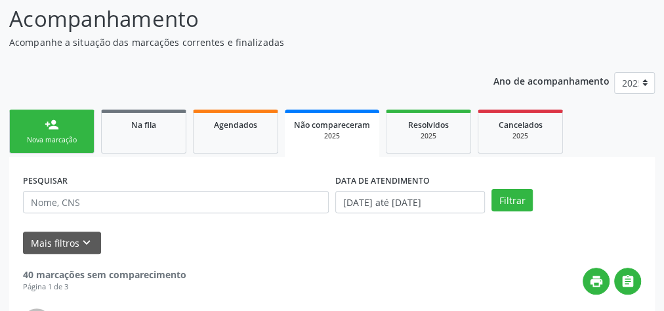
click at [340, 134] on div "2025" at bounding box center [332, 136] width 76 height 10
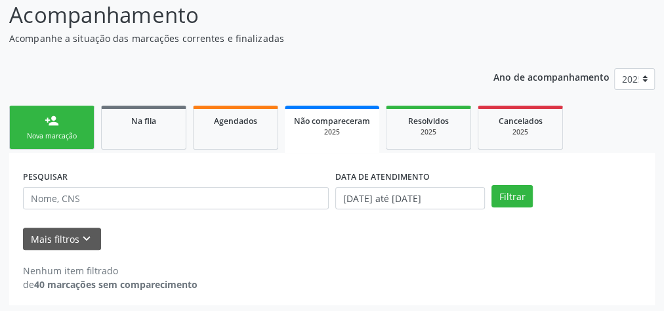
scroll to position [111, 0]
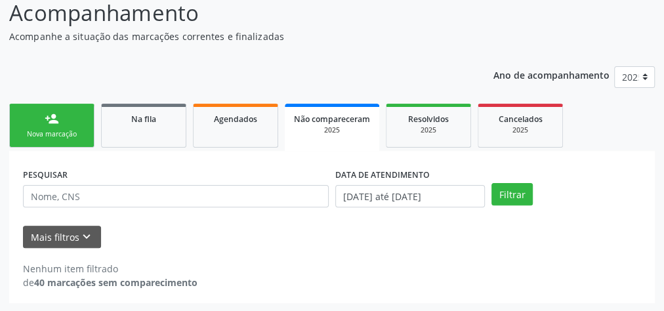
click at [332, 125] on div "2025" at bounding box center [332, 130] width 76 height 10
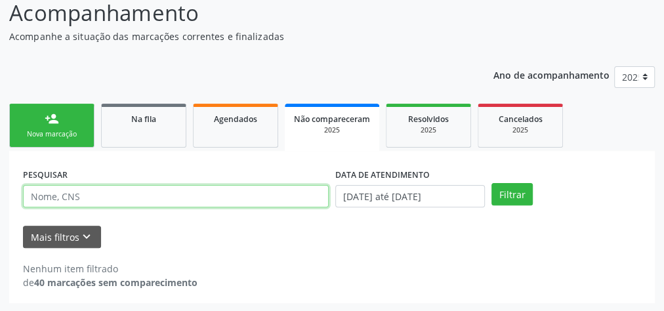
click at [98, 196] on input "text" at bounding box center [176, 196] width 306 height 22
type input "ANA CLARA SANTOS DE OLIVEIRA"
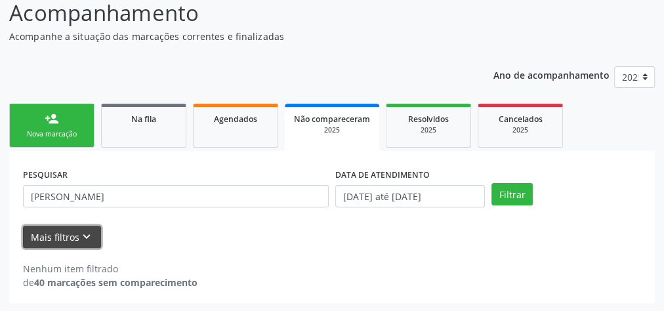
click at [58, 233] on button "Mais filtros keyboard_arrow_down" at bounding box center [62, 237] width 78 height 23
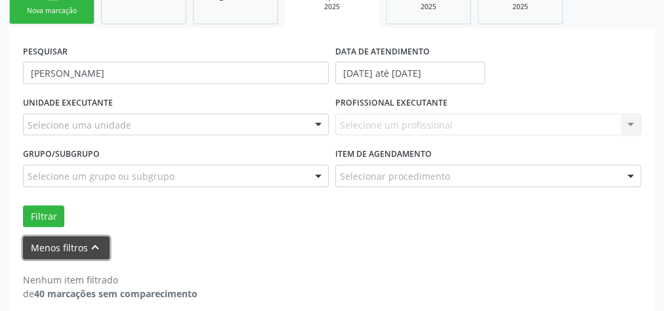
scroll to position [244, 0]
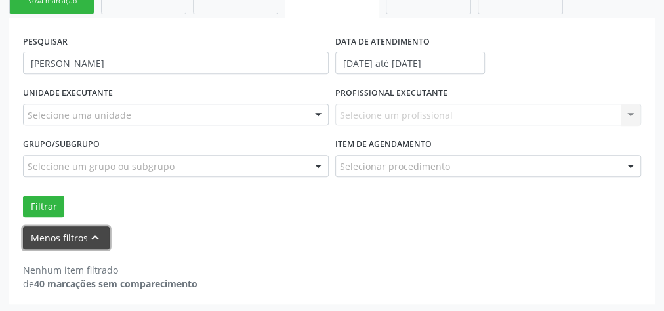
click at [65, 232] on button "Menos filtros keyboard_arrow_up" at bounding box center [66, 237] width 87 height 23
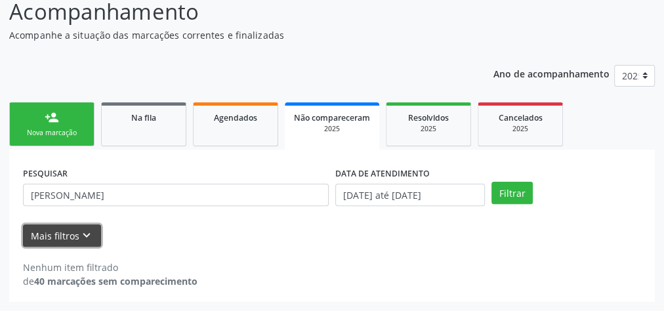
scroll to position [111, 0]
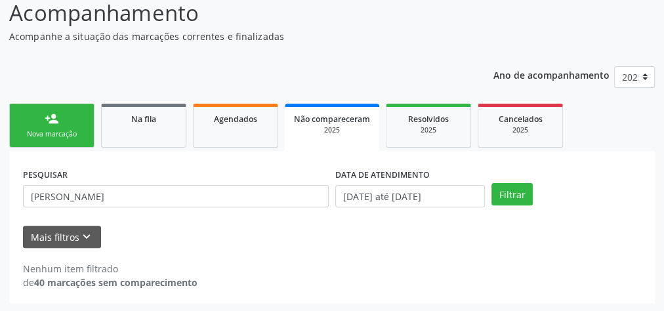
click at [324, 127] on div "2025" at bounding box center [332, 130] width 76 height 10
click at [314, 129] on div "2025" at bounding box center [332, 130] width 76 height 10
click at [71, 232] on button "Mais filtros keyboard_arrow_down" at bounding box center [62, 237] width 78 height 23
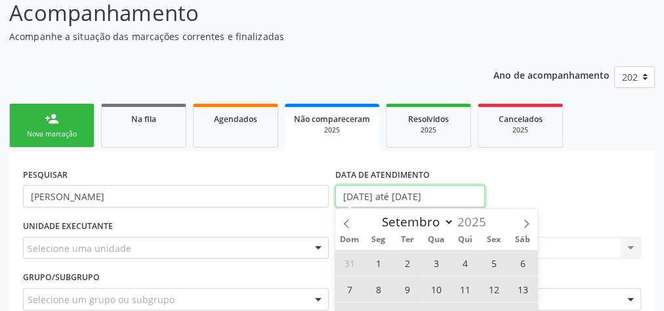
click at [350, 193] on input "01[DATE]té 30[DATE]" at bounding box center [410, 196] width 150 height 22
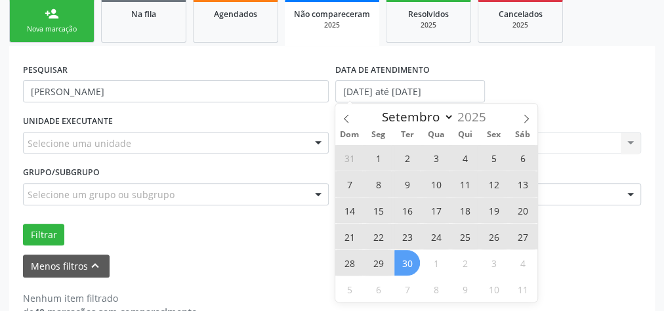
click at [495, 214] on span "19" at bounding box center [494, 210] width 26 height 26
type input "19/09/2025"
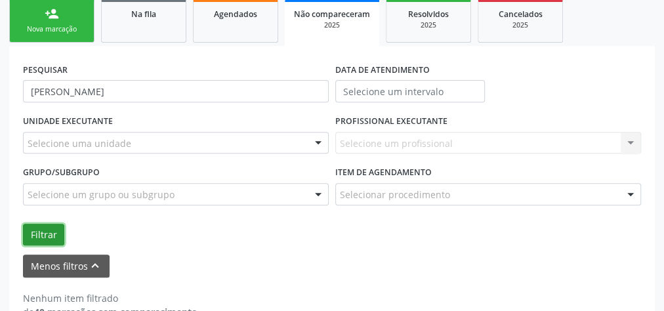
click at [50, 230] on button "Filtrar" at bounding box center [43, 235] width 41 height 22
click at [155, 30] on link "Na fila" at bounding box center [143, 21] width 85 height 44
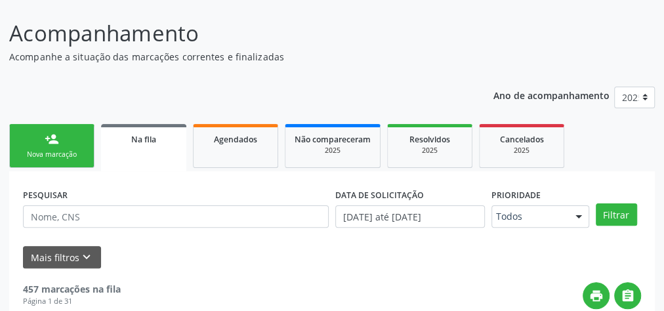
scroll to position [6, 0]
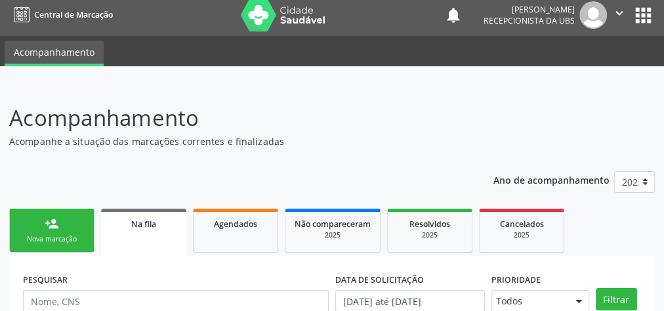
drag, startPoint x: 37, startPoint y: 241, endPoint x: 64, endPoint y: 244, distance: 26.4
click at [37, 241] on div "Nova marcação" at bounding box center [52, 239] width 66 height 10
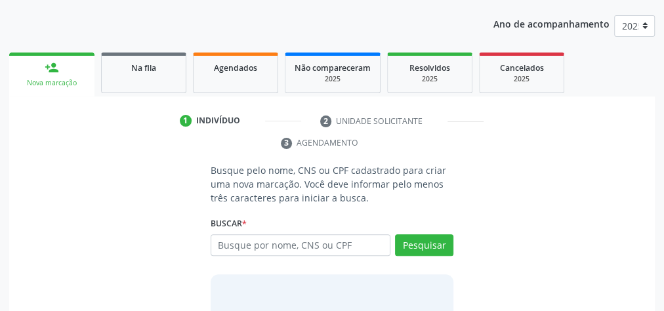
scroll to position [163, 0]
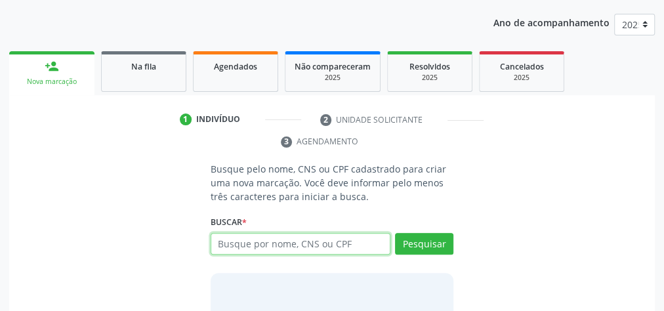
click at [268, 242] on input "text" at bounding box center [301, 244] width 180 height 22
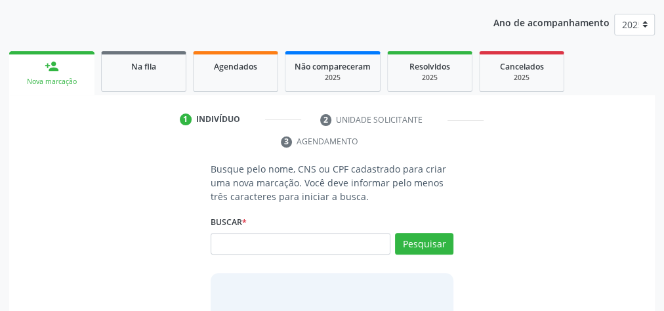
click at [73, 137] on ul "1 Indivíduo 2 Unidade solicitante 3 Agendamento" at bounding box center [332, 131] width 646 height 44
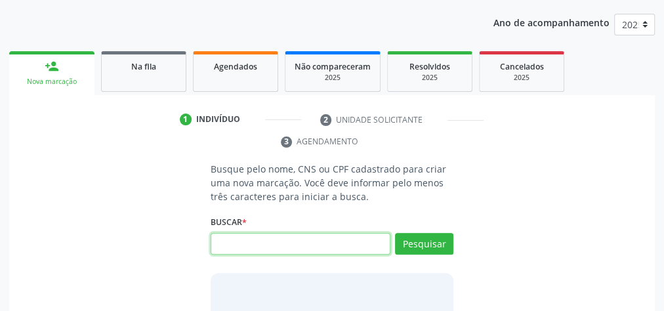
click at [352, 244] on input "text" at bounding box center [301, 244] width 180 height 22
type input "14975367408"
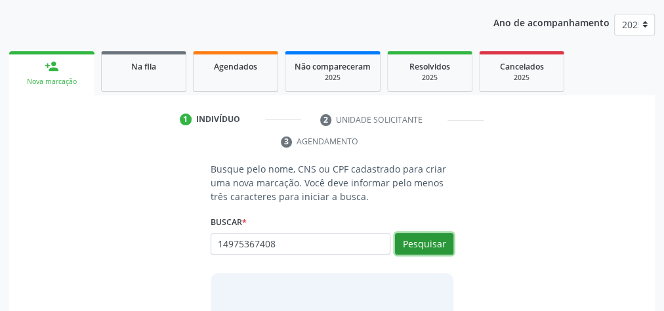
click at [443, 245] on button "Pesquisar" at bounding box center [424, 244] width 58 height 22
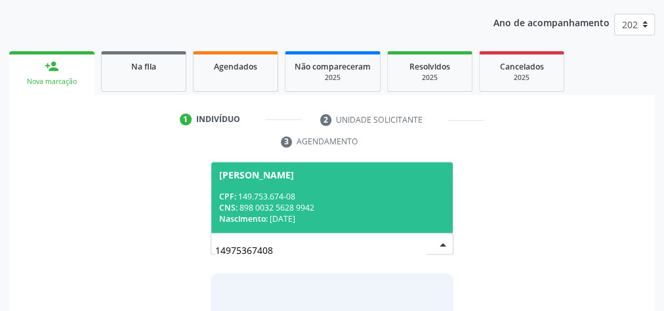
click at [375, 188] on span "Isabelly Sophia Souza de Oliveira CPF: 149.753.674-08 CNS: 898 0032 5628 9942 N…" at bounding box center [331, 197] width 241 height 70
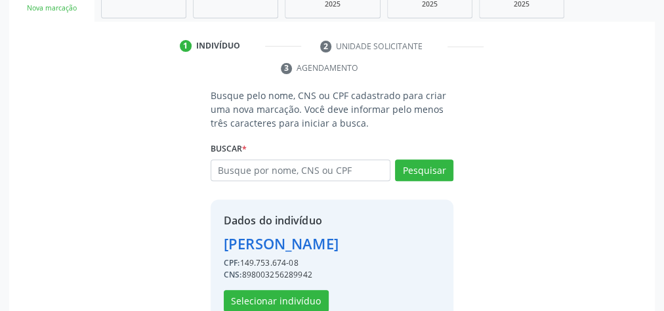
scroll to position [288, 0]
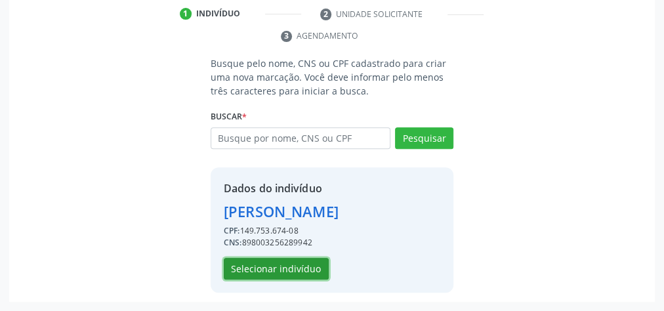
click at [291, 270] on button "Selecionar indivíduo" at bounding box center [276, 269] width 105 height 22
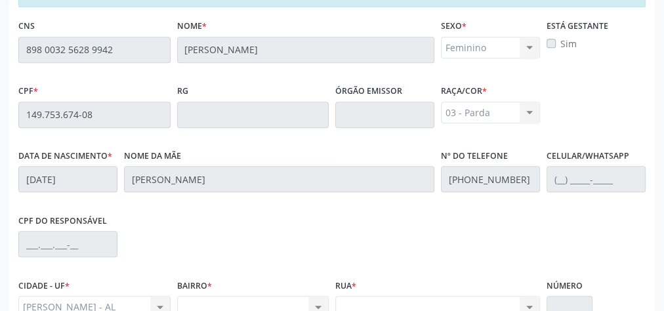
scroll to position [476, 0]
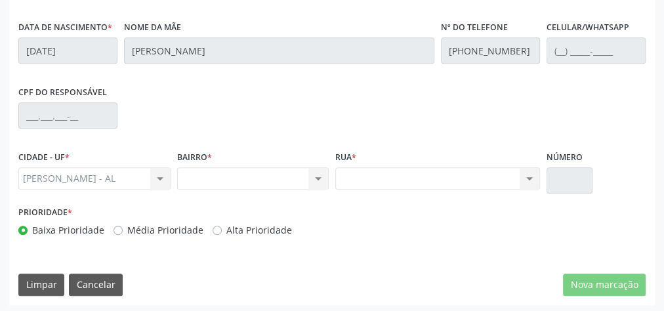
click at [318, 180] on div "Nenhum resultado encontrado para: " " Não há nenhuma opção para ser exibida." at bounding box center [253, 178] width 152 height 22
click at [531, 174] on div "Nenhum resultado encontrado para: " " Não há nenhuma opção para ser exibida." at bounding box center [437, 178] width 205 height 22
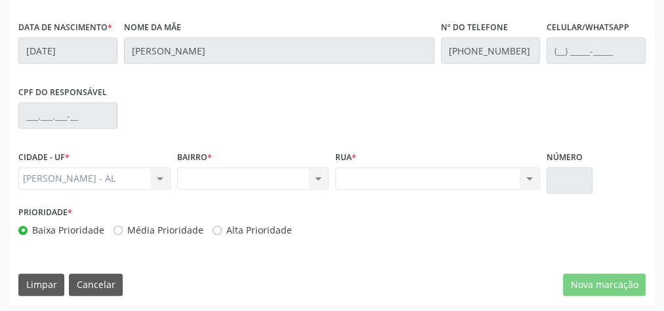
click at [531, 174] on div "Nenhum resultado encontrado para: " " Não há nenhuma opção para ser exibida." at bounding box center [437, 178] width 205 height 22
click at [534, 176] on div "Nenhum resultado encontrado para: " " Não há nenhuma opção para ser exibida." at bounding box center [437, 178] width 205 height 22
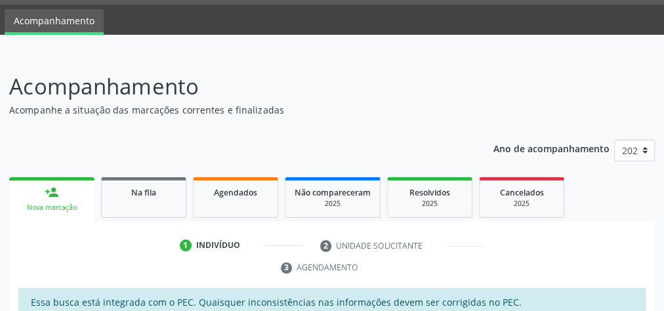
scroll to position [0, 0]
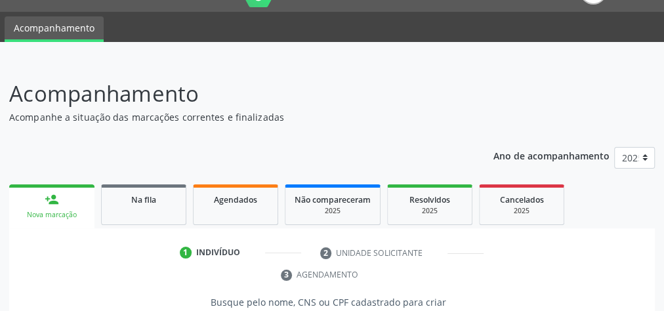
scroll to position [52, 0]
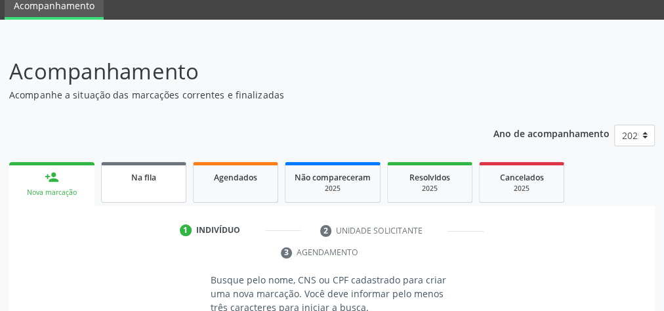
click at [164, 189] on link "Na fila" at bounding box center [143, 182] width 85 height 41
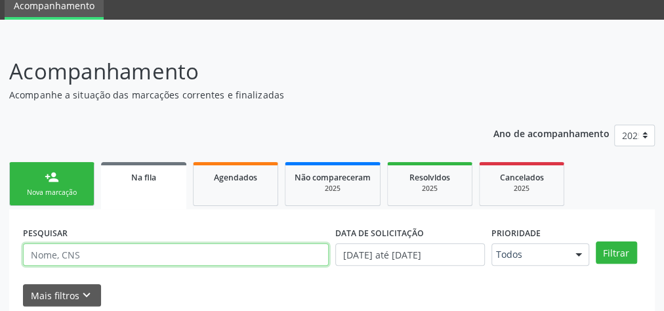
click at [159, 251] on input "text" at bounding box center [176, 254] width 306 height 22
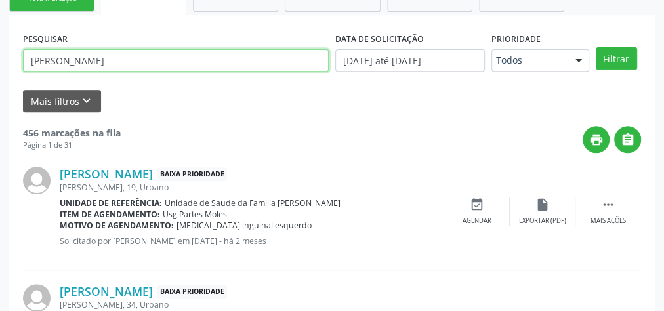
scroll to position [262, 0]
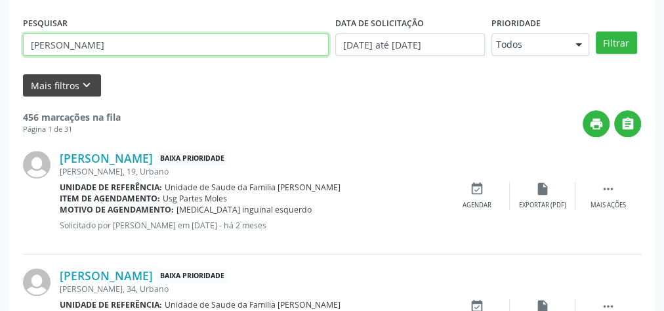
type input "KARLA LEANDRA NICOLAU DA SILVA BARBOSA"
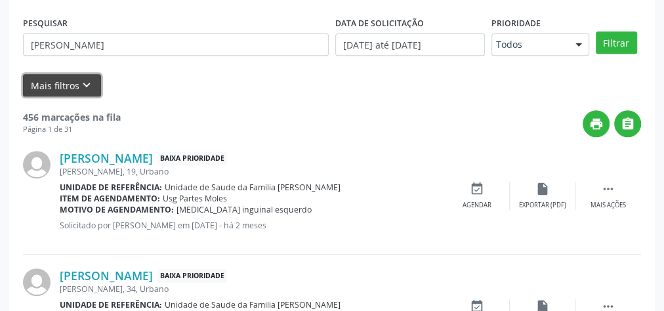
click at [68, 87] on button "Mais filtros keyboard_arrow_down" at bounding box center [62, 85] width 78 height 23
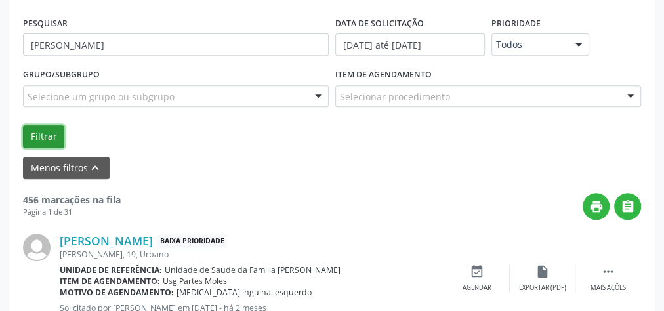
click at [43, 127] on button "Filtrar" at bounding box center [43, 136] width 41 height 22
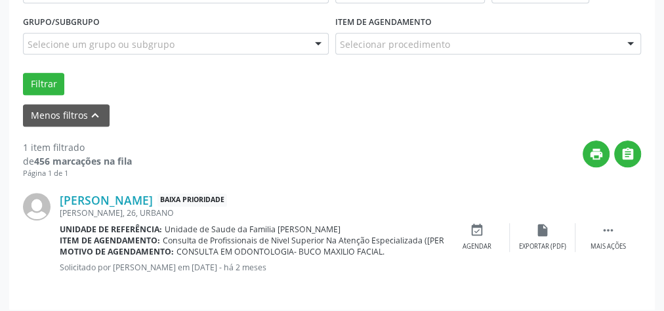
scroll to position [321, 0]
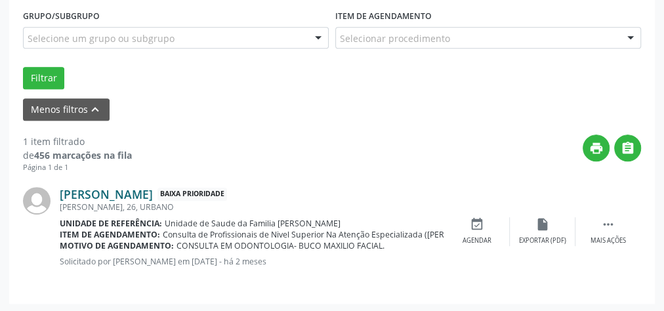
click at [153, 193] on link "Karla Leandra Nicolau da Silva Barbosa" at bounding box center [106, 194] width 93 height 14
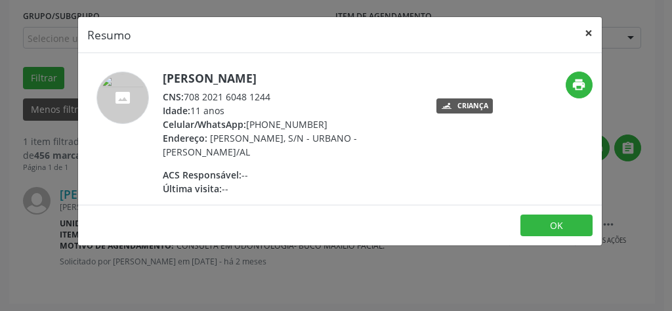
click at [588, 33] on button "×" at bounding box center [588, 33] width 26 height 32
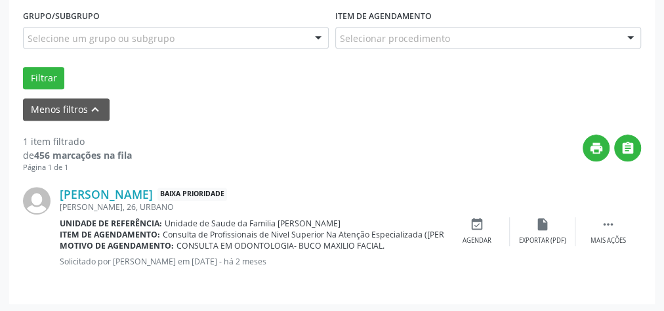
scroll to position [163, 0]
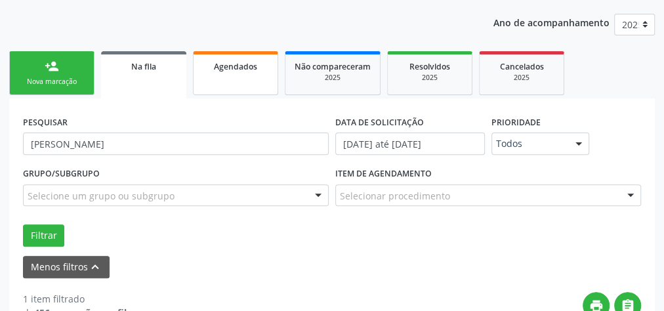
click at [237, 73] on link "Agendados" at bounding box center [235, 73] width 85 height 44
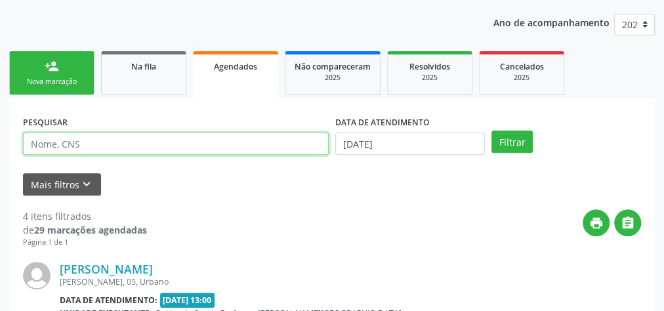
click at [129, 137] on input "text" at bounding box center [176, 144] width 306 height 22
type input "KARLA LEANDRA NICOLAU DA SILVA BARBOSA"
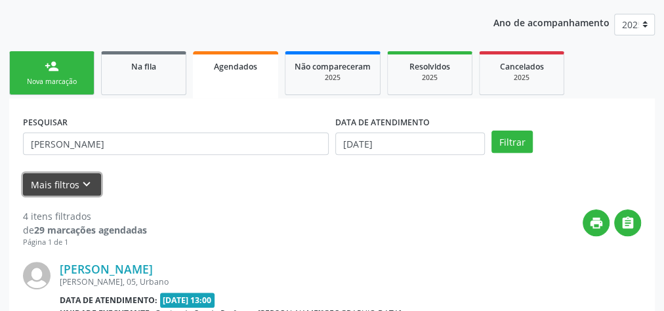
click at [63, 178] on button "Mais filtros keyboard_arrow_down" at bounding box center [62, 184] width 78 height 23
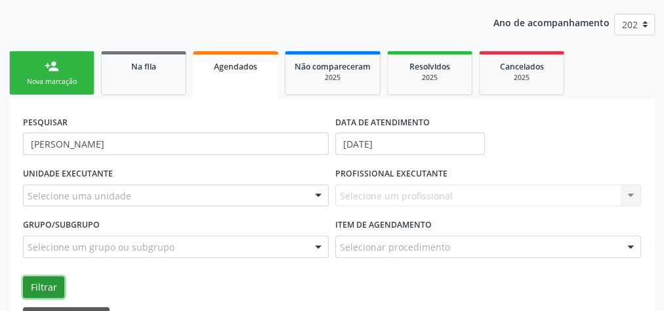
click at [49, 283] on button "Filtrar" at bounding box center [43, 287] width 41 height 22
click at [241, 71] on span "Agendados" at bounding box center [235, 66] width 43 height 11
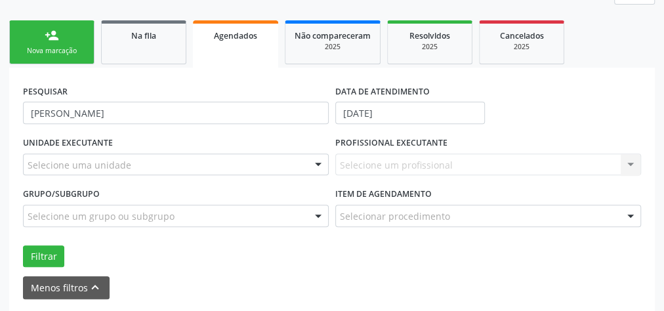
scroll to position [244, 0]
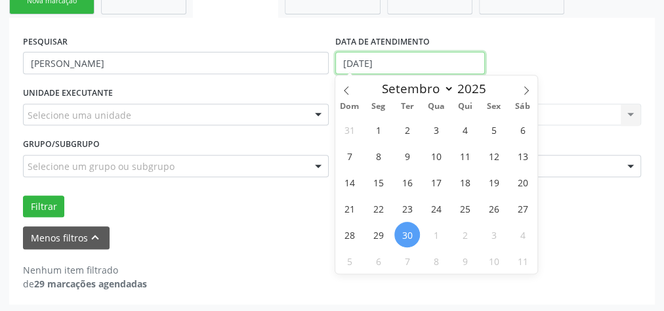
click at [348, 64] on input "30/09/2025" at bounding box center [410, 63] width 150 height 22
click at [377, 134] on span "1" at bounding box center [378, 130] width 26 height 26
type input "01/09/2025"
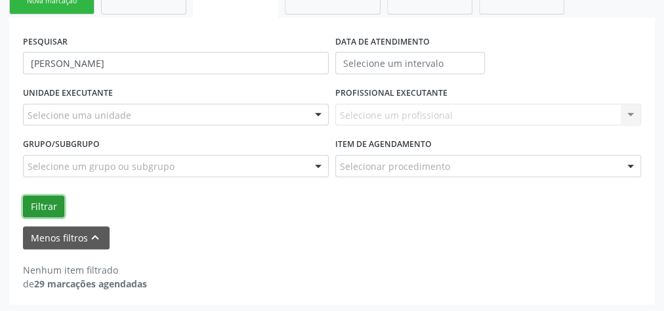
click at [47, 203] on button "Filtrar" at bounding box center [43, 207] width 41 height 22
click at [49, 199] on button "Filtrar" at bounding box center [43, 207] width 41 height 22
click at [48, 211] on button "Filtrar" at bounding box center [43, 207] width 41 height 22
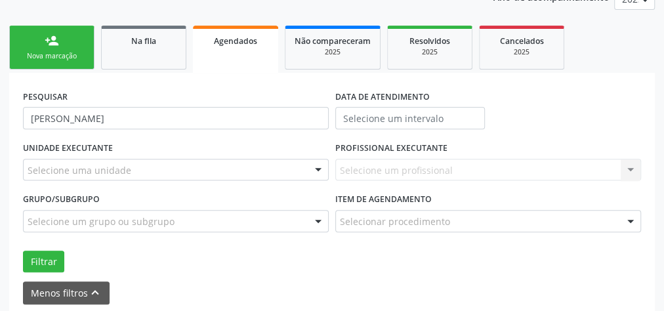
scroll to position [87, 0]
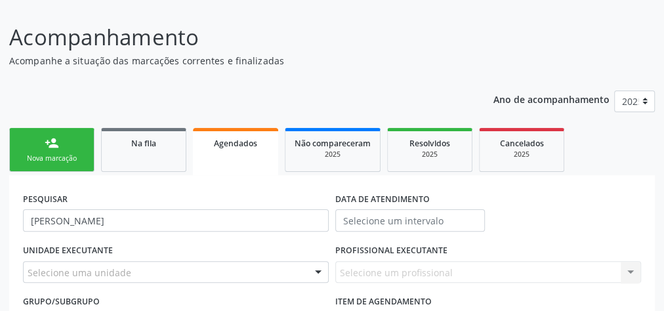
click at [247, 144] on span "Agendados" at bounding box center [235, 143] width 43 height 11
drag, startPoint x: 247, startPoint y: 144, endPoint x: 239, endPoint y: 153, distance: 12.5
click at [247, 144] on span "Agendados" at bounding box center [235, 143] width 43 height 11
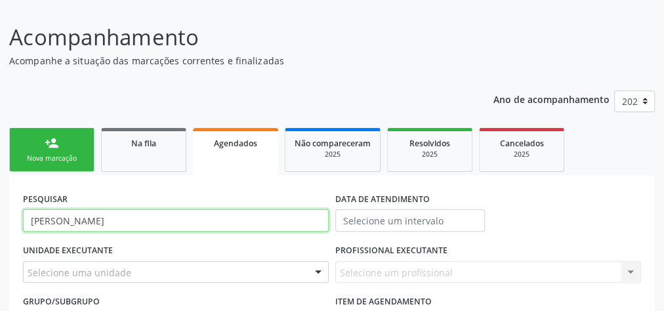
click at [184, 222] on input "KARLA LEANDRA NICOLAU DA SILVA BARBOSA" at bounding box center [176, 220] width 306 height 22
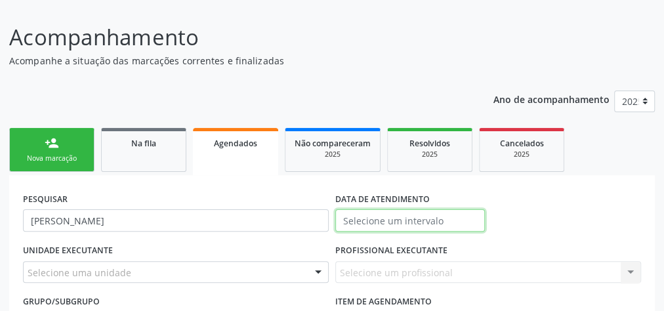
click at [373, 222] on input "text" at bounding box center [410, 220] width 150 height 22
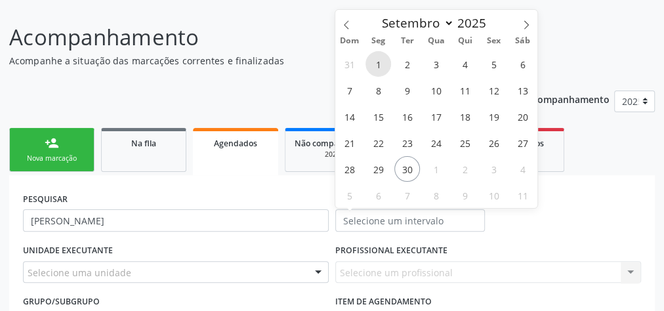
click at [385, 60] on span "1" at bounding box center [378, 64] width 26 height 26
type input "01/09/2025"
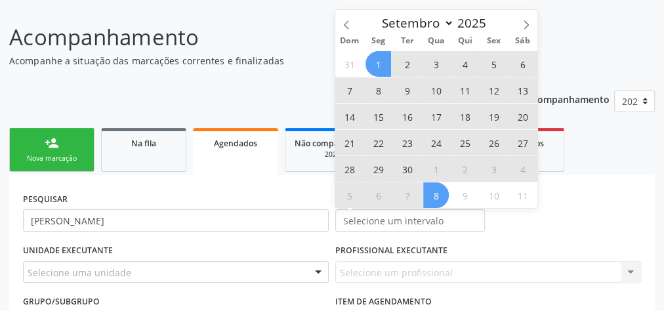
select select "8"
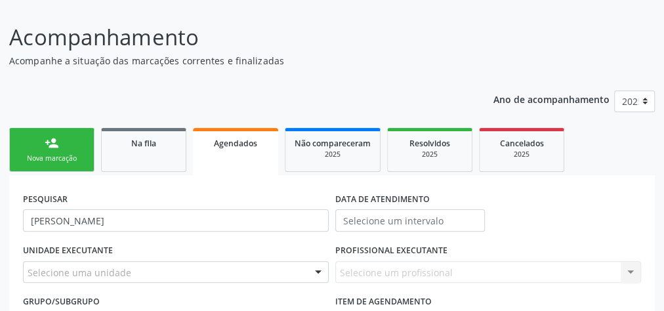
click at [508, 272] on div "Selecione um profissional Nenhum resultado encontrado para: " " Não há nenhuma …" at bounding box center [488, 272] width 306 height 22
click at [411, 202] on label "DATA DE ATENDIMENTO" at bounding box center [382, 199] width 94 height 20
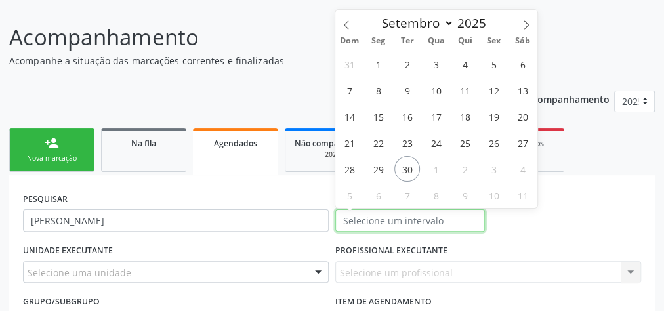
click at [409, 220] on input "text" at bounding box center [410, 220] width 150 height 22
click at [381, 61] on span "1" at bounding box center [378, 64] width 26 height 26
type input "01/09/2025"
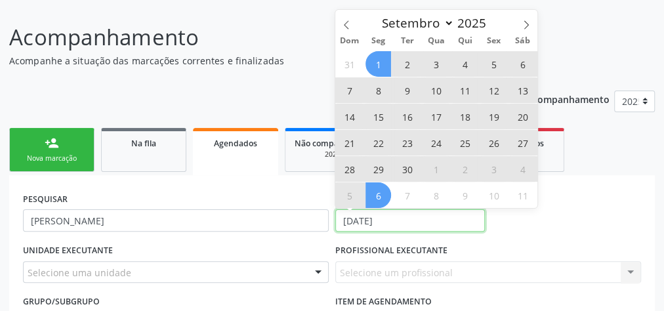
click at [363, 224] on input "01/09/2025" at bounding box center [410, 220] width 150 height 22
click at [554, 216] on div "PESQUISAR KARLA LEANDRA NICOLAU DA SILVA BARBOSA DATA DE ATENDIMENTO" at bounding box center [332, 214] width 625 height 51
select select "8"
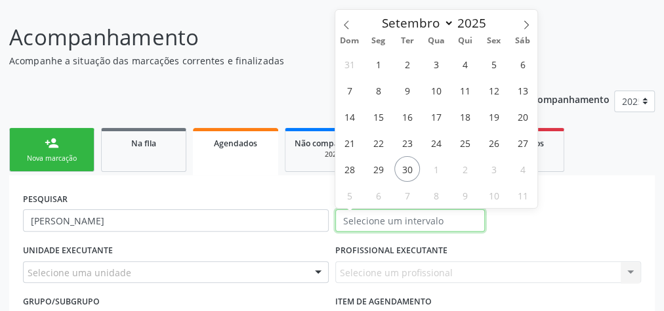
click at [392, 216] on input "text" at bounding box center [410, 220] width 150 height 22
click at [375, 63] on span "1" at bounding box center [378, 64] width 26 height 26
type input "01/09/2025"
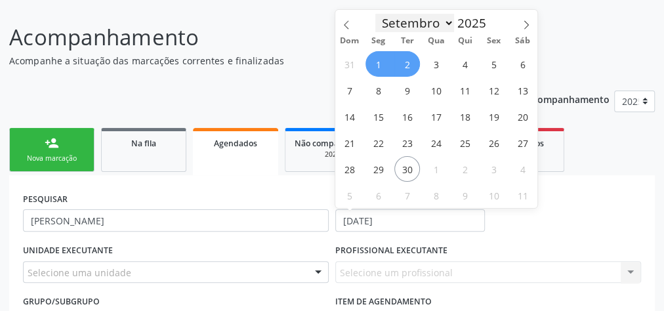
click at [407, 24] on select "Janeiro Fevereiro Março Abril Maio Junho Julho Agosto Setembro Outubro Novembro…" at bounding box center [414, 23] width 79 height 18
click at [375, 14] on select "Janeiro Fevereiro Março Abril Maio Junho Julho Agosto Setembro Outubro Novembro…" at bounding box center [414, 23] width 79 height 18
click at [347, 220] on input "01/09/2025" at bounding box center [410, 220] width 150 height 22
click at [383, 60] on span "1" at bounding box center [378, 64] width 26 height 26
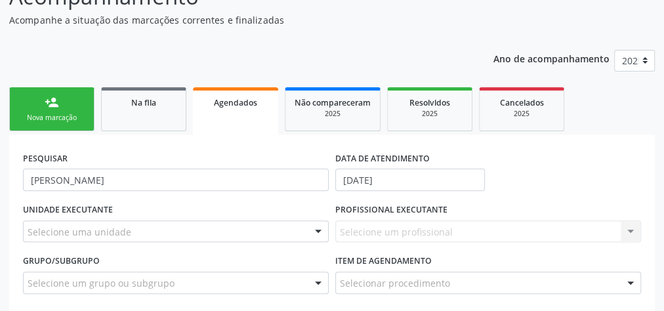
scroll to position [192, 0]
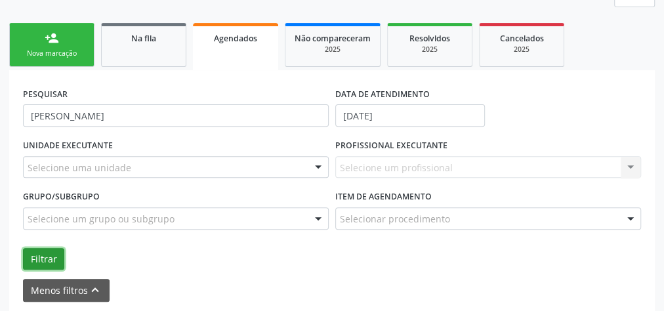
click at [37, 257] on button "Filtrar" at bounding box center [43, 259] width 41 height 22
click at [245, 39] on span "Agendados" at bounding box center [235, 38] width 43 height 11
click at [45, 259] on button "Filtrar" at bounding box center [43, 259] width 41 height 22
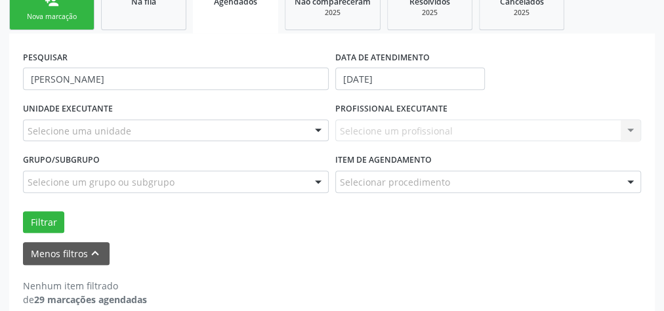
scroll to position [244, 0]
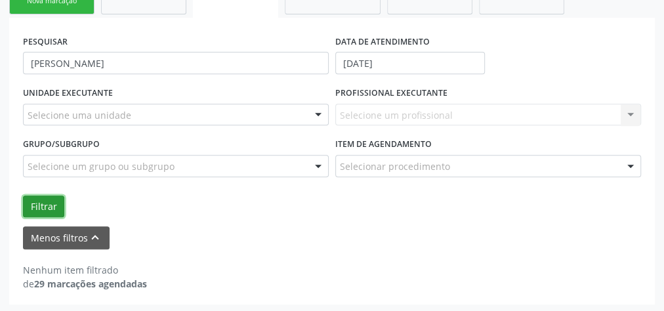
click at [46, 210] on button "Filtrar" at bounding box center [43, 207] width 41 height 22
click at [42, 203] on button "Filtrar" at bounding box center [43, 207] width 41 height 22
click at [39, 196] on button "Filtrar" at bounding box center [43, 207] width 41 height 22
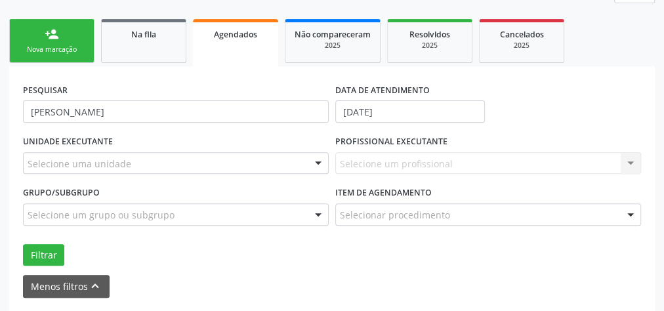
scroll to position [210, 0]
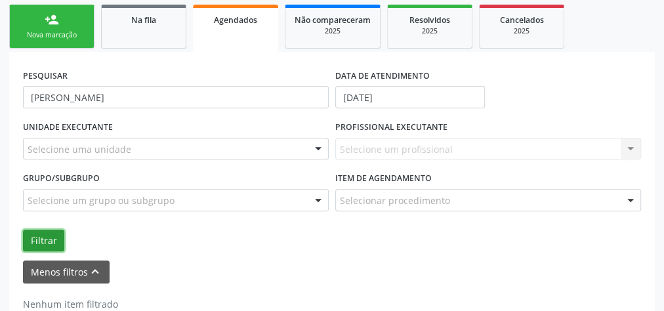
click at [39, 233] on button "Filtrar" at bounding box center [43, 241] width 41 height 22
click at [38, 239] on button "Filtrar" at bounding box center [43, 241] width 41 height 22
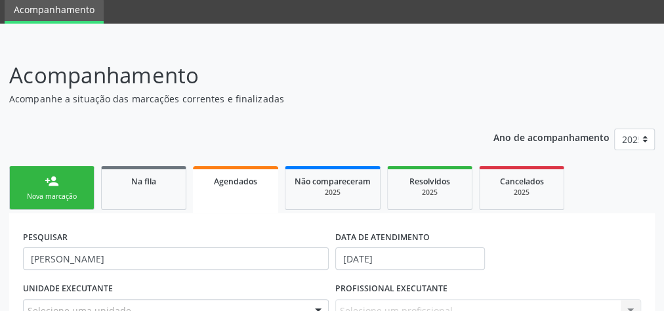
scroll to position [105, 0]
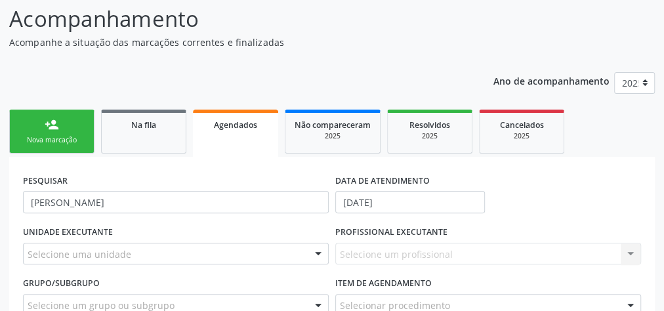
click at [239, 125] on span "Agendados" at bounding box center [235, 124] width 43 height 11
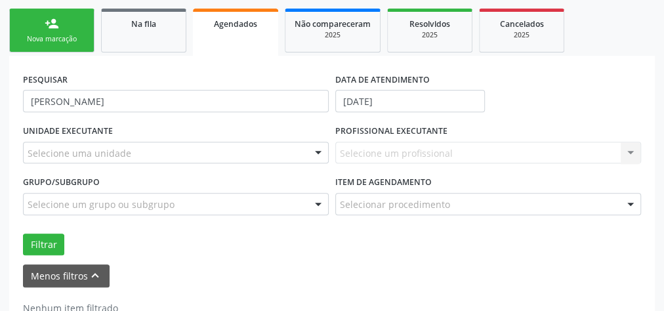
scroll to position [210, 0]
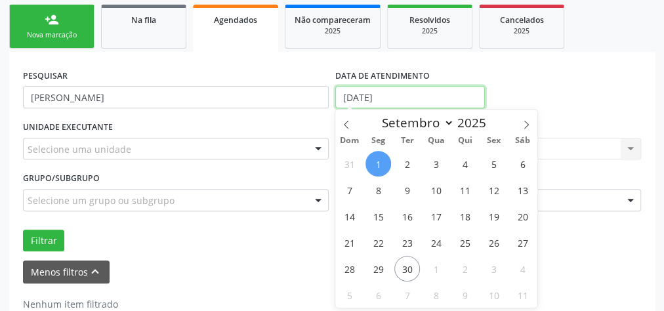
click at [345, 97] on input "01/09/2025" at bounding box center [410, 97] width 150 height 22
click at [348, 124] on icon at bounding box center [346, 124] width 9 height 9
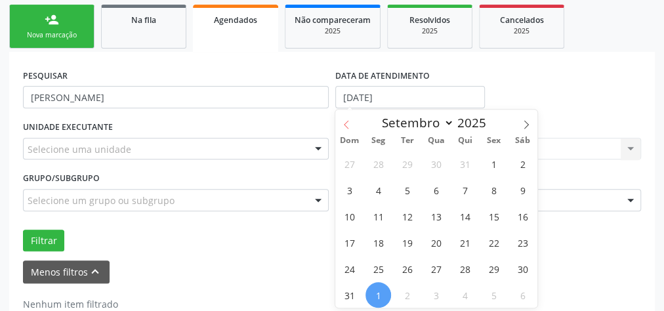
select select "7"
click at [410, 190] on span "5" at bounding box center [407, 190] width 26 height 26
type input "05/08/2025"
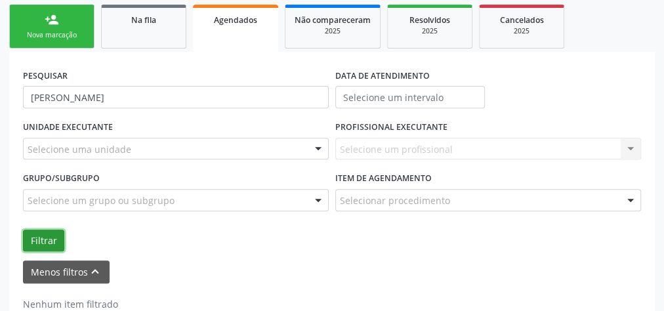
click at [33, 234] on button "Filtrar" at bounding box center [43, 241] width 41 height 22
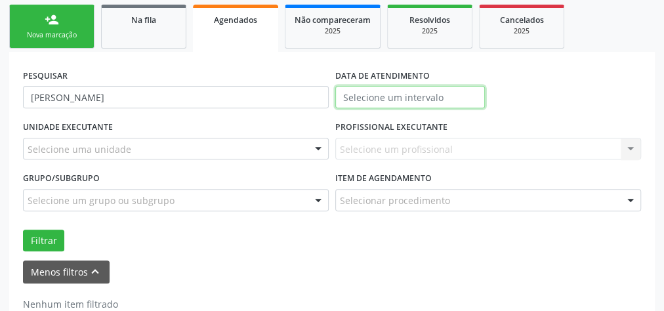
click at [394, 96] on input "text" at bounding box center [410, 97] width 150 height 22
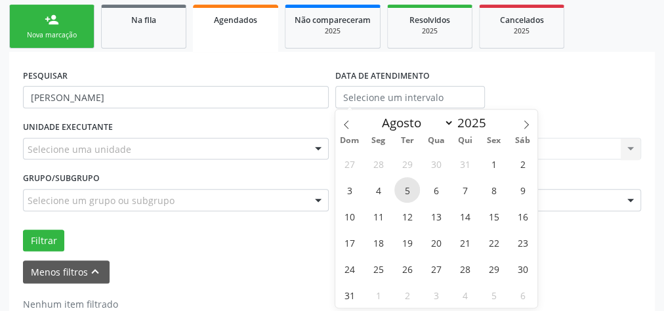
click at [409, 194] on span "5" at bounding box center [407, 190] width 26 height 26
type input "05/08/2025"
click at [409, 194] on span "5" at bounding box center [407, 190] width 26 height 26
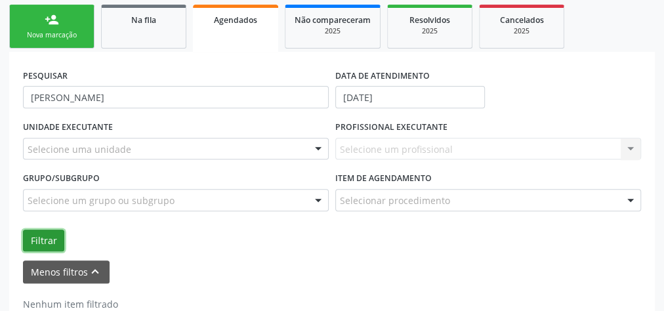
click at [58, 235] on button "Filtrar" at bounding box center [43, 241] width 41 height 22
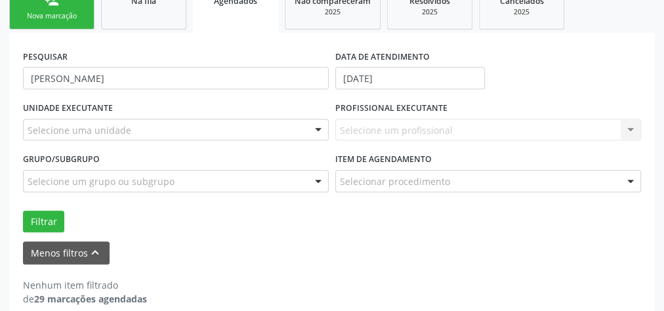
scroll to position [87, 0]
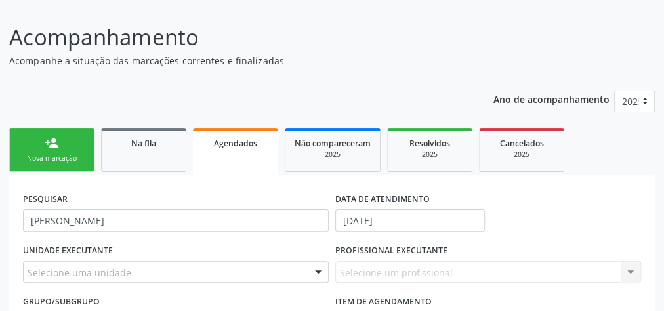
click at [236, 134] on link "Agendados" at bounding box center [235, 151] width 85 height 47
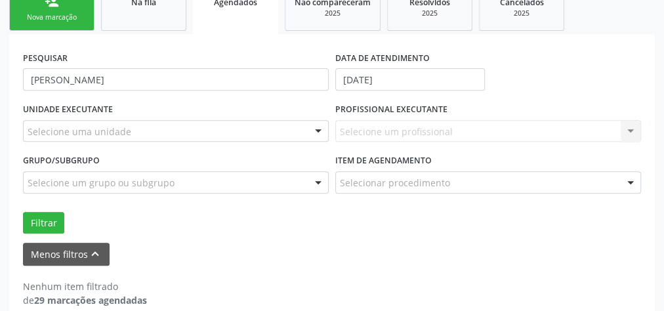
scroll to position [244, 0]
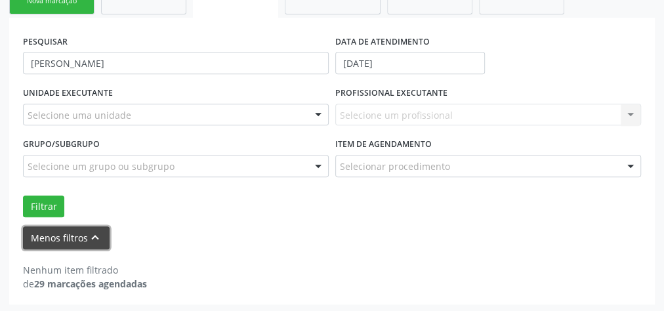
click at [64, 239] on button "Menos filtros keyboard_arrow_up" at bounding box center [66, 237] width 87 height 23
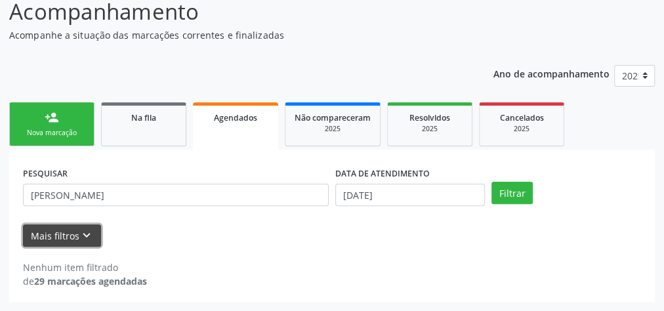
scroll to position [111, 0]
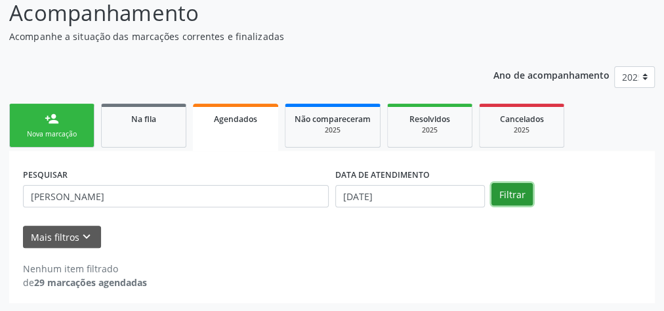
click at [512, 189] on button "Filtrar" at bounding box center [511, 194] width 41 height 22
click at [41, 140] on link "person_add Nova marcação" at bounding box center [51, 126] width 85 height 44
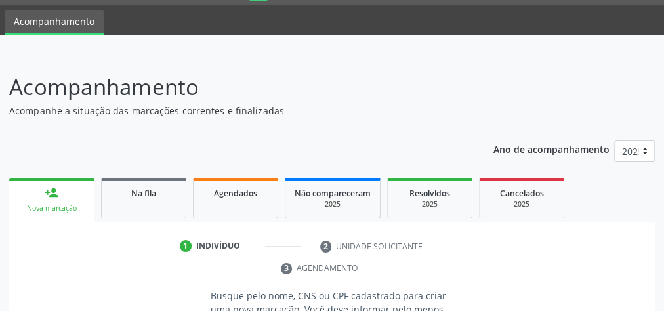
scroll to position [0, 0]
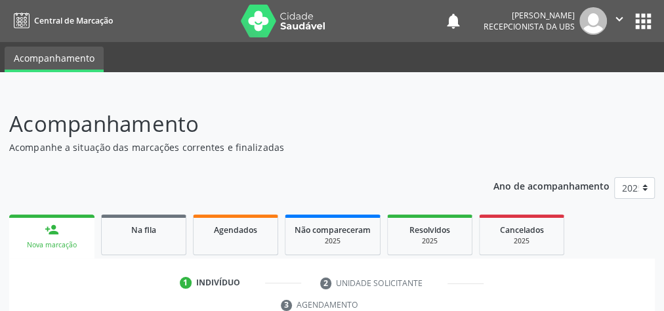
click at [255, 117] on p "Acompanhamento" at bounding box center [235, 124] width 452 height 33
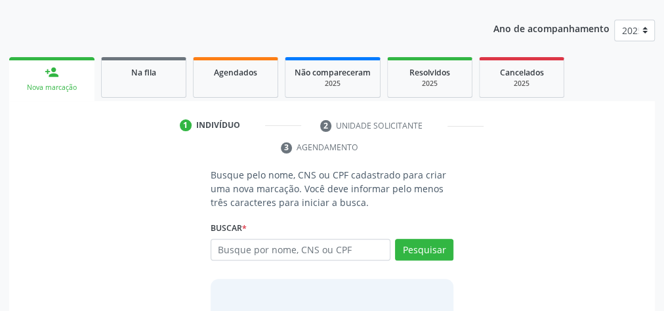
click at [57, 83] on div "Nova marcação" at bounding box center [51, 88] width 67 height 10
click at [320, 255] on input "text" at bounding box center [301, 250] width 180 height 22
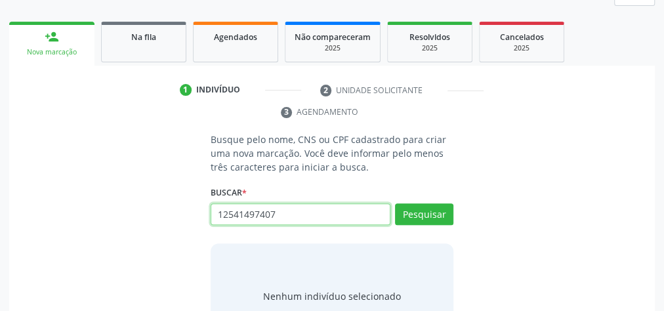
scroll to position [210, 0]
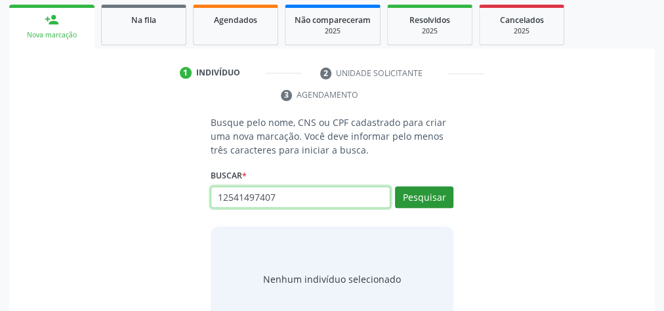
type input "12541497407"
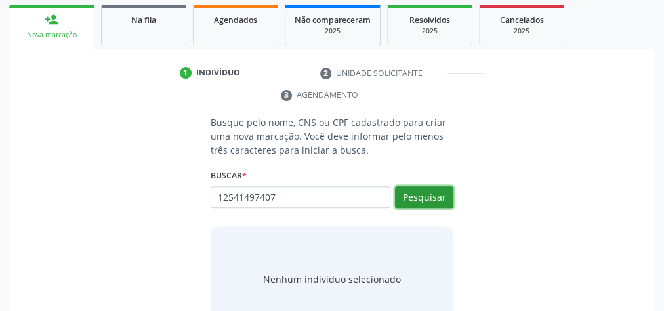
click at [421, 194] on button "Pesquisar" at bounding box center [424, 197] width 58 height 22
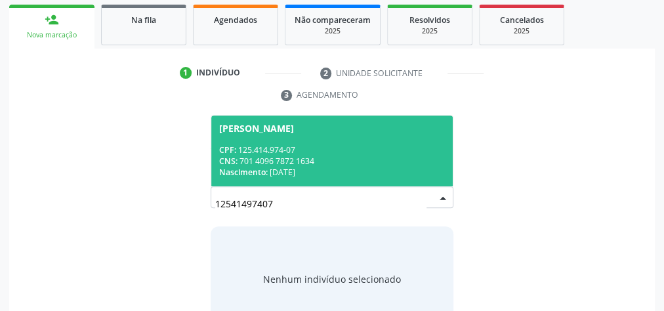
click at [398, 150] on div "CPF: 125.414.974-07" at bounding box center [332, 149] width 226 height 11
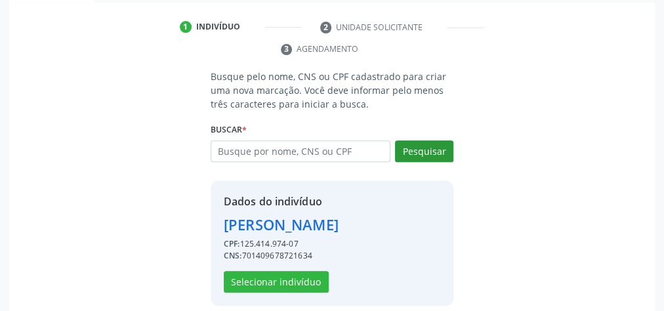
scroll to position [288, 0]
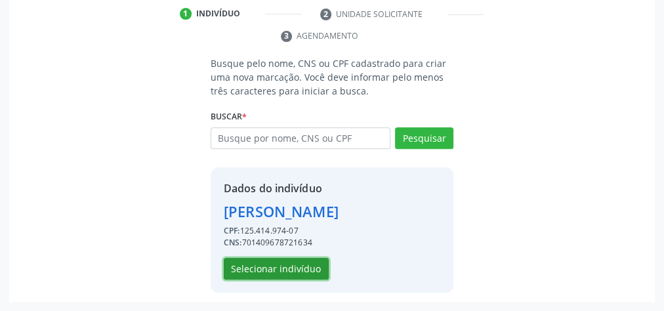
click at [297, 271] on button "Selecionar indivíduo" at bounding box center [276, 269] width 105 height 22
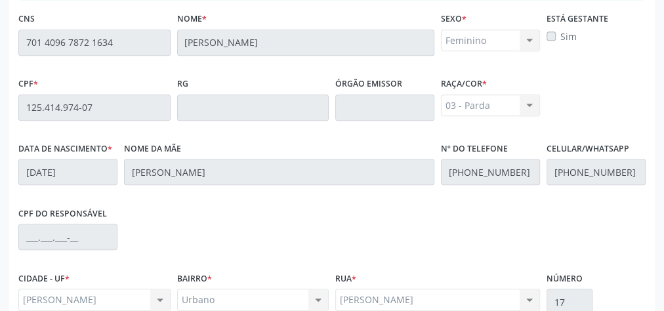
scroll to position [476, 0]
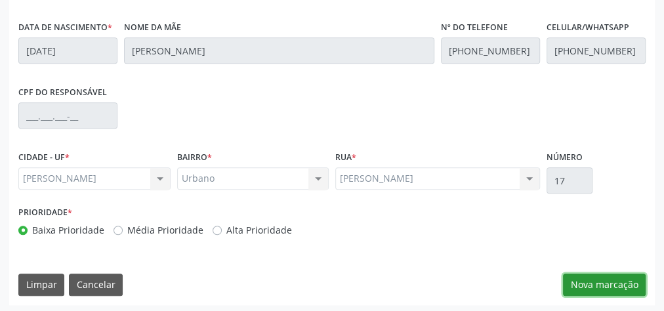
click at [614, 280] on button "Nova marcação" at bounding box center [604, 285] width 83 height 22
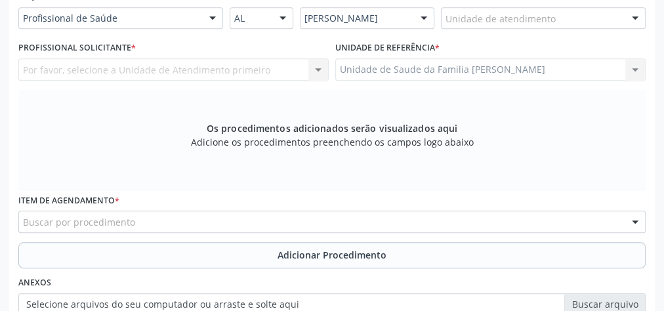
scroll to position [213, 0]
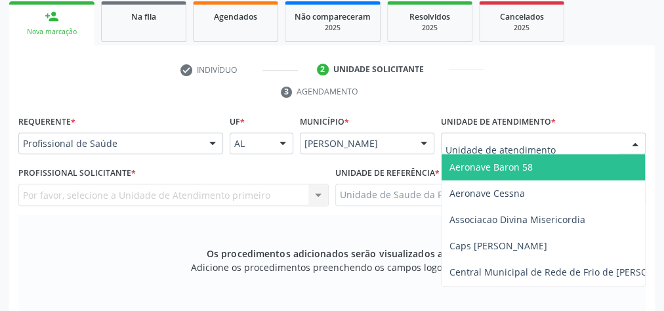
click at [564, 143] on div at bounding box center [543, 144] width 205 height 22
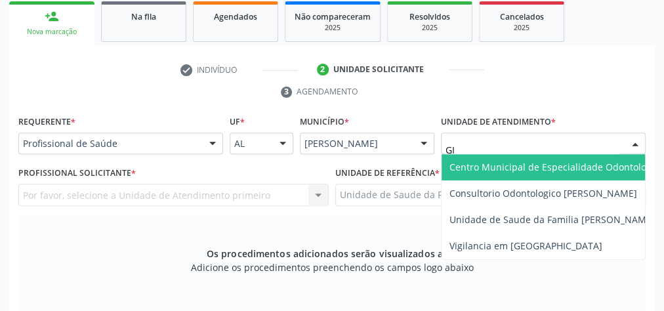
type input "GIS"
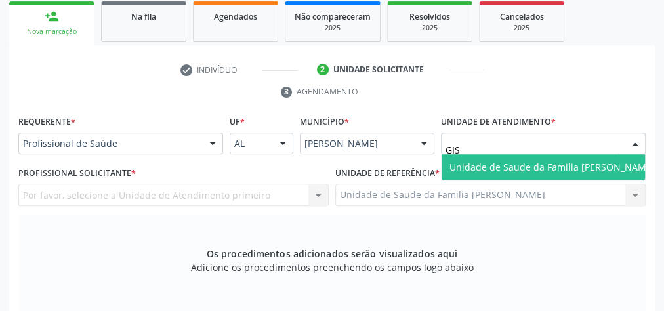
click at [570, 166] on span "Unidade de Saude da Familia [PERSON_NAME]" at bounding box center [551, 167] width 205 height 12
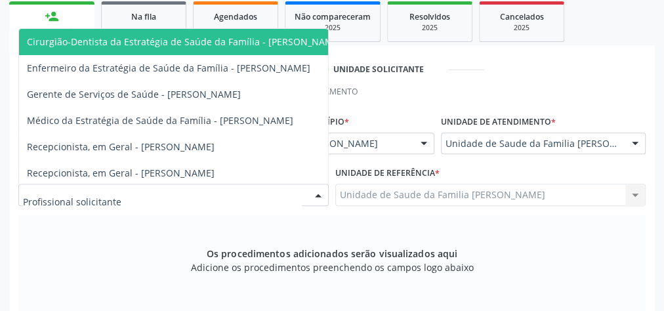
click at [318, 194] on div at bounding box center [318, 195] width 20 height 22
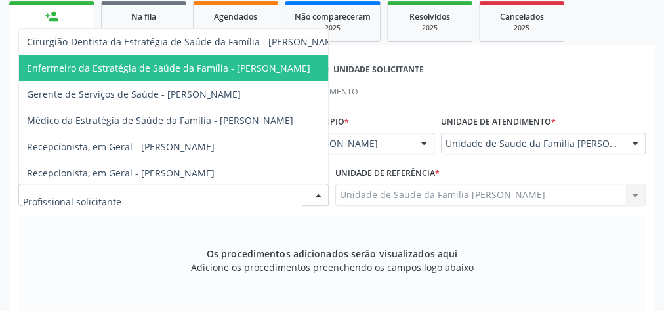
click at [287, 64] on span "Enfermeiro da Estratégia de Saúde da Família - [PERSON_NAME]" at bounding box center [168, 68] width 283 height 12
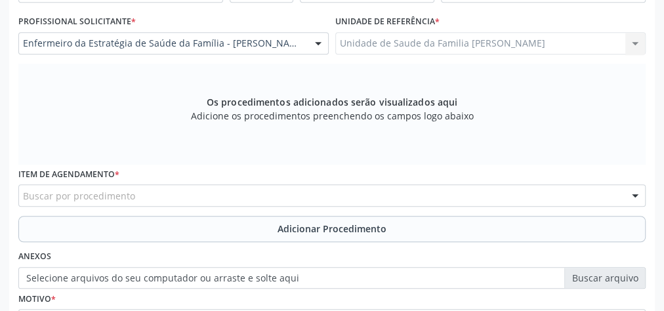
scroll to position [423, 0]
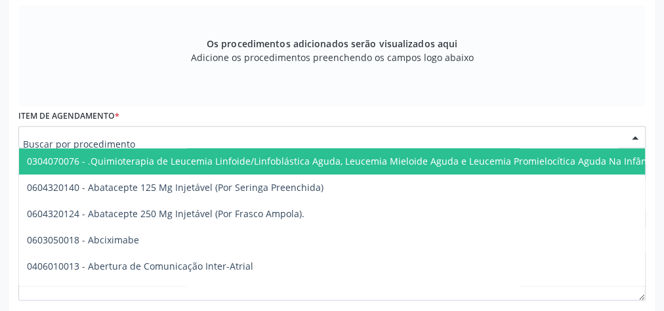
click at [287, 134] on div at bounding box center [331, 137] width 627 height 22
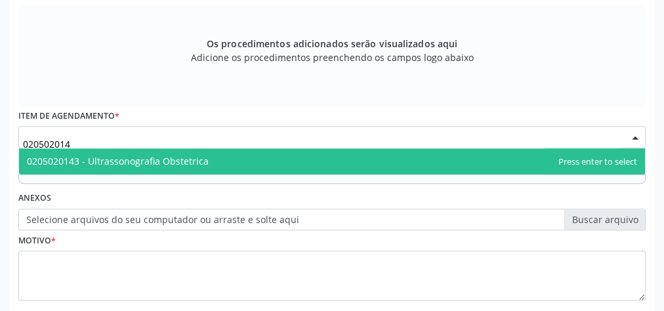
type input "0205020143"
click at [243, 152] on span "0205020143 - Ultrassonografia Obstetrica" at bounding box center [332, 161] width 626 height 26
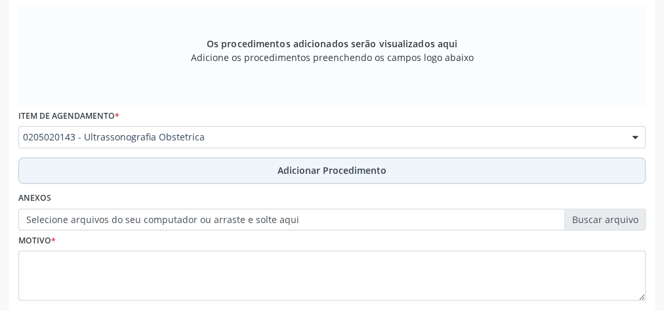
click at [334, 167] on span "Adicionar Procedimento" at bounding box center [332, 170] width 109 height 14
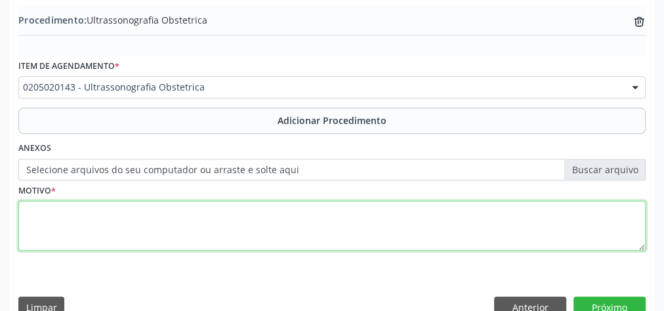
click at [314, 216] on textarea at bounding box center [331, 226] width 627 height 50
type textarea "PRE NATAL"
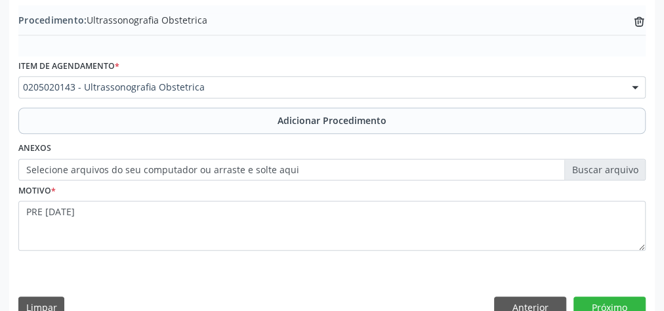
click at [614, 165] on label "Selecione arquivos do seu computador ou arraste e solte aqui" at bounding box center [331, 170] width 627 height 22
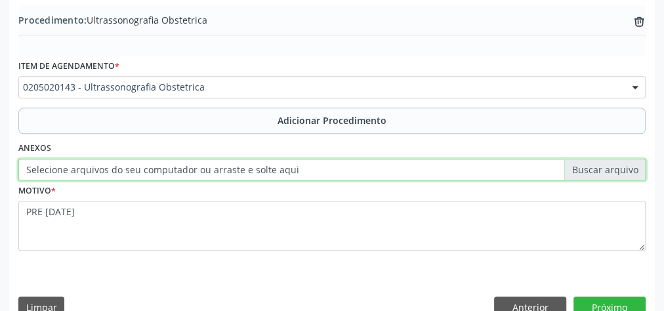
click at [614, 165] on input "Selecione arquivos do seu computador ou arraste e solte aqui" at bounding box center [331, 170] width 627 height 22
type input "C:\fakepath\OBST.jpeg"
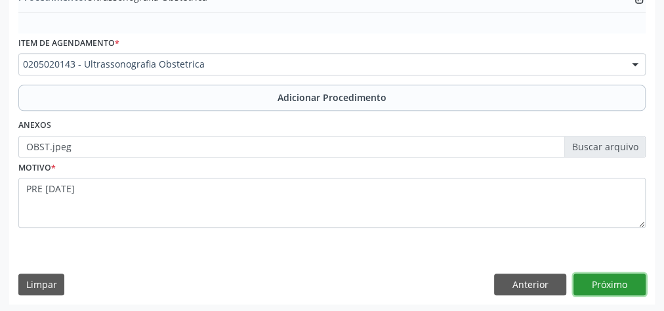
click at [615, 290] on button "Próximo" at bounding box center [609, 285] width 72 height 22
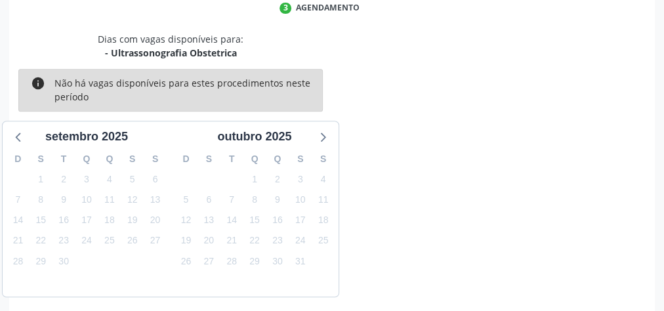
scroll to position [348, 0]
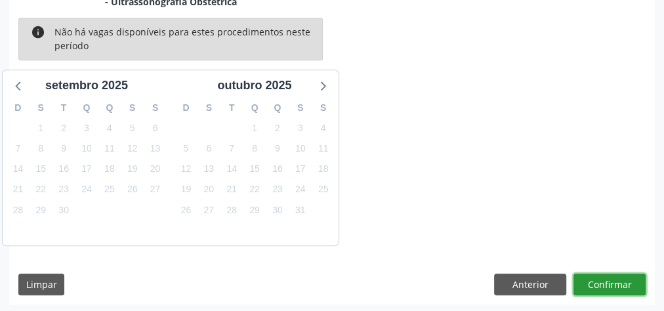
click at [615, 290] on button "Confirmar" at bounding box center [609, 285] width 72 height 22
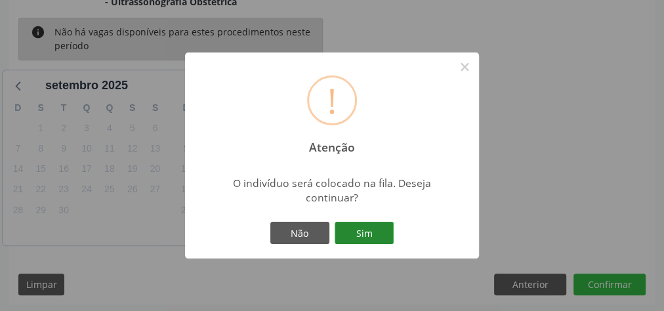
click at [355, 233] on button "Sim" at bounding box center [364, 233] width 59 height 22
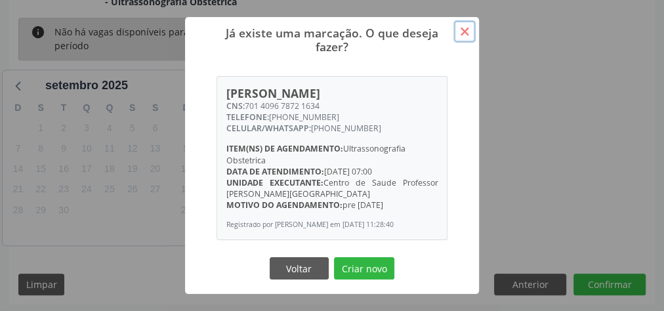
click at [468, 20] on button "×" at bounding box center [464, 31] width 22 height 22
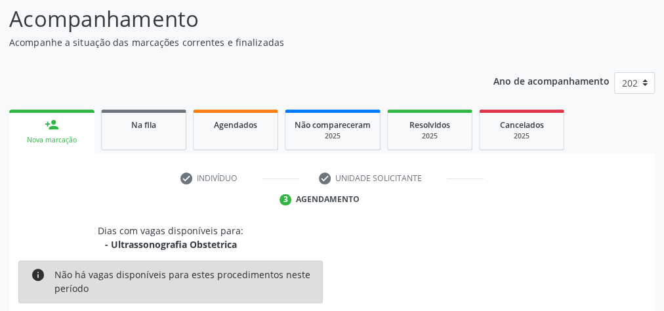
scroll to position [52, 0]
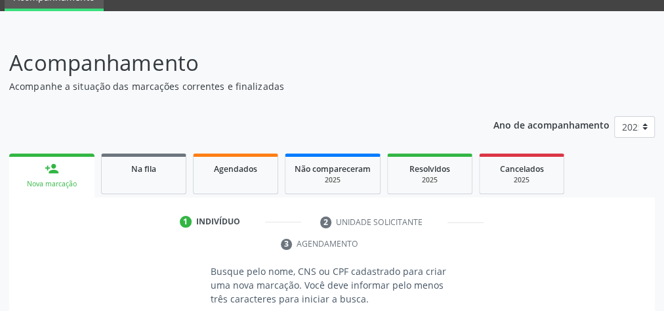
scroll to position [113, 0]
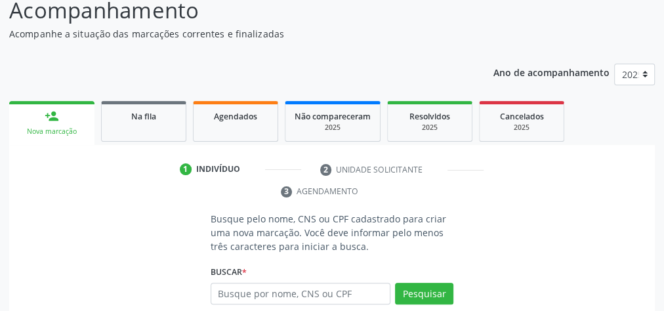
click at [312, 68] on div "Ano de acompanhamento 2025 person_add Nova marcação Na fila Agendados Não compa…" at bounding box center [332, 245] width 646 height 383
drag, startPoint x: 325, startPoint y: 288, endPoint x: 322, endPoint y: 260, distance: 28.3
click at [325, 288] on input "text" at bounding box center [301, 294] width 180 height 22
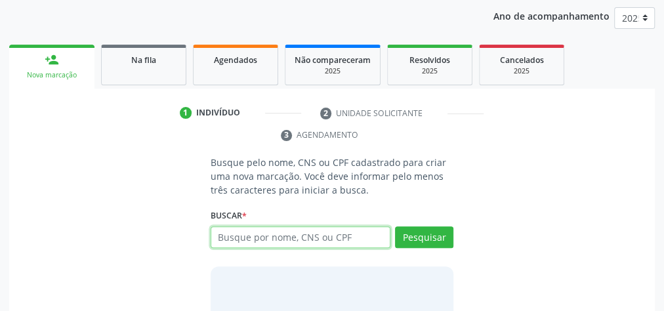
scroll to position [218, 0]
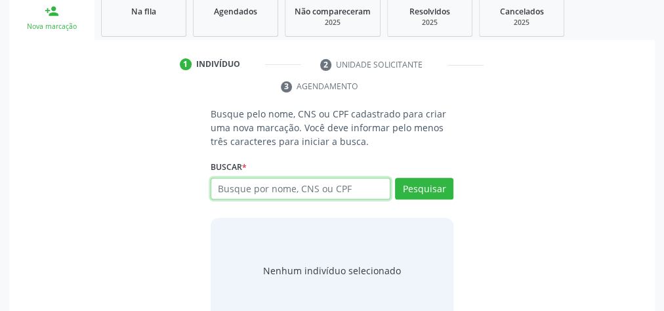
click at [311, 188] on input "text" at bounding box center [301, 189] width 180 height 22
type input "00153912804"
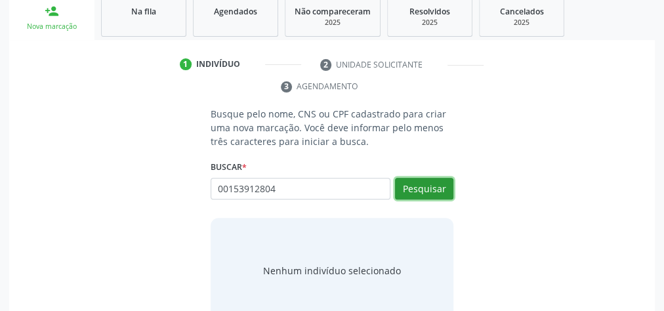
click at [428, 186] on button "Pesquisar" at bounding box center [424, 189] width 58 height 22
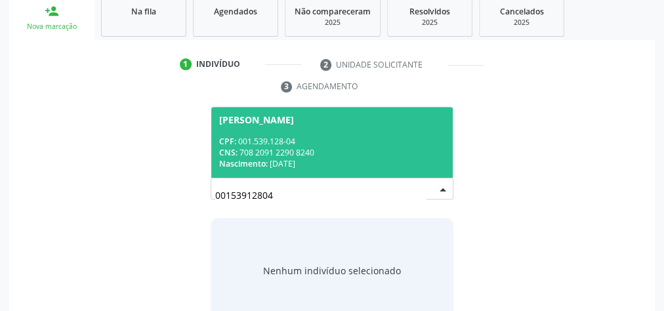
click at [363, 160] on div "Nascimento: 0[DATE]" at bounding box center [332, 163] width 226 height 11
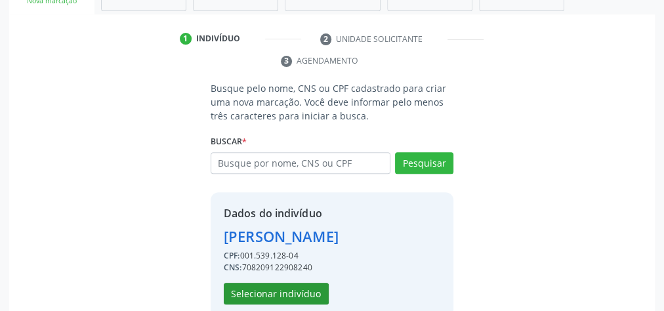
scroll to position [266, 0]
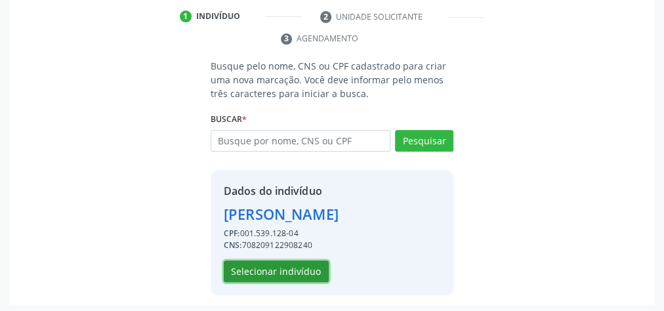
click at [307, 270] on button "Selecionar indivíduo" at bounding box center [276, 271] width 105 height 22
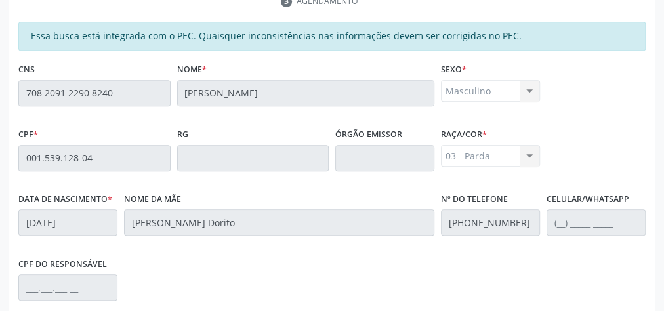
scroll to position [476, 0]
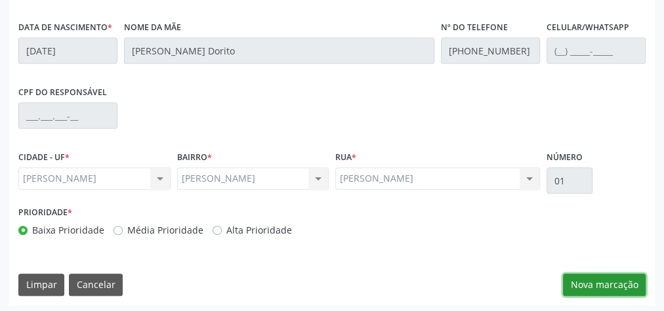
click at [625, 279] on button "Nova marcação" at bounding box center [604, 285] width 83 height 22
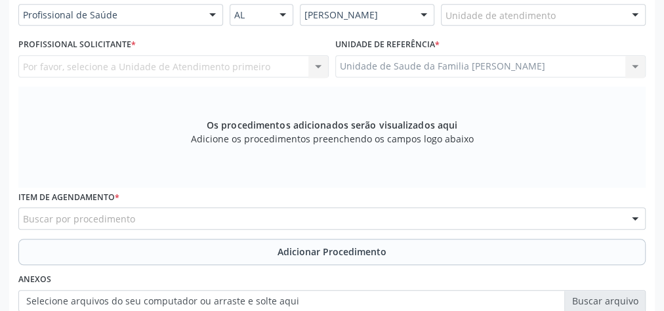
scroll to position [213, 0]
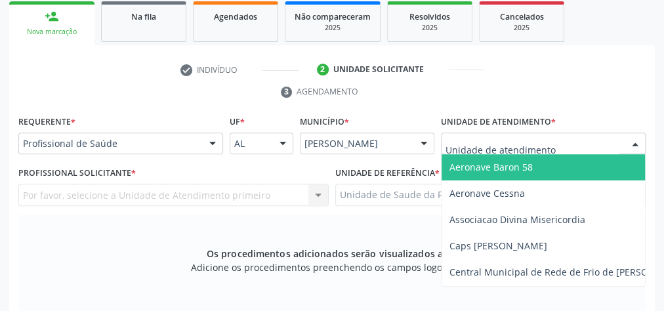
click at [644, 144] on div at bounding box center [635, 144] width 20 height 22
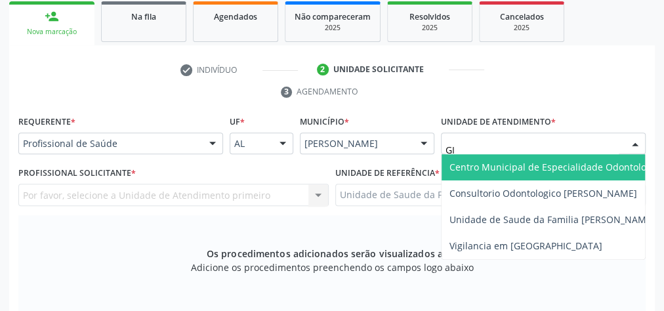
type input "GIS"
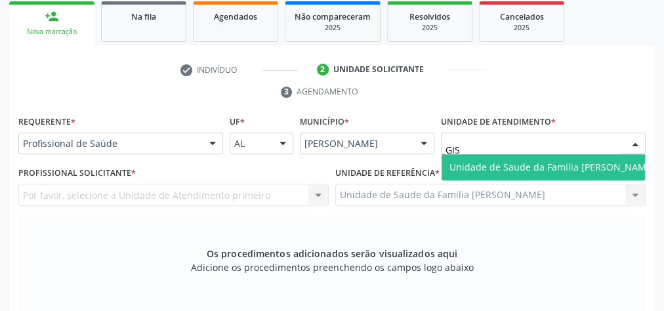
click at [548, 171] on span "Unidade de Saude da Familia [PERSON_NAME]" at bounding box center [551, 167] width 205 height 12
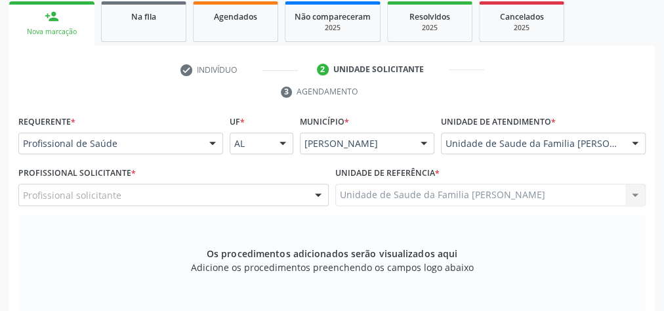
click at [313, 192] on div at bounding box center [318, 195] width 20 height 22
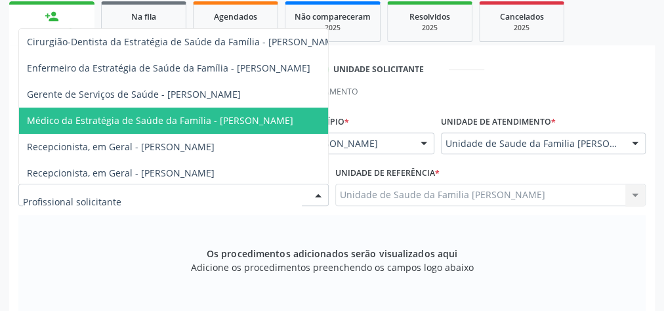
click at [279, 122] on span "Médico da Estratégia de Saúde da Família - [PERSON_NAME]" at bounding box center [160, 120] width 266 height 12
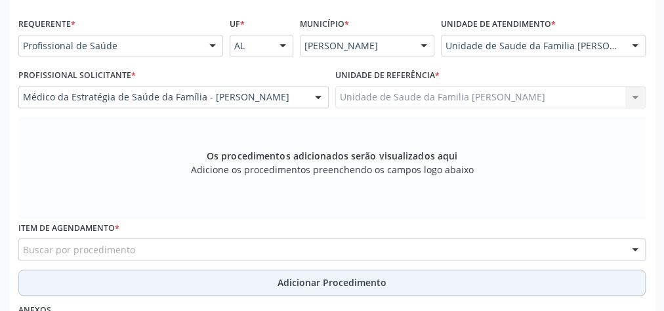
scroll to position [423, 0]
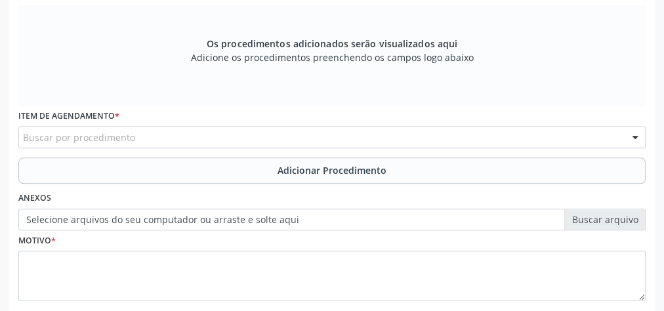
click at [306, 132] on div "Buscar por procedimento" at bounding box center [331, 137] width 627 height 22
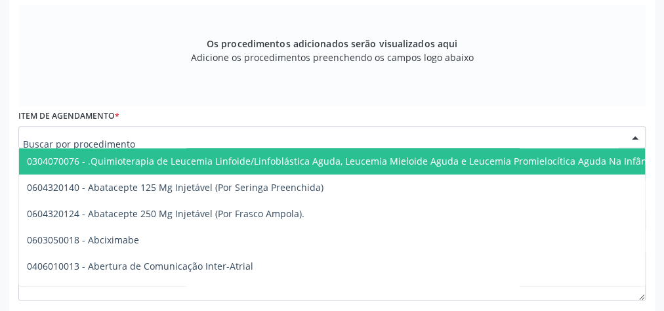
type input "F"
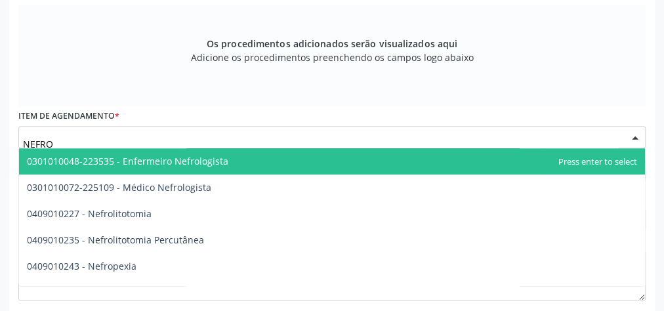
type input "NEFROL"
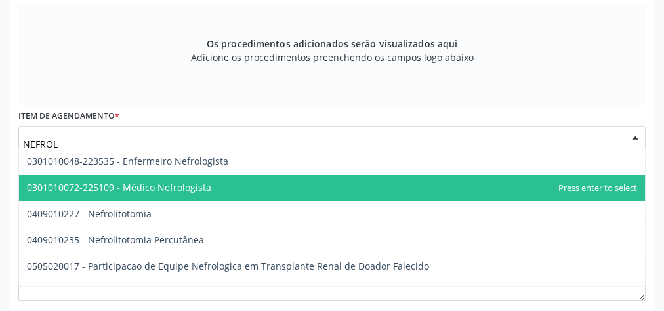
click at [213, 180] on span "0301010072-225109 - Médico Nefrologista" at bounding box center [332, 188] width 626 height 26
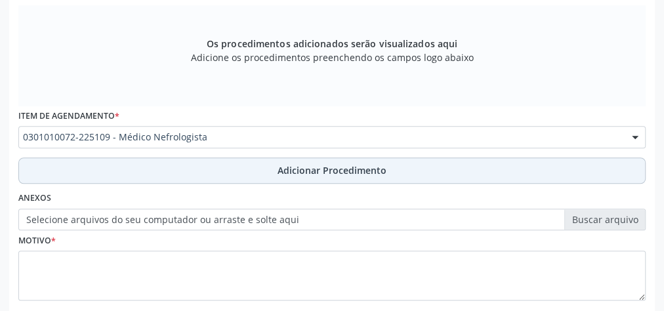
click at [306, 164] on span "Adicionar Procedimento" at bounding box center [332, 170] width 109 height 14
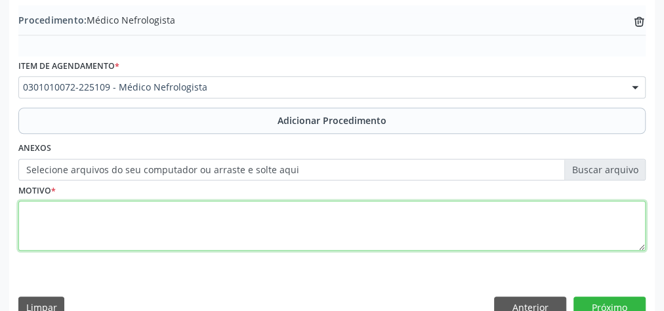
click at [264, 213] on textarea at bounding box center [331, 226] width 627 height 50
click at [20, 207] on textarea "INSUFICIENCIA RENAL CRONICA" at bounding box center [331, 226] width 627 height 50
click at [201, 208] on textarea "INSUFICIENCIA RENAL CRONICA" at bounding box center [331, 226] width 627 height 50
type textarea "I"
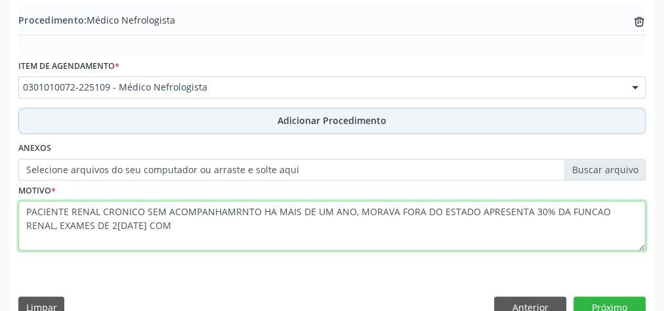
type textarea "PACIENTE RENAL CRONICO SEM ACOMPANHAMRNTO HA MAIS DE UM ANO, MORAVA FORA DO EST…"
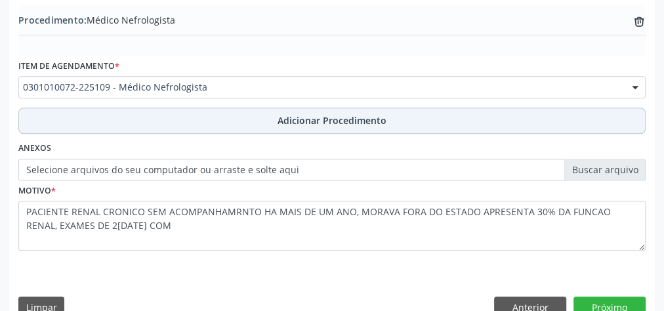
click at [306, 108] on button "Adicionar Procedimento" at bounding box center [331, 121] width 627 height 26
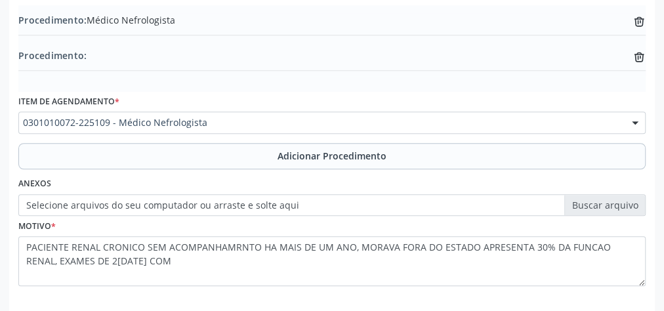
click at [596, 205] on label "Selecione arquivos do seu computador ou arraste e solte aqui" at bounding box center [331, 205] width 627 height 22
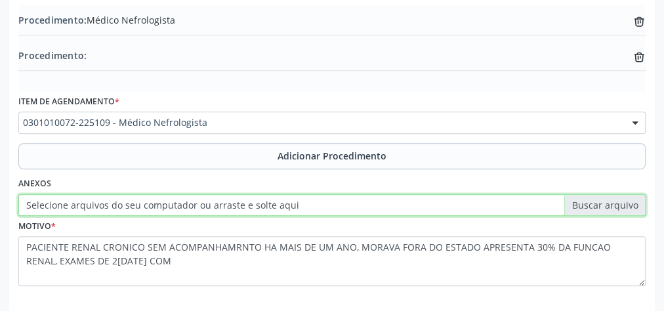
click at [596, 205] on input "Selecione arquivos do seu computador ou arraste e solte aqui" at bounding box center [331, 205] width 627 height 22
type input "C:\fakepath\NFR.jpeg"
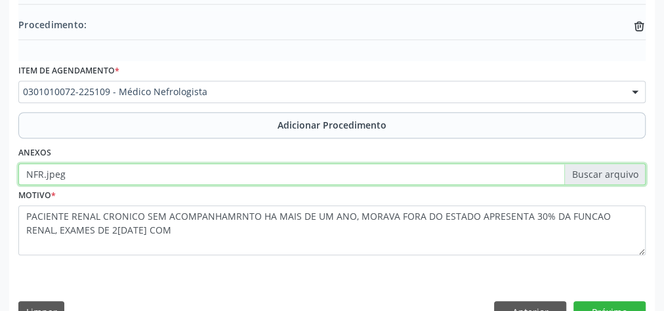
scroll to position [481, 0]
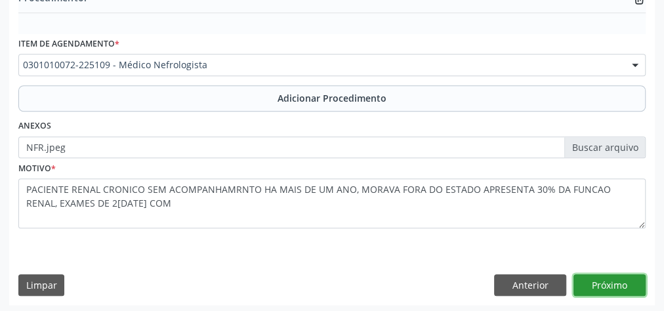
click at [598, 285] on button "Próximo" at bounding box center [609, 285] width 72 height 22
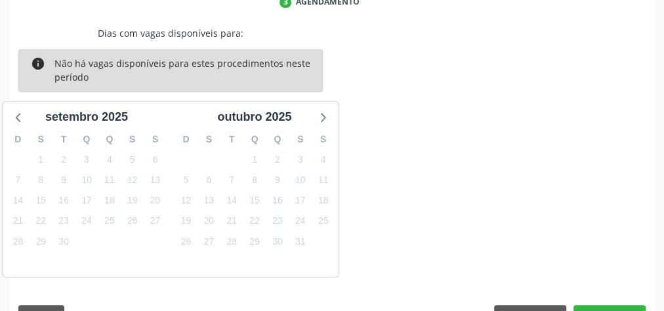
scroll to position [334, 0]
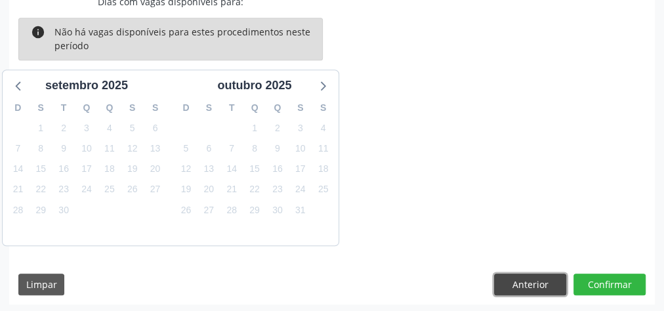
click at [525, 278] on button "Anterior" at bounding box center [530, 285] width 72 height 22
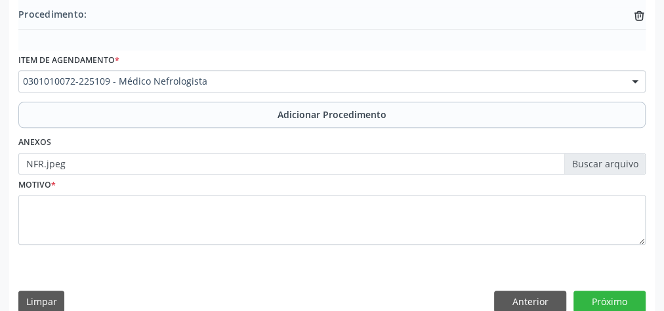
scroll to position [481, 0]
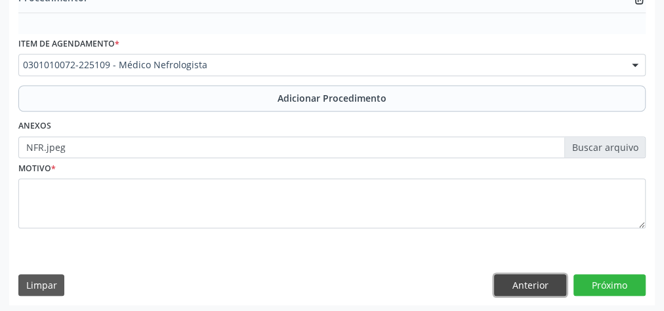
click at [523, 284] on button "Anterior" at bounding box center [530, 285] width 72 height 22
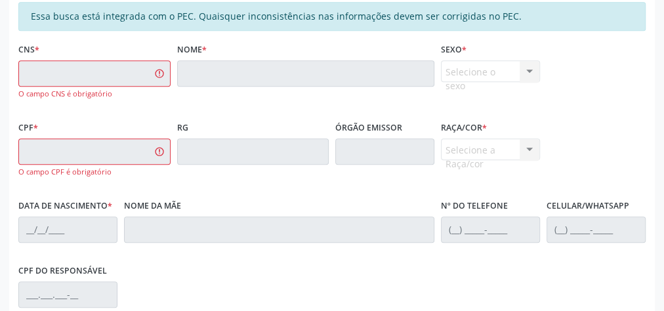
scroll to position [166, 0]
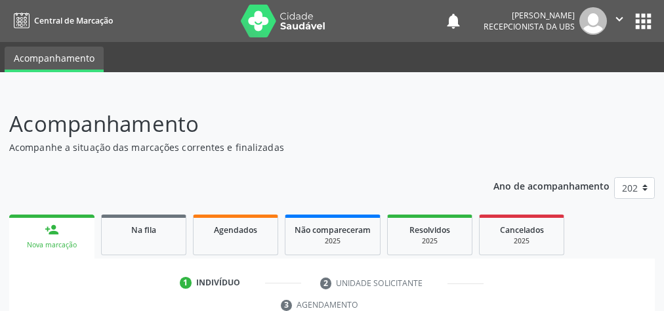
scroll to position [209, 0]
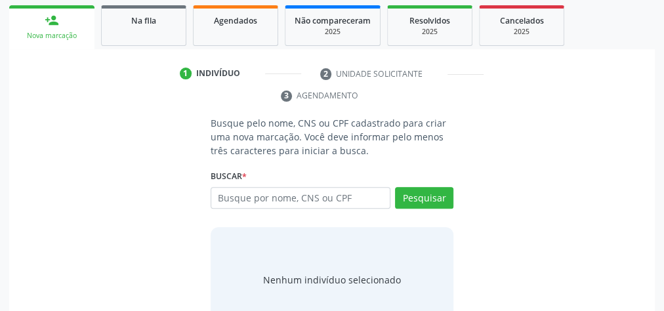
click at [338, 187] on input "text" at bounding box center [301, 198] width 180 height 22
type input "00153912804"
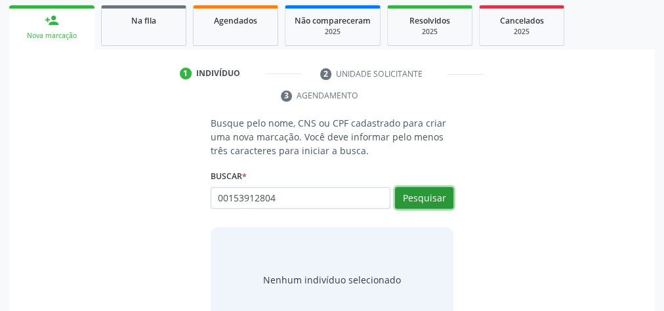
click at [438, 197] on button "Pesquisar" at bounding box center [424, 198] width 58 height 22
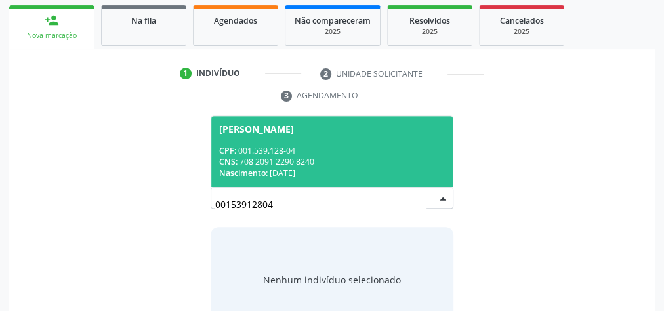
click at [371, 148] on div "CPF: 001.539.128-04" at bounding box center [332, 150] width 226 height 11
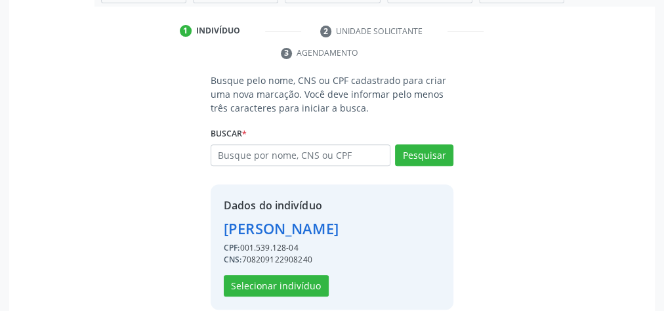
scroll to position [266, 0]
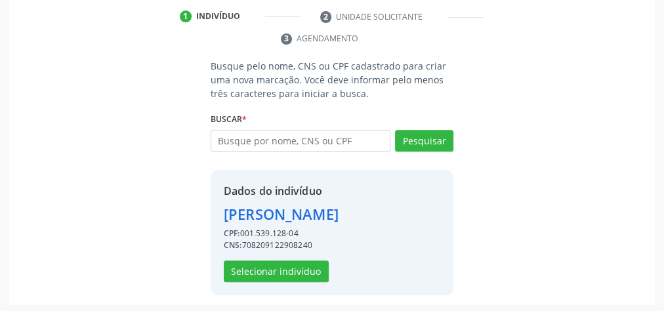
click at [270, 255] on div "Dados do indivíduo [PERSON_NAME] CPF: 001.539.128-04 CNS: 708209122908240 Selec…" at bounding box center [281, 232] width 115 height 99
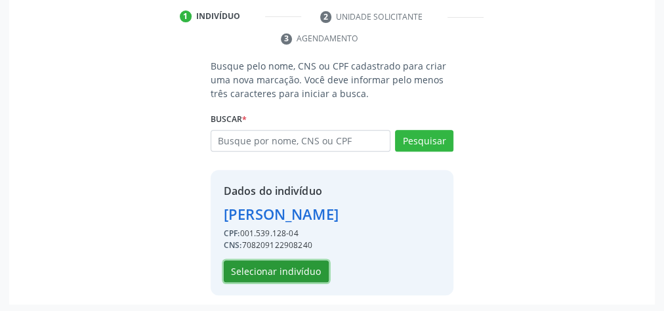
click at [270, 276] on button "Selecionar indivíduo" at bounding box center [276, 271] width 105 height 22
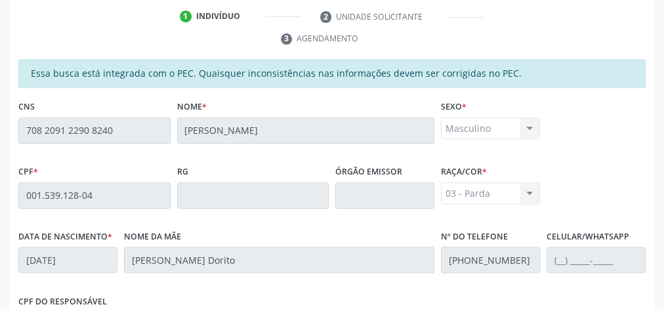
scroll to position [476, 0]
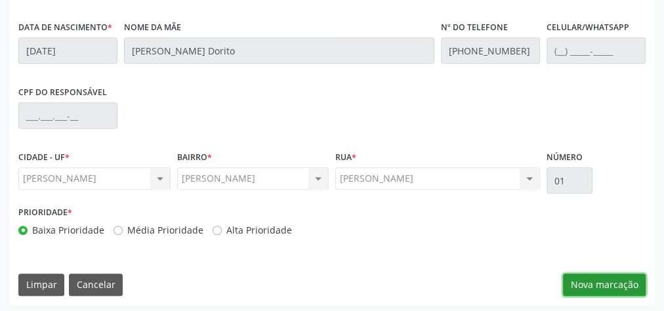
click at [606, 281] on button "Nova marcação" at bounding box center [604, 285] width 83 height 22
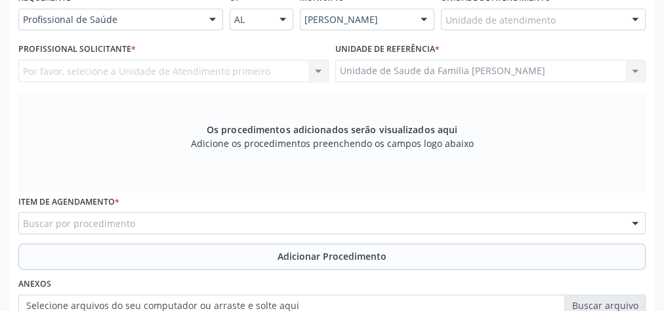
scroll to position [266, 0]
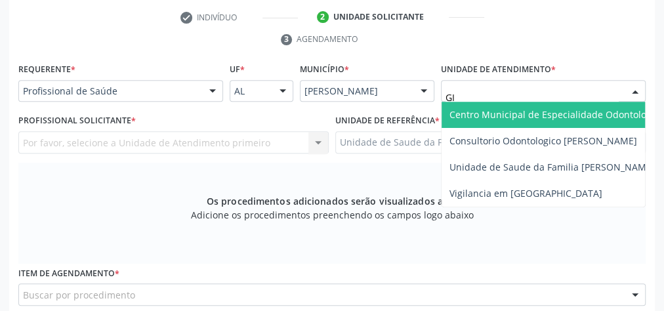
type input "GIS"
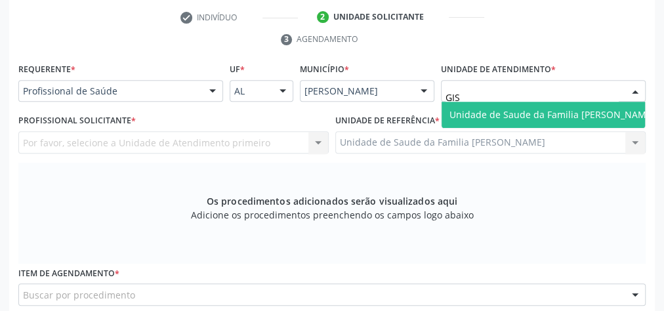
click at [567, 113] on span "Unidade de Saude da Familia [PERSON_NAME]" at bounding box center [551, 114] width 205 height 12
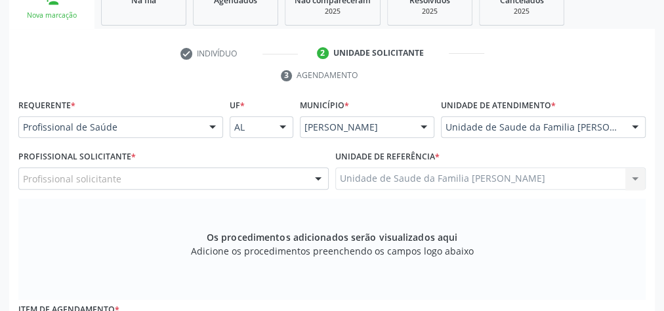
scroll to position [213, 0]
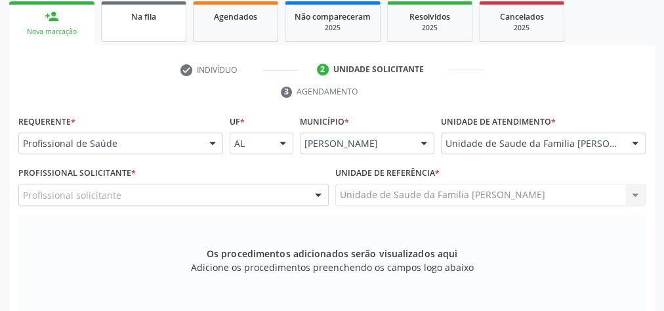
click at [138, 11] on span "Na fila" at bounding box center [143, 16] width 25 height 11
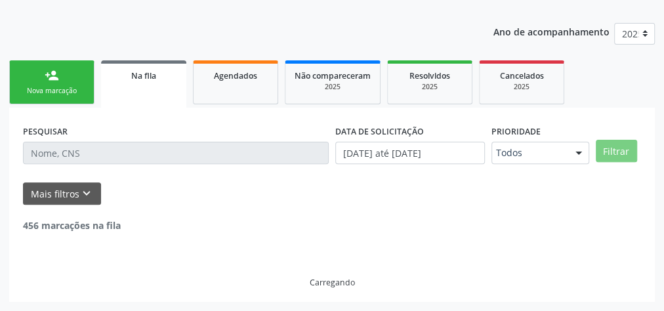
scroll to position [139, 0]
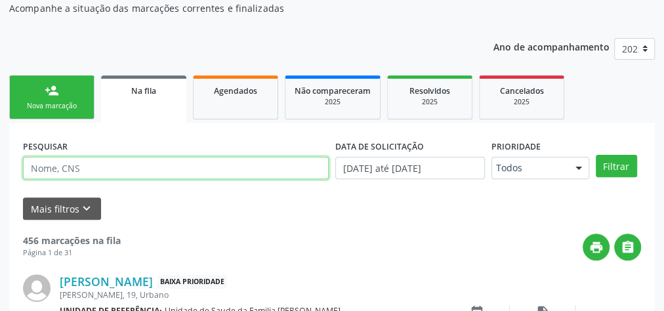
click at [170, 171] on input "text" at bounding box center [176, 168] width 306 height 22
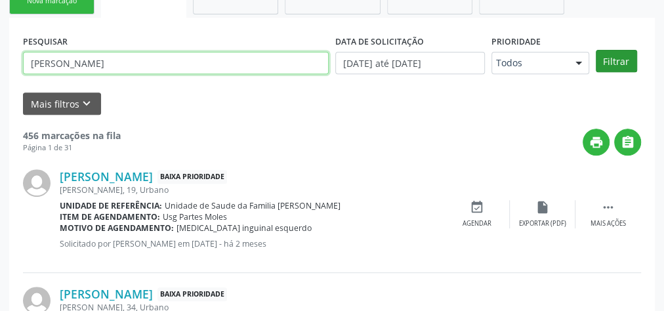
type input "[PERSON_NAME]"
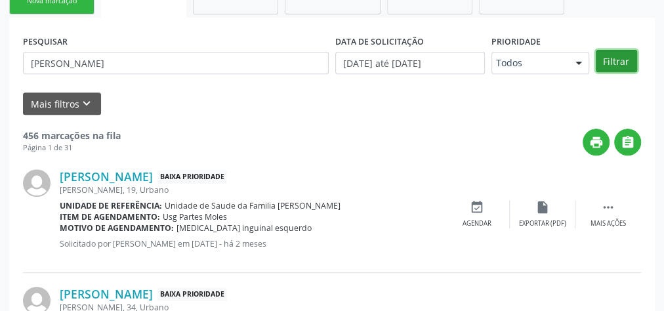
click at [609, 62] on button "Filtrar" at bounding box center [616, 61] width 41 height 22
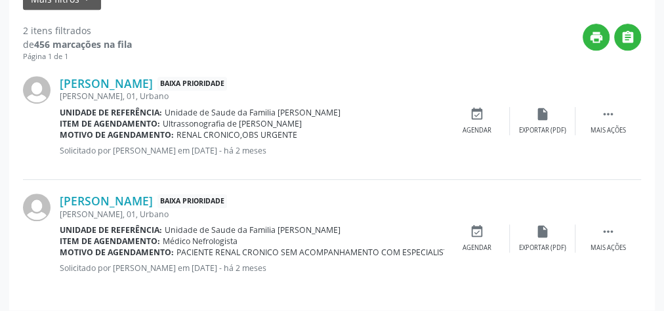
scroll to position [192, 0]
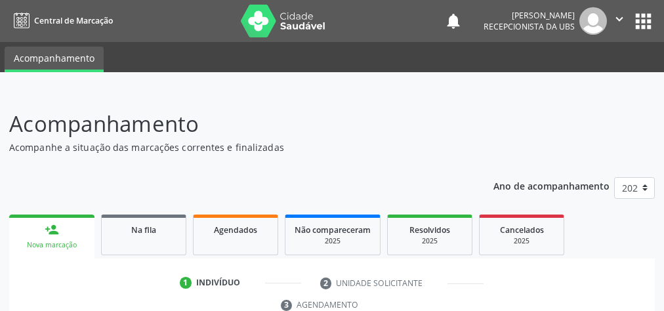
scroll to position [235, 0]
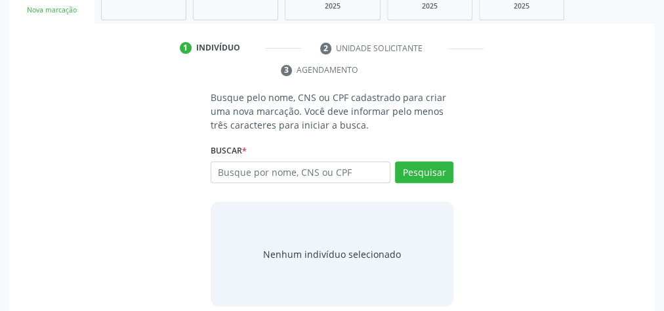
click at [344, 168] on input "text" at bounding box center [301, 172] width 180 height 22
click at [247, 178] on input "text" at bounding box center [301, 172] width 180 height 22
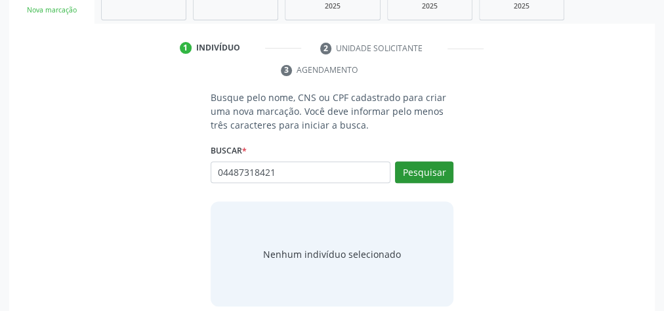
type input "04487318421"
click at [436, 166] on button "Pesquisar" at bounding box center [424, 172] width 58 height 22
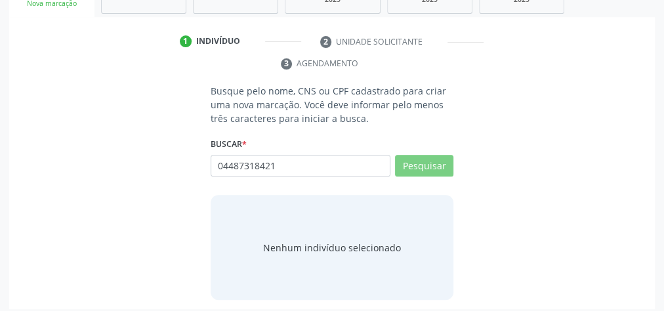
scroll to position [247, 0]
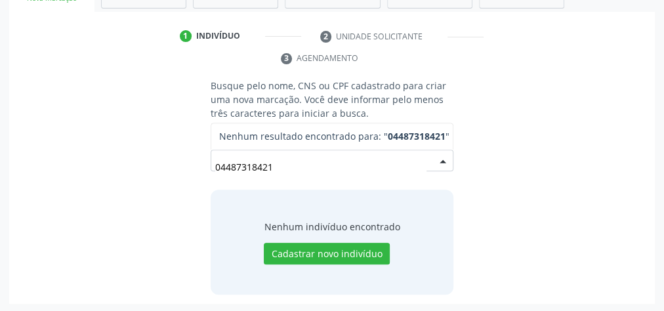
click at [413, 154] on input "04487318421" at bounding box center [320, 167] width 211 height 26
click at [315, 170] on input "04487318421" at bounding box center [320, 167] width 211 height 26
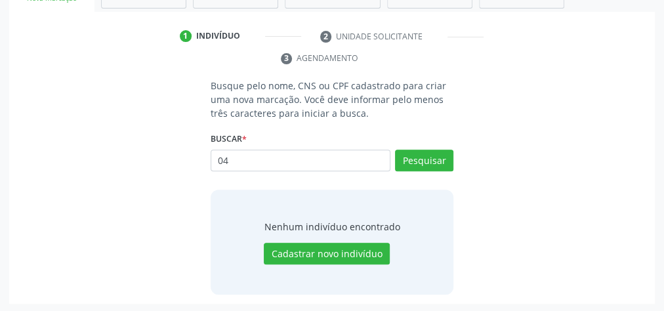
type input "0"
type input "04489318421"
click at [428, 152] on button "Pesquisar" at bounding box center [424, 161] width 58 height 22
type input "04489318421"
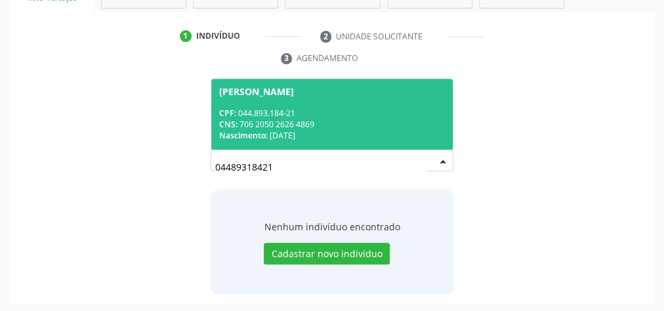
click at [382, 135] on div "Nascimento: [DATE]" at bounding box center [332, 135] width 226 height 11
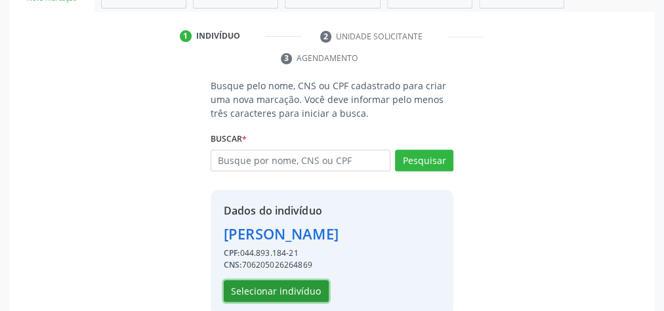
click at [285, 283] on button "Selecionar indivíduo" at bounding box center [276, 291] width 105 height 22
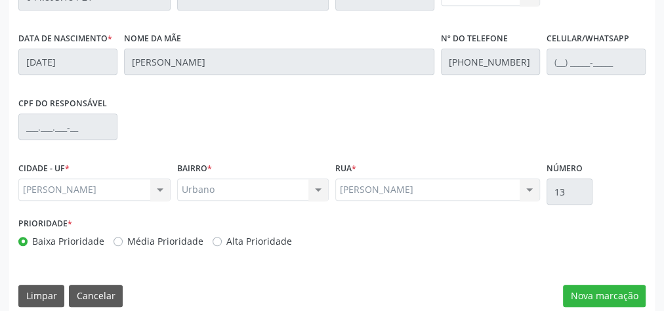
scroll to position [476, 0]
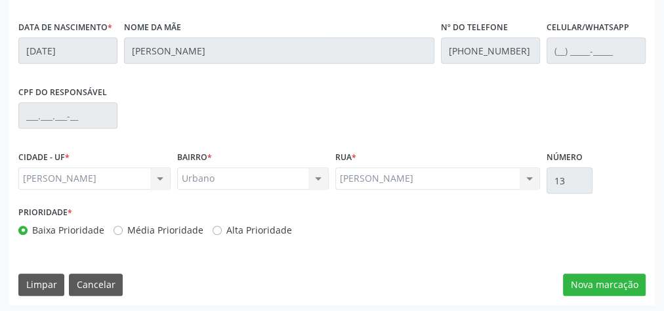
click at [619, 270] on div "Essa busca está integrada com o PEC. Quaisquer inconsistências nas informações …" at bounding box center [332, 77] width 646 height 455
click at [616, 281] on button "Nova marcação" at bounding box center [604, 285] width 83 height 22
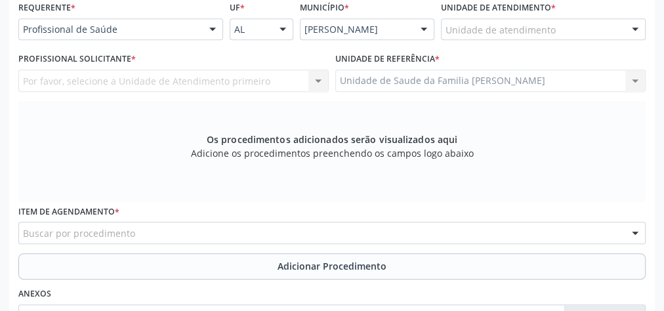
scroll to position [266, 0]
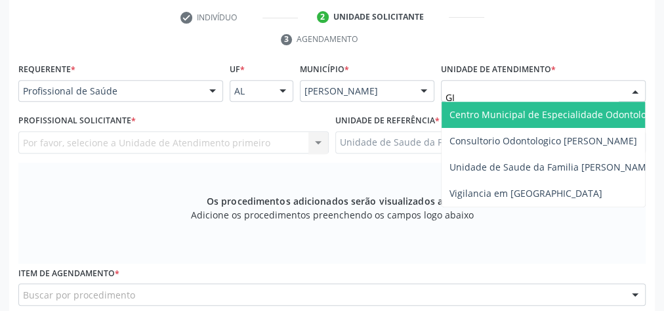
type input "GIS"
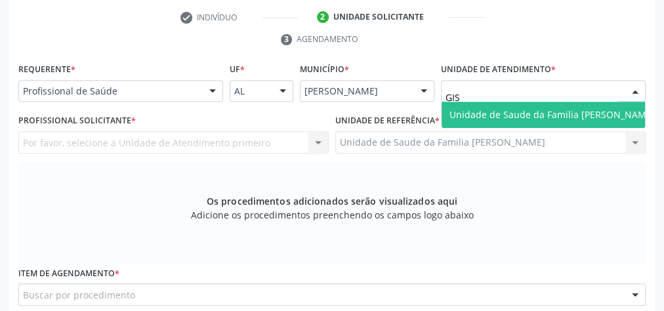
click at [546, 113] on span "Unidade de Saude da Familia [PERSON_NAME]" at bounding box center [551, 114] width 205 height 12
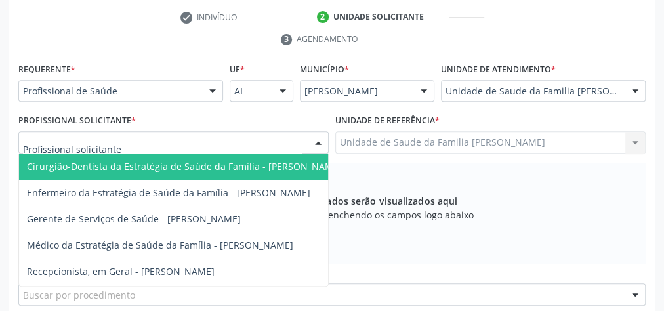
click at [319, 145] on div at bounding box center [318, 143] width 20 height 22
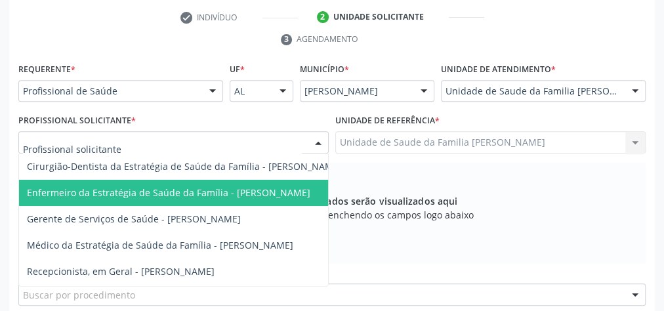
click at [260, 193] on span "Enfermeiro da Estratégia de Saúde da Família - [PERSON_NAME]" at bounding box center [168, 192] width 283 height 12
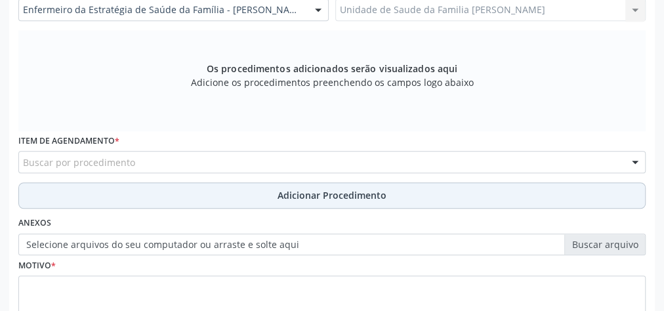
scroll to position [423, 0]
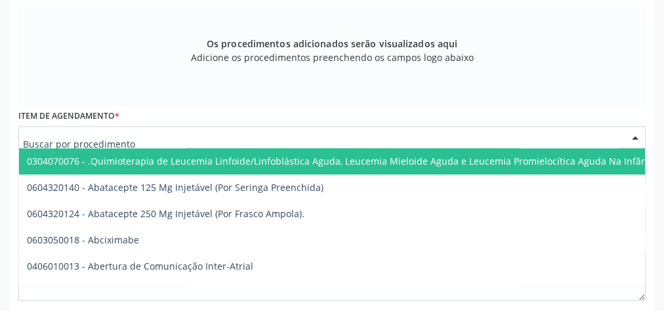
click at [284, 133] on div at bounding box center [331, 137] width 627 height 22
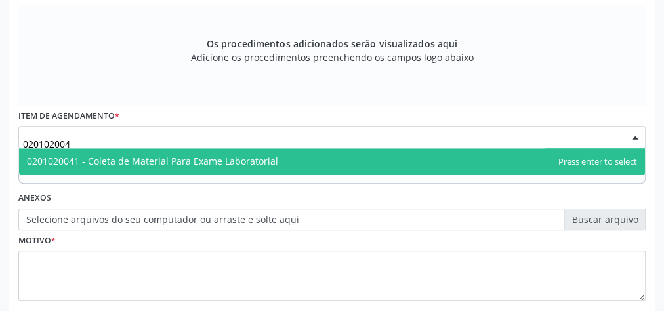
type input "0201020041"
click at [253, 159] on span "0201020041 - Coleta de Material Para Exame Laboratorial" at bounding box center [152, 161] width 251 height 12
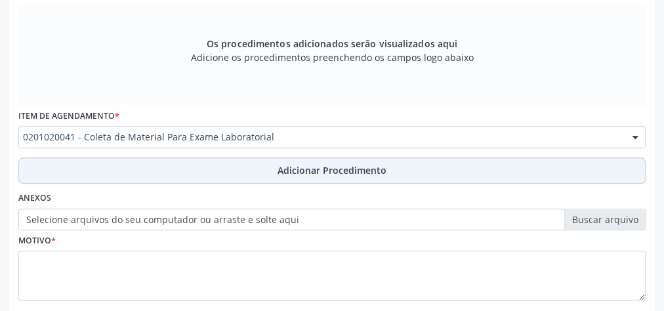
click at [306, 165] on span "Adicionar Procedimento" at bounding box center [332, 170] width 109 height 14
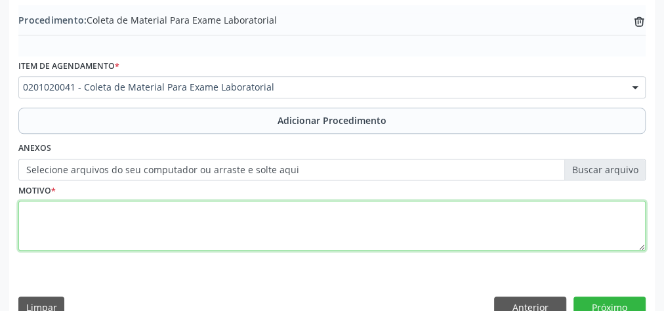
click at [262, 218] on textarea at bounding box center [331, 226] width 627 height 50
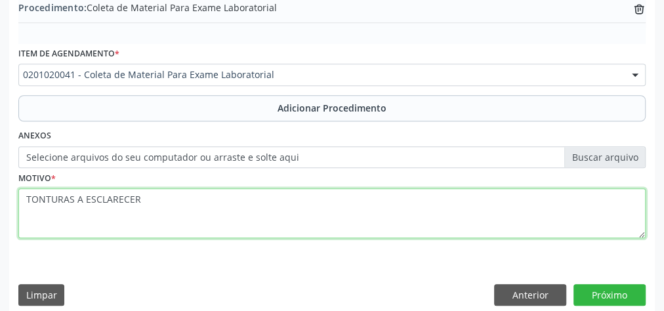
scroll to position [446, 0]
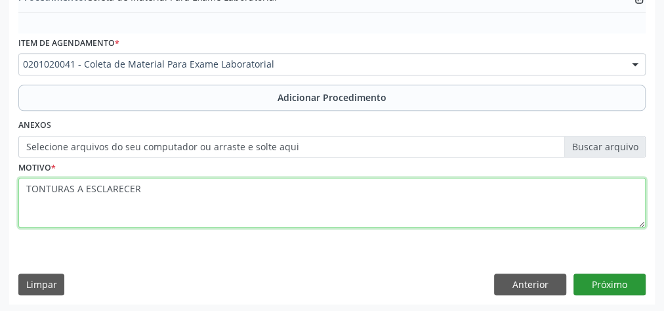
type textarea "TONTURAS A ESCLARECER"
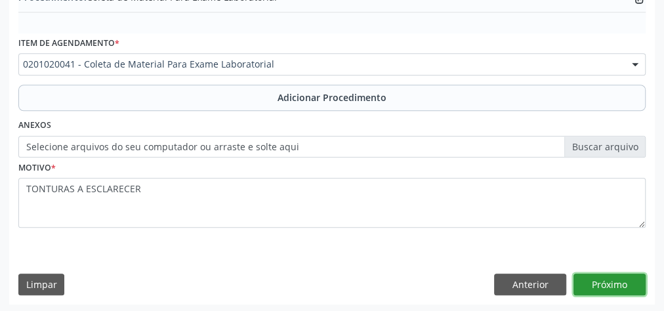
click at [628, 281] on button "Próximo" at bounding box center [609, 285] width 72 height 22
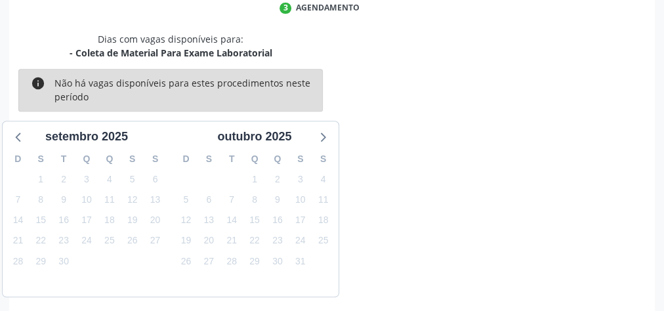
scroll to position [348, 0]
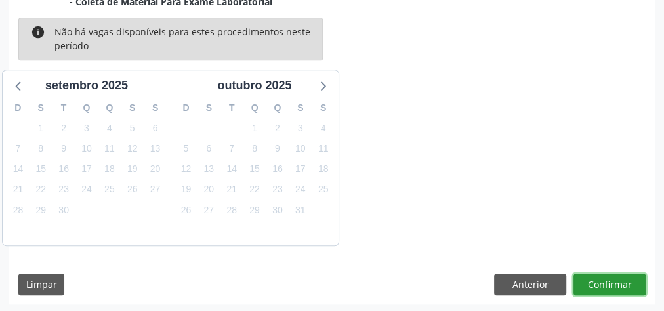
click at [628, 281] on button "Confirmar" at bounding box center [609, 285] width 72 height 22
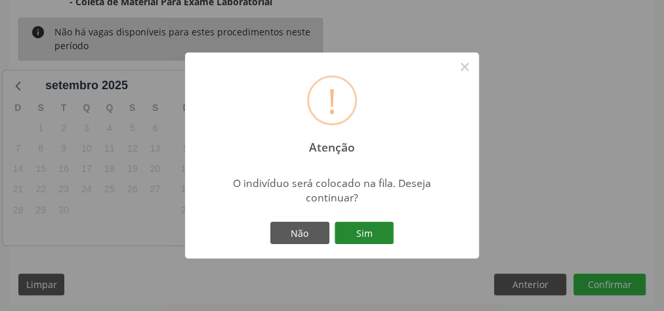
click at [369, 237] on button "Sim" at bounding box center [364, 233] width 59 height 22
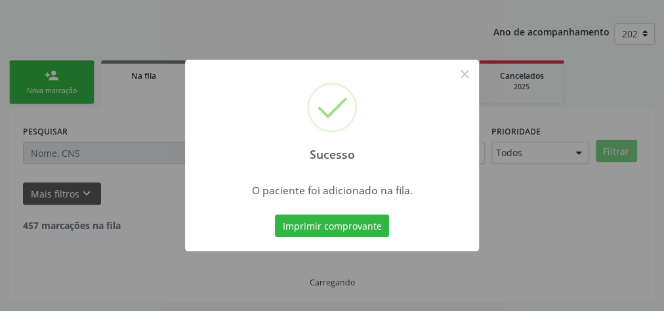
scroll to position [139, 0]
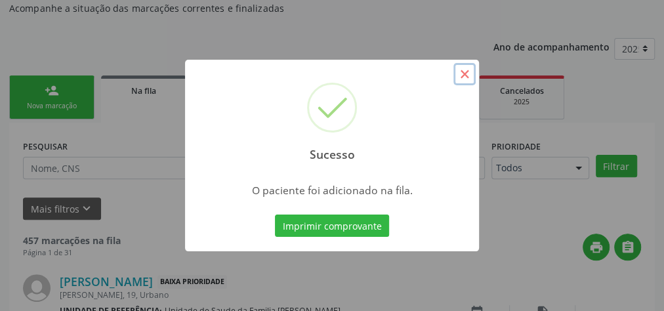
click at [467, 75] on button "×" at bounding box center [464, 74] width 22 height 22
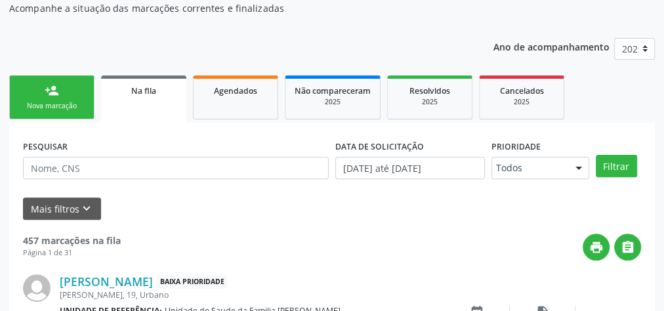
click at [71, 98] on link "person_add Nova marcação" at bounding box center [51, 97] width 85 height 44
